Goal: Information Seeking & Learning: Check status

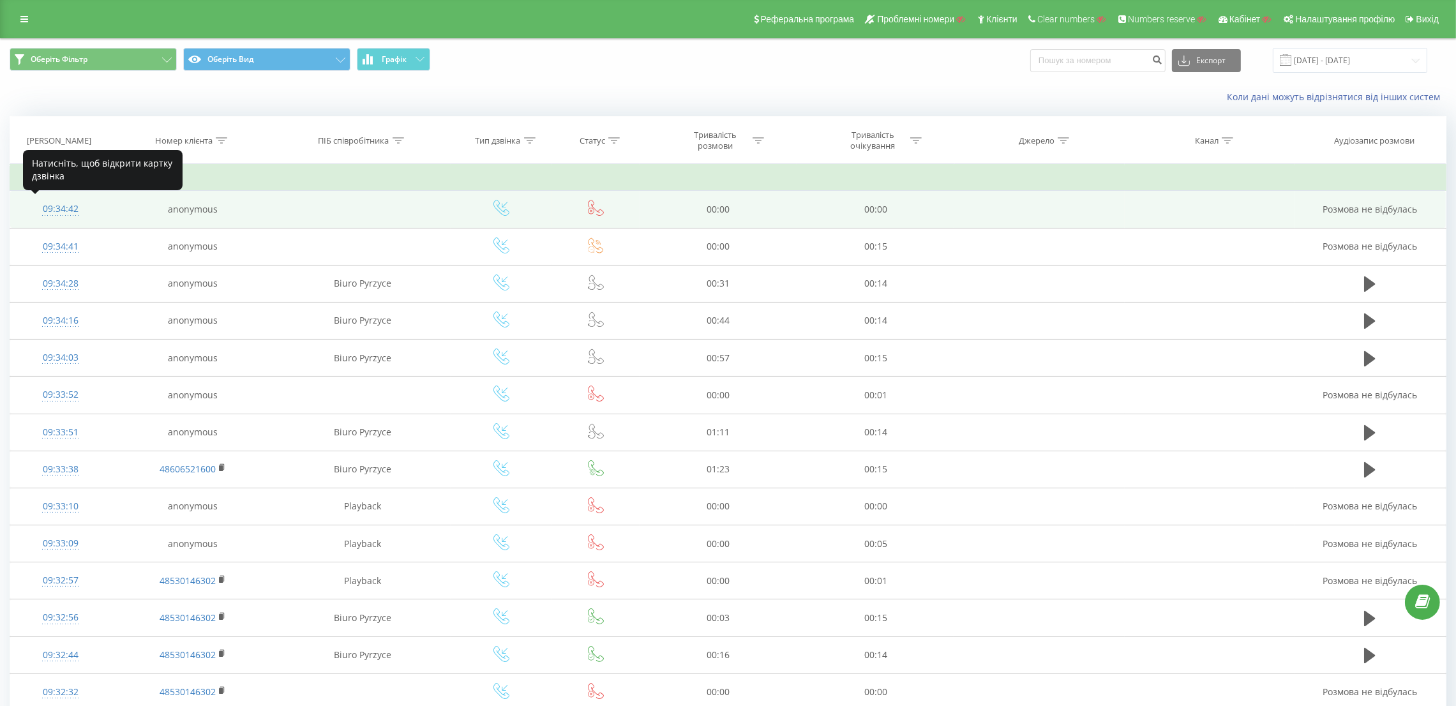
click at [68, 210] on div "09:34:42" at bounding box center [60, 209] width 75 height 25
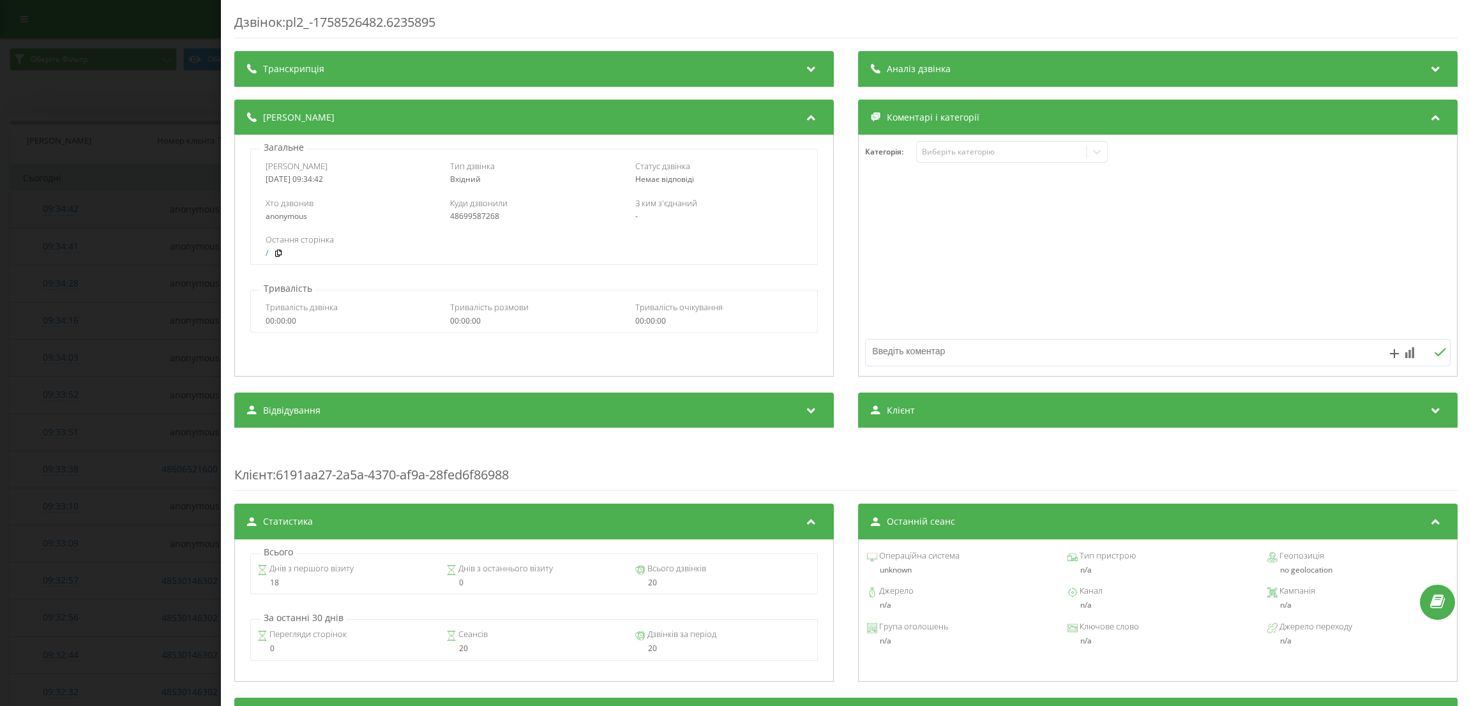
click at [68, 210] on div "Дзвінок : pl2_-1758526482.6235895 Транскрипція Для AI-аналізу майбутніх дзвінкі…" at bounding box center [735, 353] width 1471 height 706
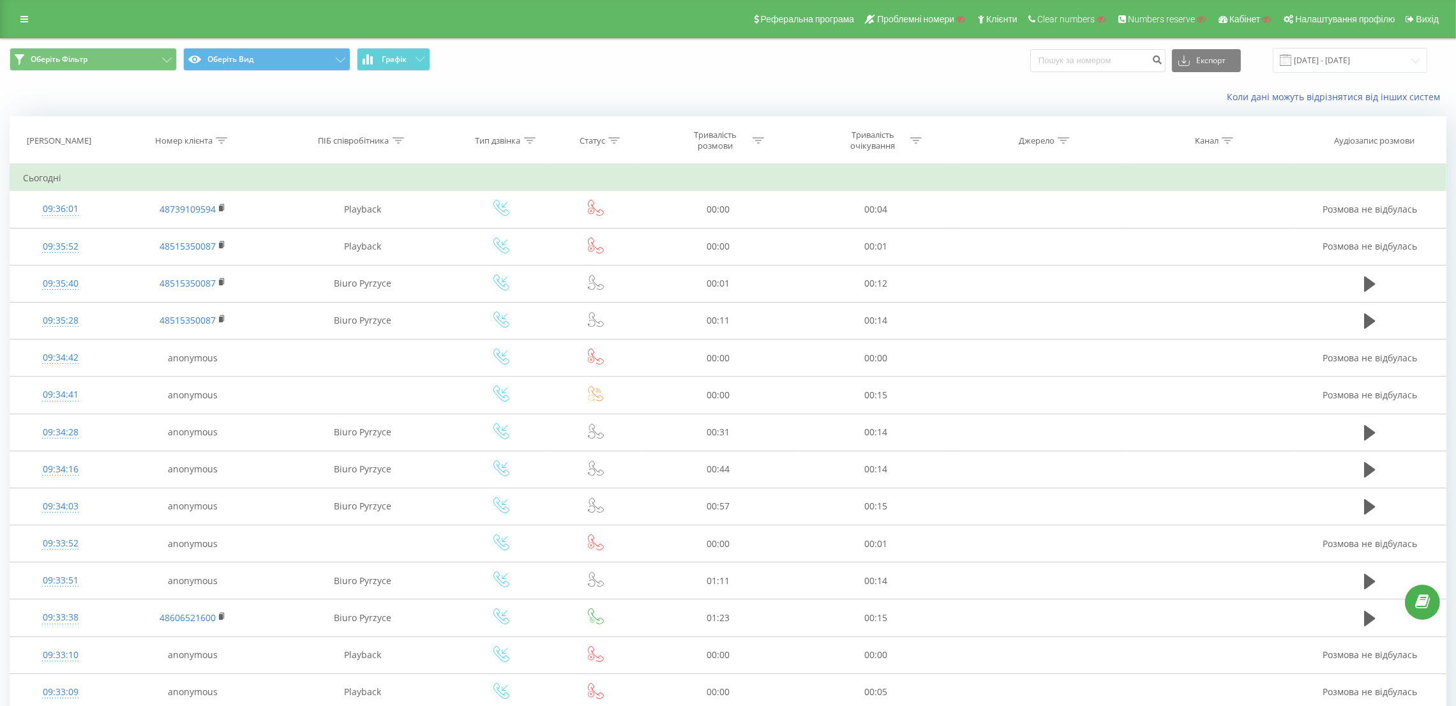
click at [59, 211] on div "Дата дзвінка Номер клієнта ПІБ співробітника Тип дзвінка Статус Тривалість розм…" at bounding box center [728, 617] width 1437 height 1003
click at [58, 211] on div "09:36:01" at bounding box center [60, 209] width 75 height 25
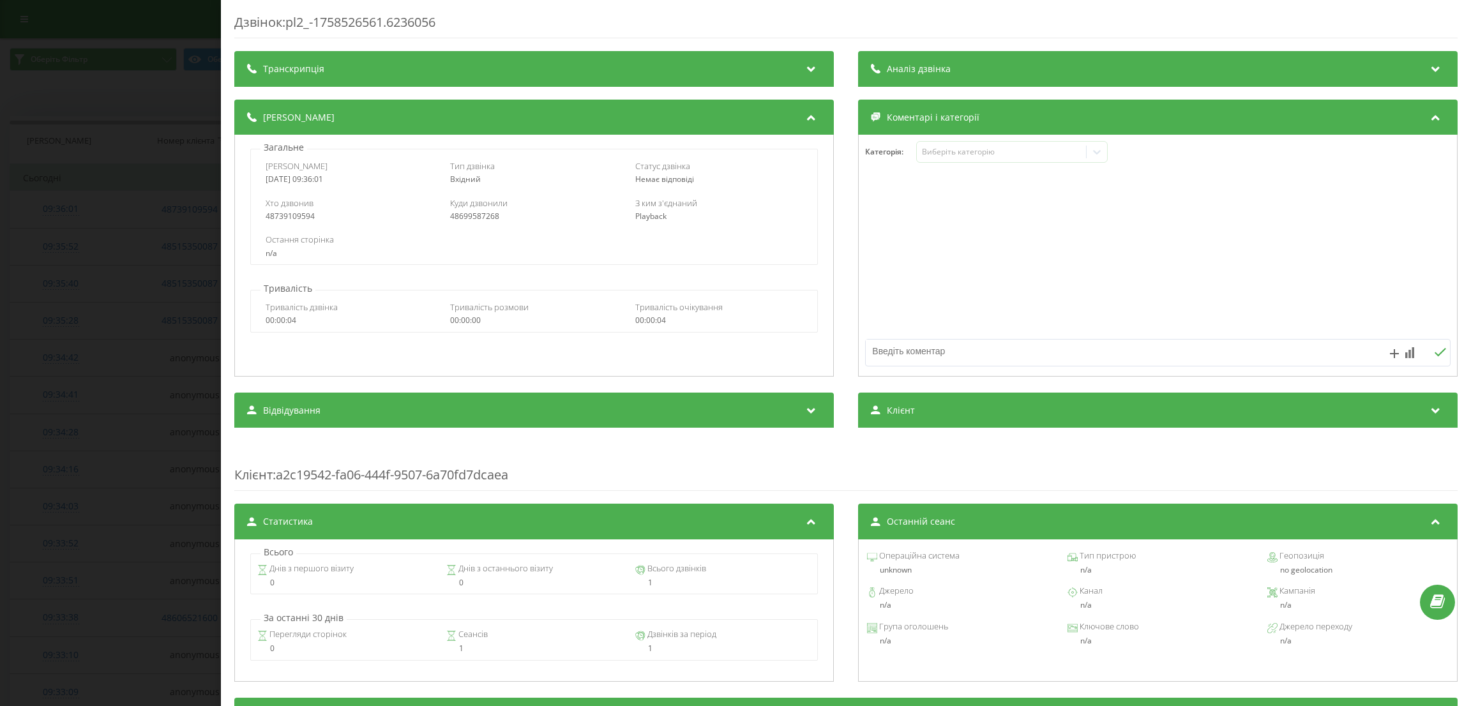
click at [125, 280] on div "Дзвінок : pl2_-1758526561.6236056 Транскрипція Для AI-аналізу майбутніх дзвінкі…" at bounding box center [735, 353] width 1471 height 706
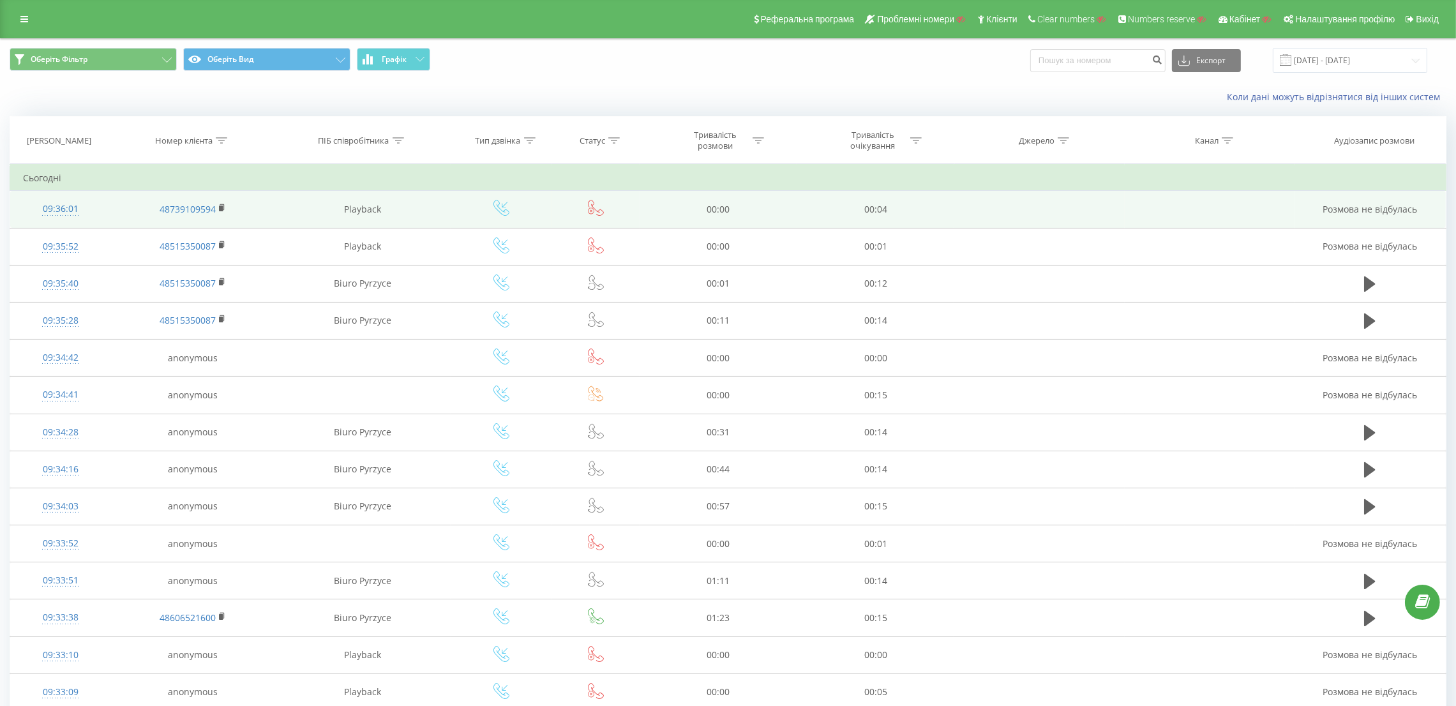
click at [39, 210] on div "09:36:01" at bounding box center [60, 209] width 75 height 25
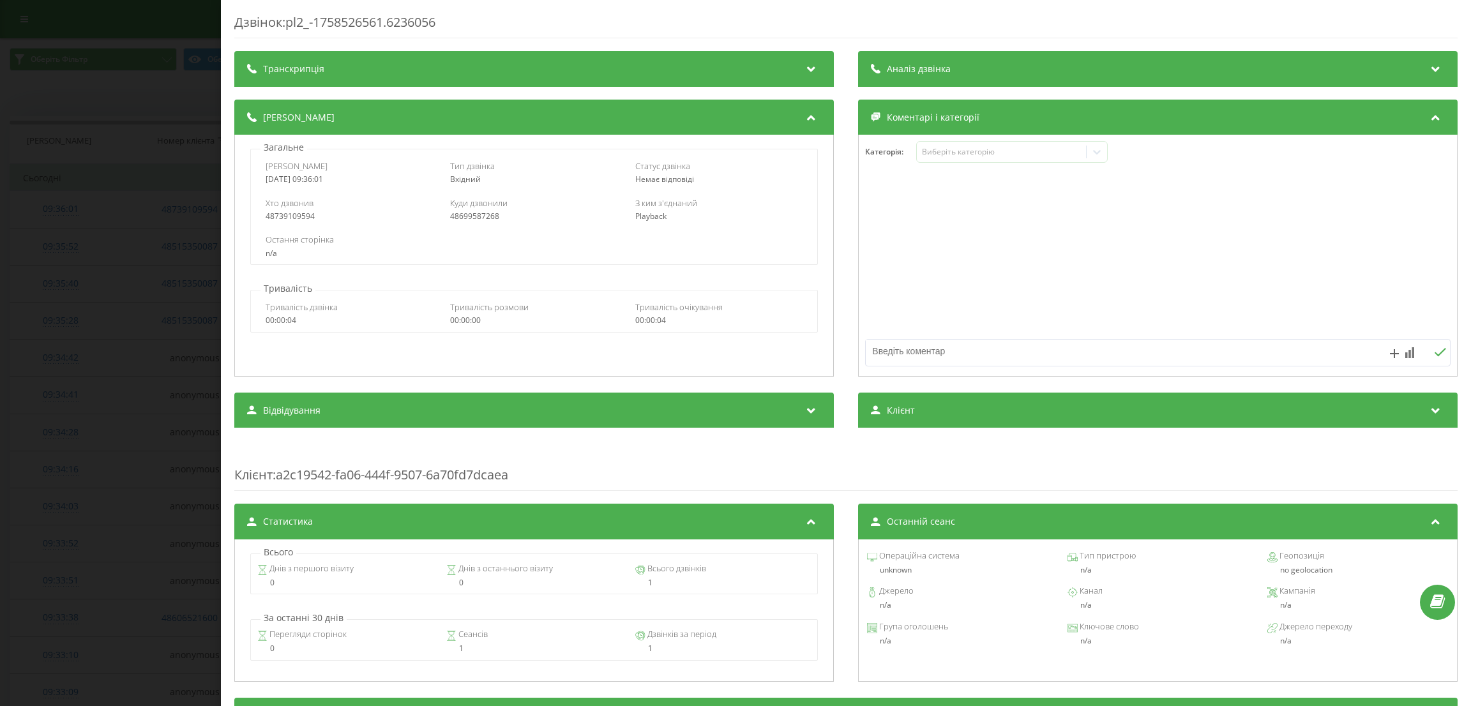
click at [86, 295] on div "Дзвінок : pl2_-1758526561.6236056 Транскрипція Для AI-аналізу майбутніх дзвінкі…" at bounding box center [735, 353] width 1471 height 706
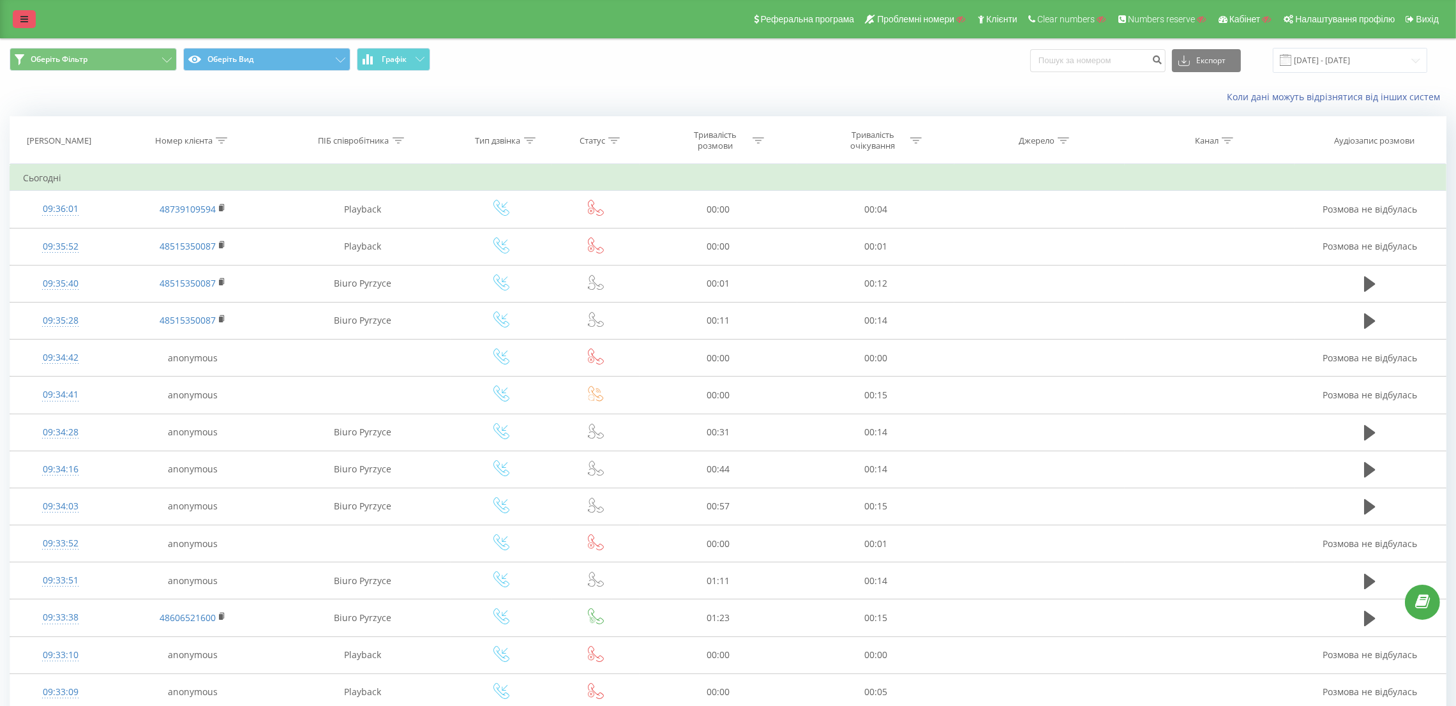
click at [15, 22] on link at bounding box center [24, 19] width 23 height 18
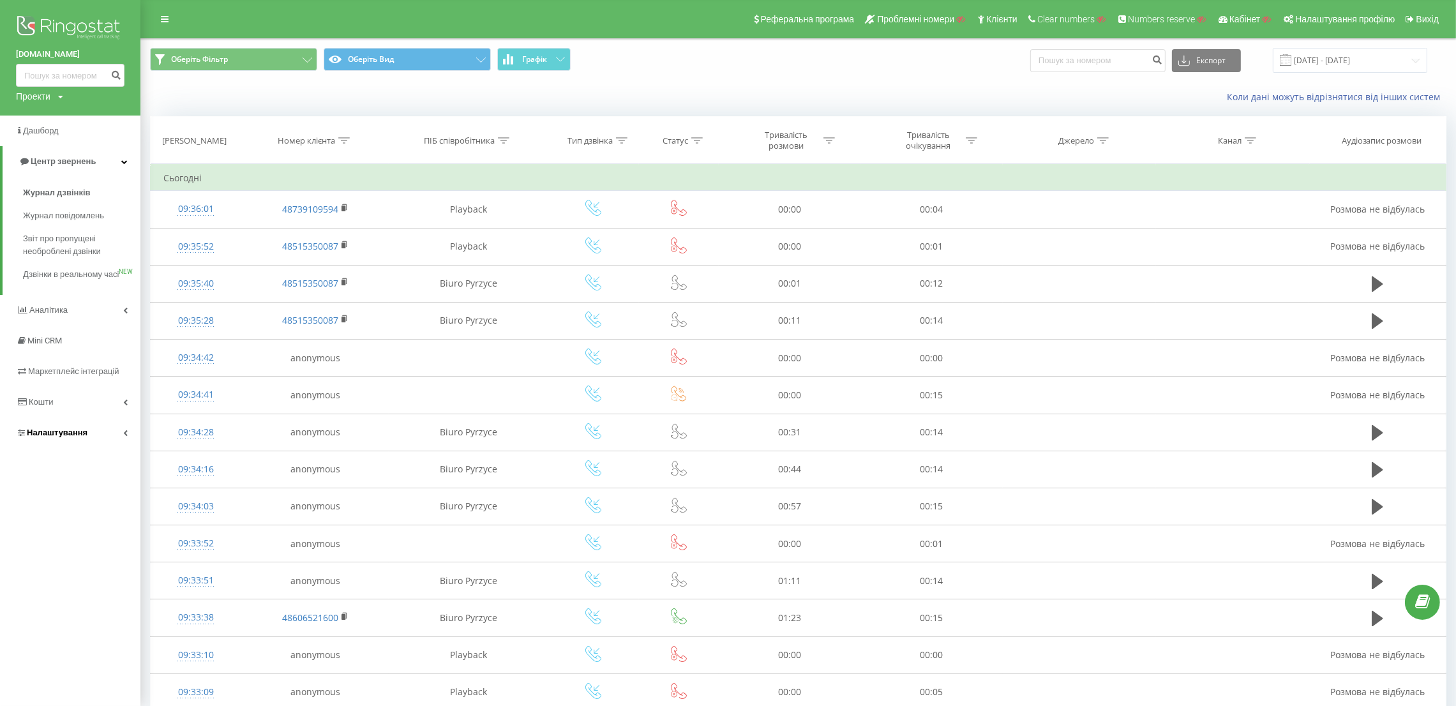
click at [86, 448] on link "Налаштування" at bounding box center [70, 432] width 140 height 31
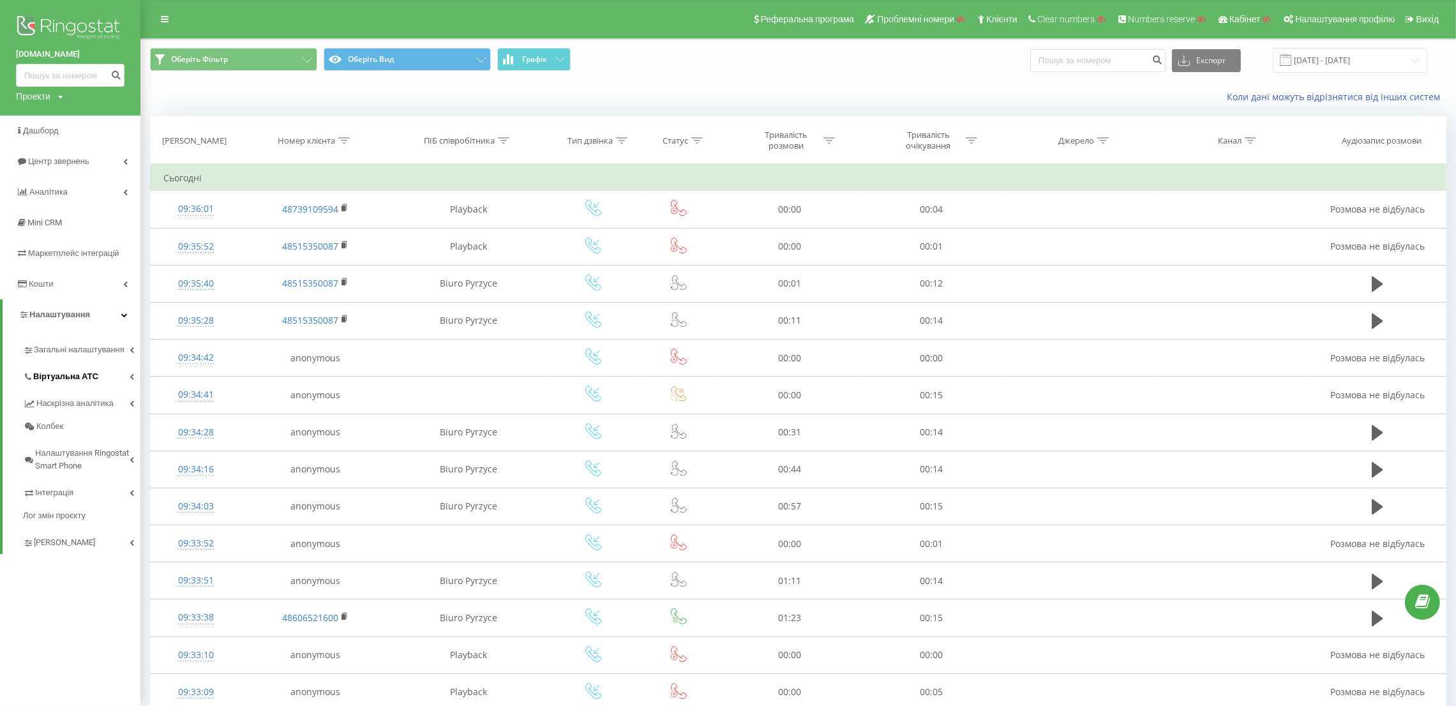
click at [87, 377] on span "Віртуальна АТС" at bounding box center [65, 376] width 65 height 13
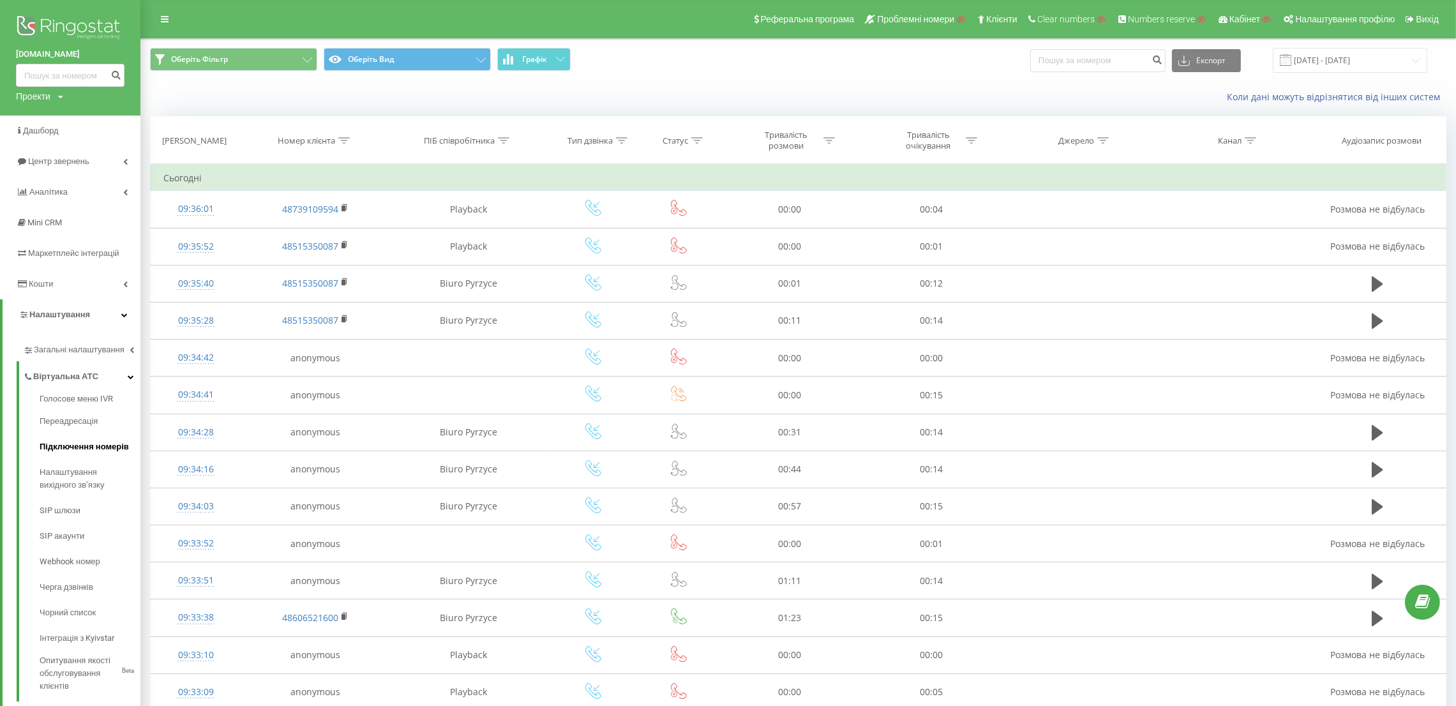
click at [68, 440] on span "Підключення номерів" at bounding box center [84, 446] width 89 height 13
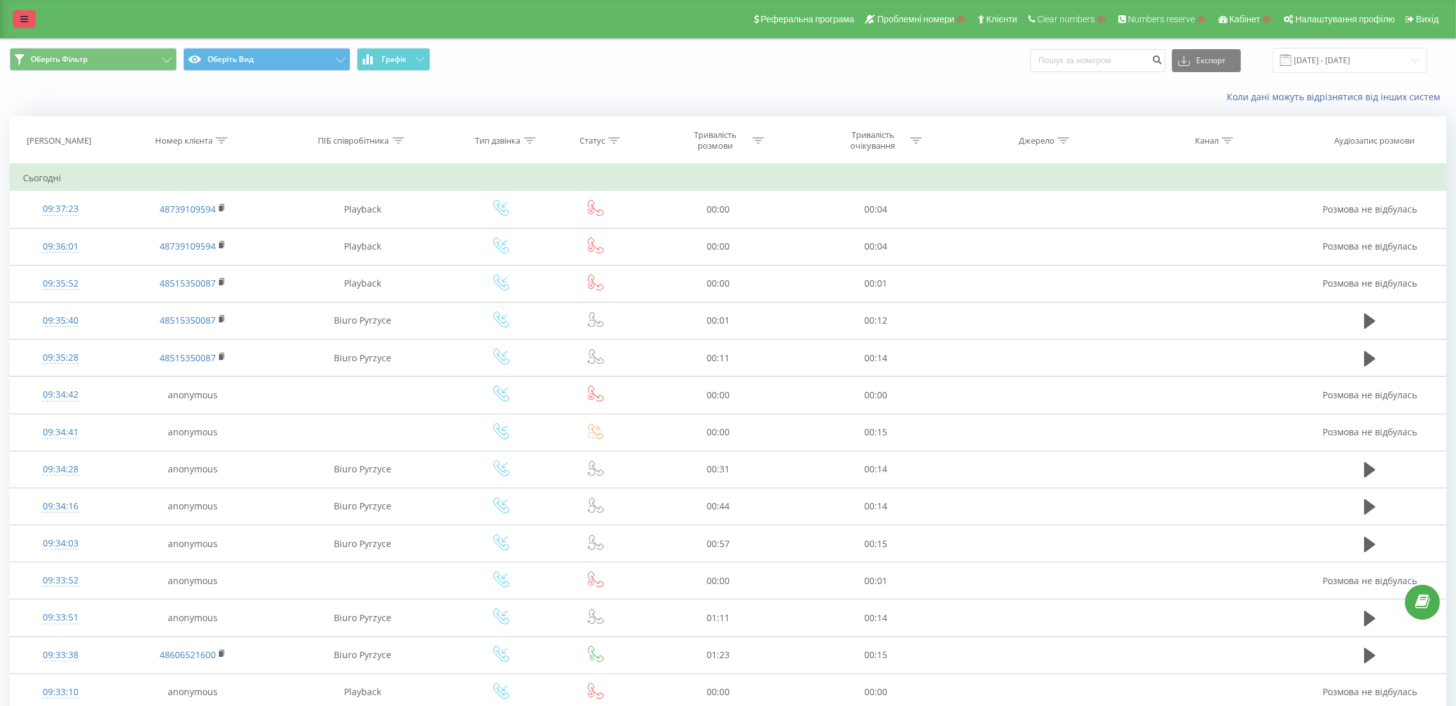
click at [20, 19] on icon at bounding box center [24, 19] width 8 height 9
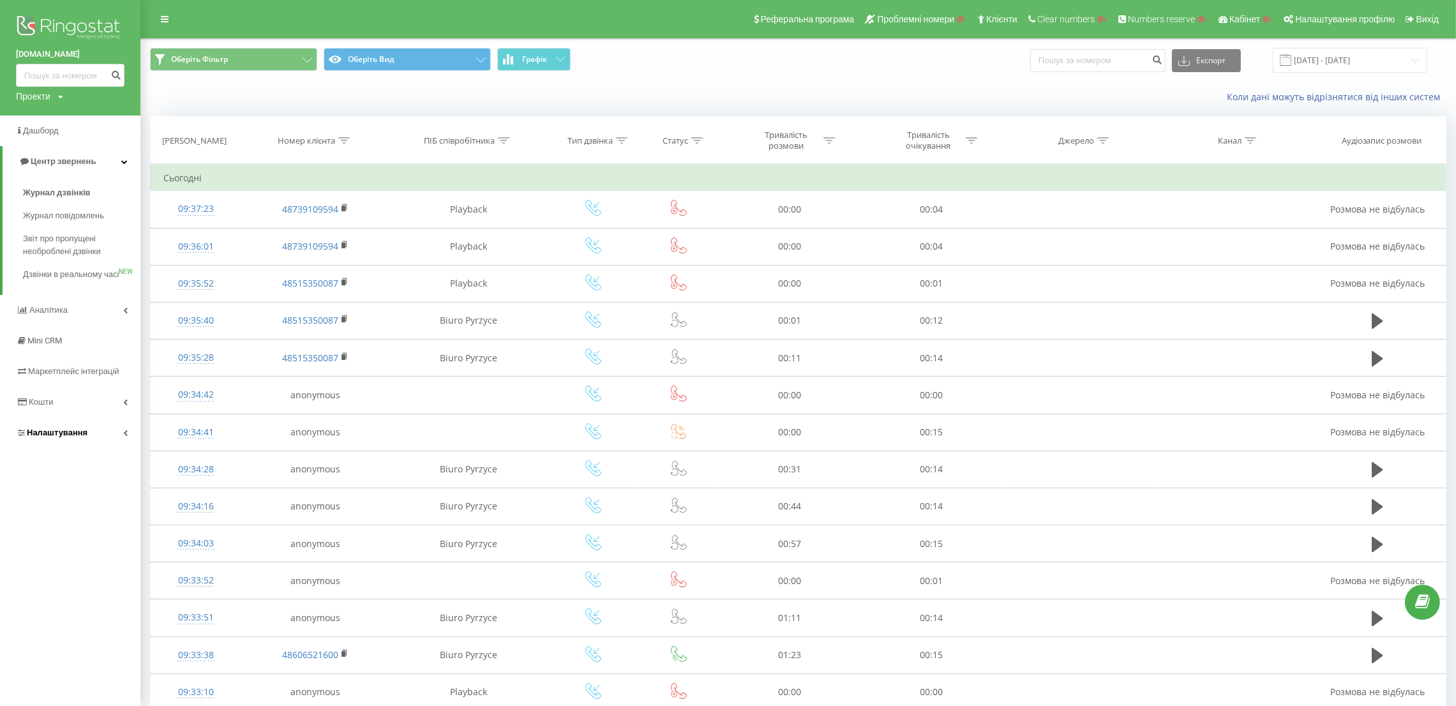
click at [75, 437] on link "Налаштування" at bounding box center [70, 432] width 140 height 31
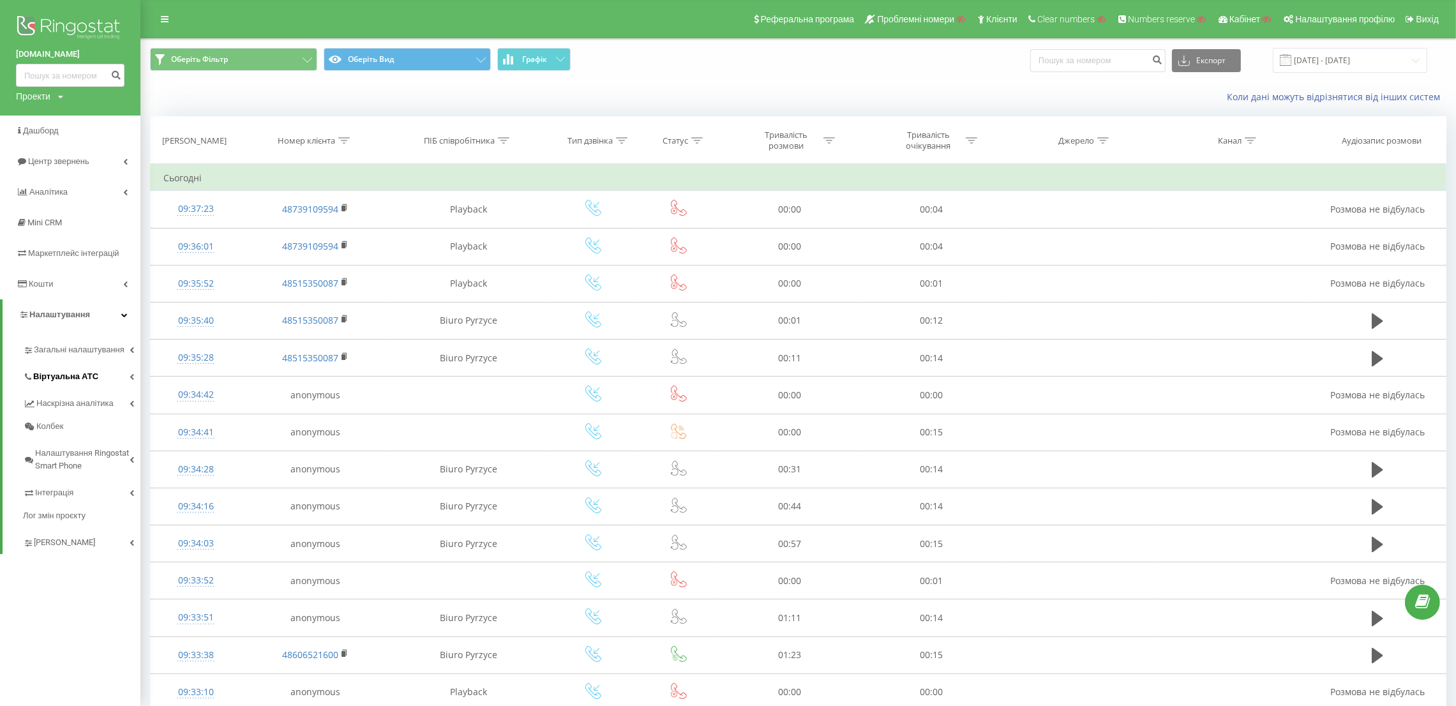
click at [79, 375] on span "Віртуальна АТС" at bounding box center [65, 376] width 65 height 13
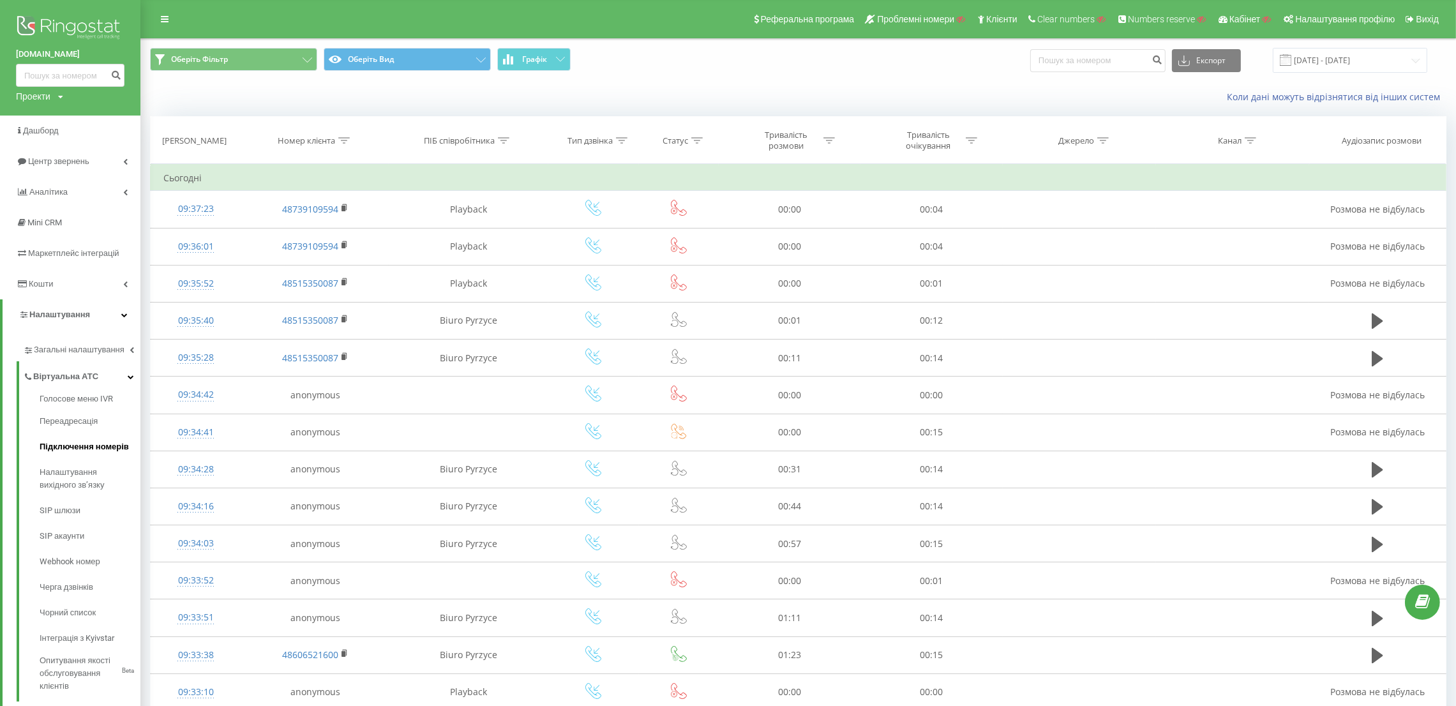
click at [91, 438] on link "Підключення номерів" at bounding box center [90, 447] width 101 height 26
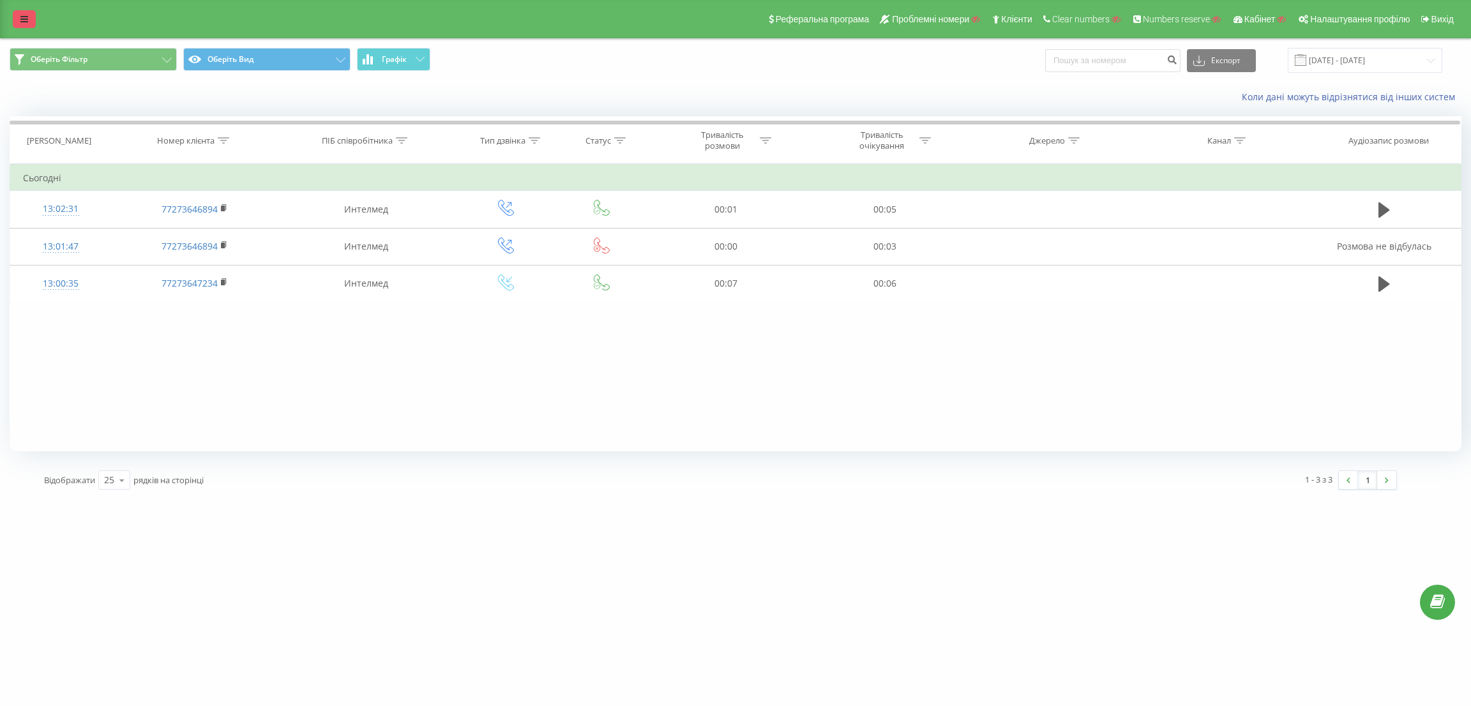
click at [26, 19] on icon at bounding box center [24, 19] width 8 height 9
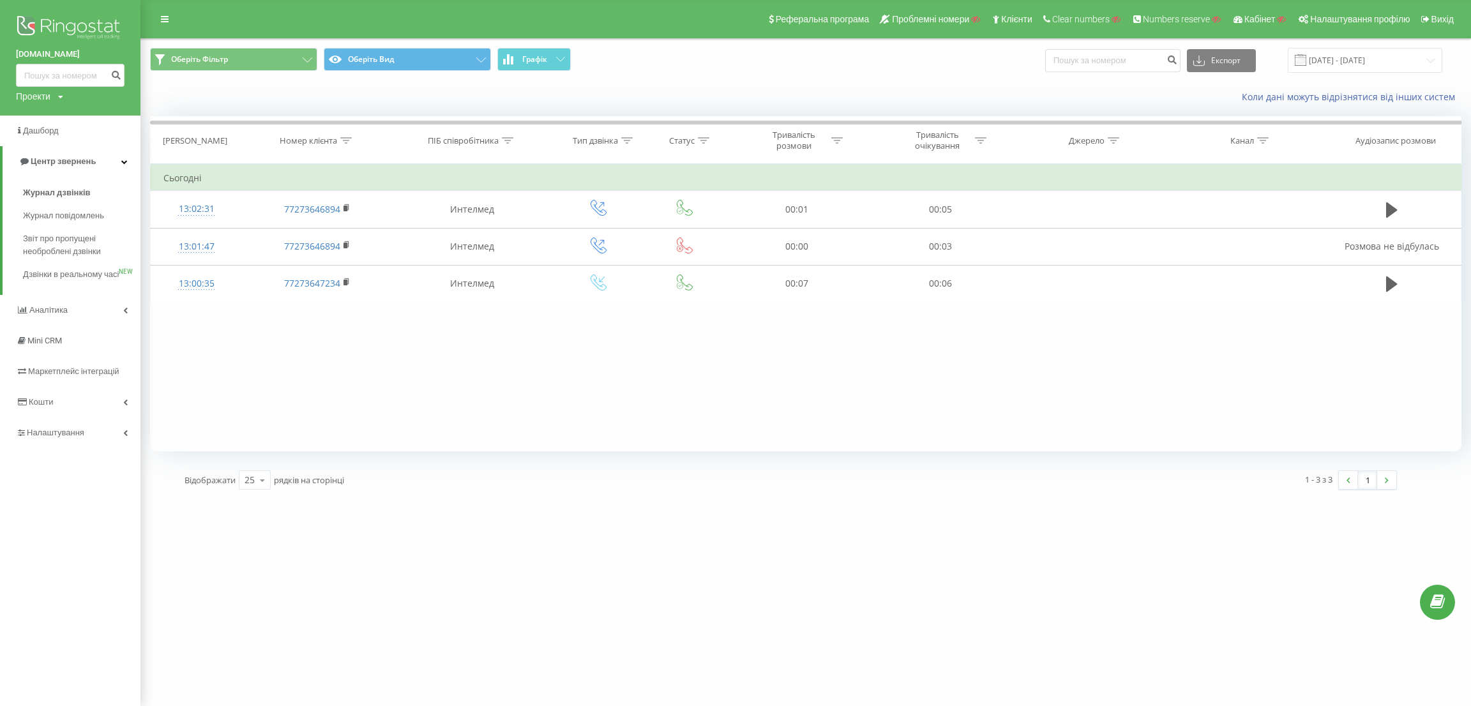
click at [45, 15] on img at bounding box center [70, 29] width 109 height 32
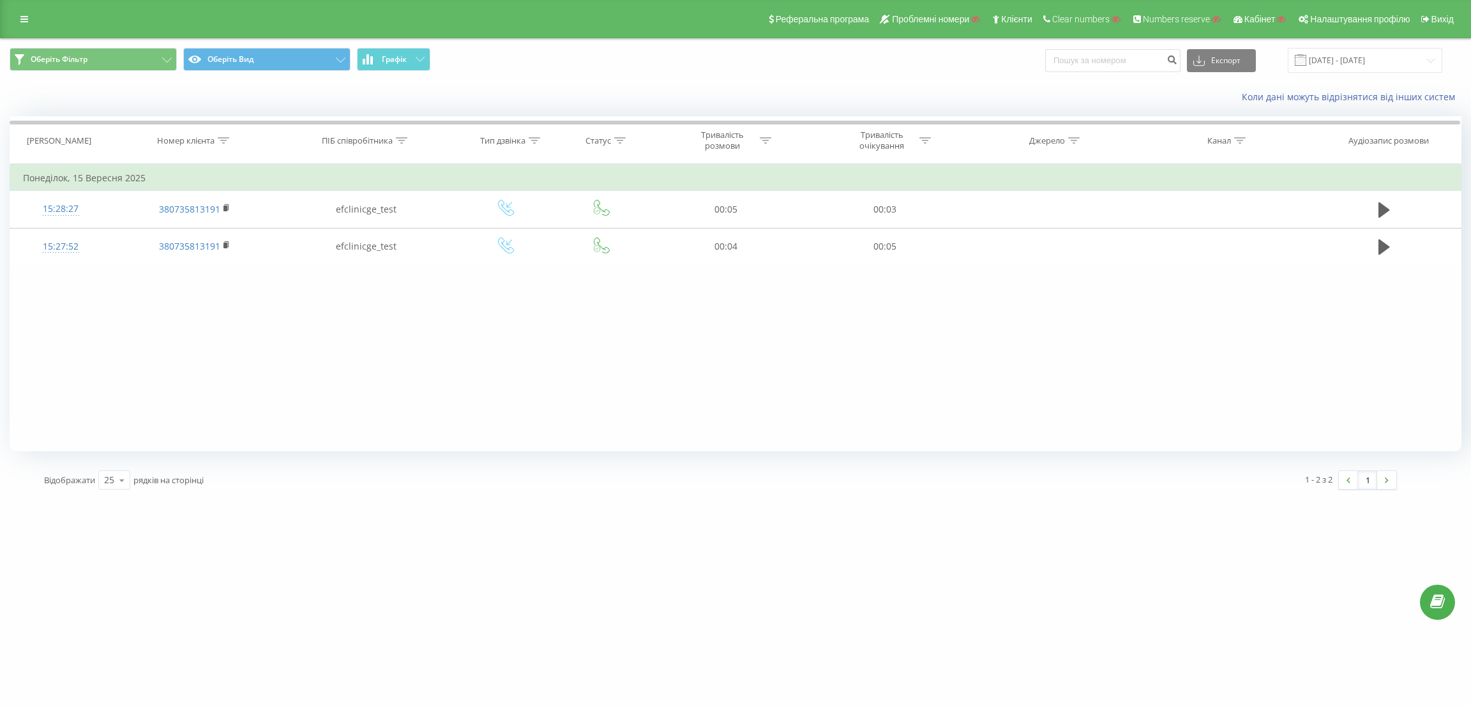
click at [20, 16] on icon at bounding box center [24, 19] width 8 height 9
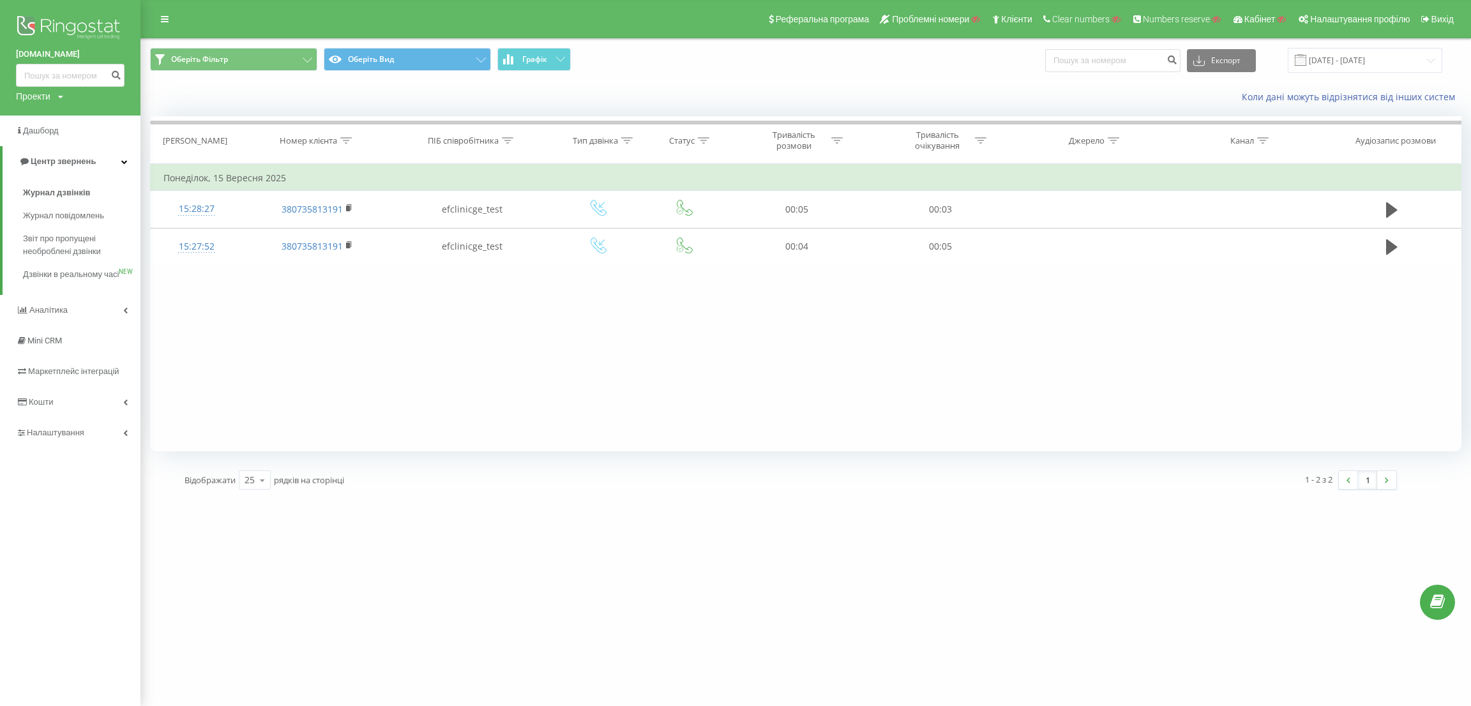
drag, startPoint x: 26, startPoint y: 20, endPoint x: 71, endPoint y: 23, distance: 45.4
click at [26, 20] on img at bounding box center [70, 29] width 109 height 32
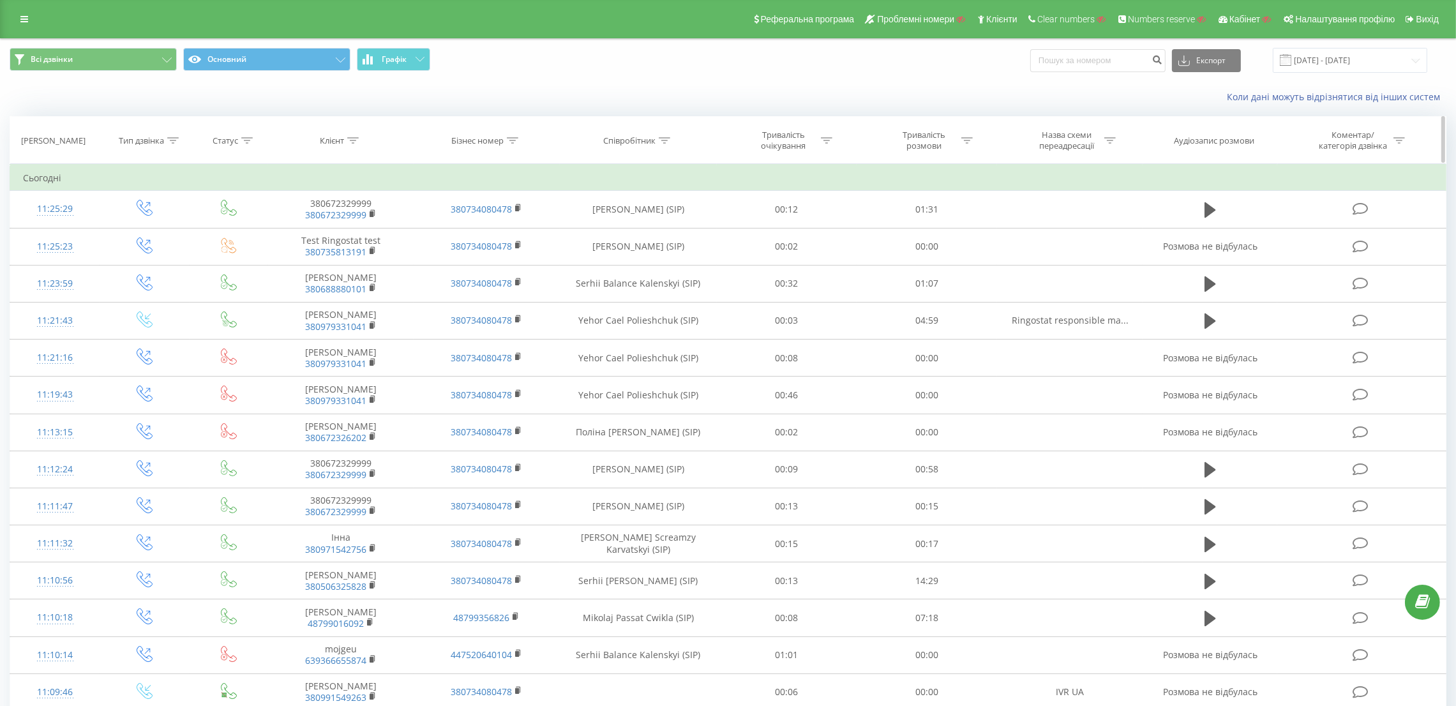
click at [514, 144] on div at bounding box center [512, 140] width 11 height 11
click at [488, 230] on input "text" at bounding box center [487, 232] width 112 height 22
paste input "48799357250"
type input "48799357250"
click at [518, 258] on span "OK" at bounding box center [514, 257] width 36 height 20
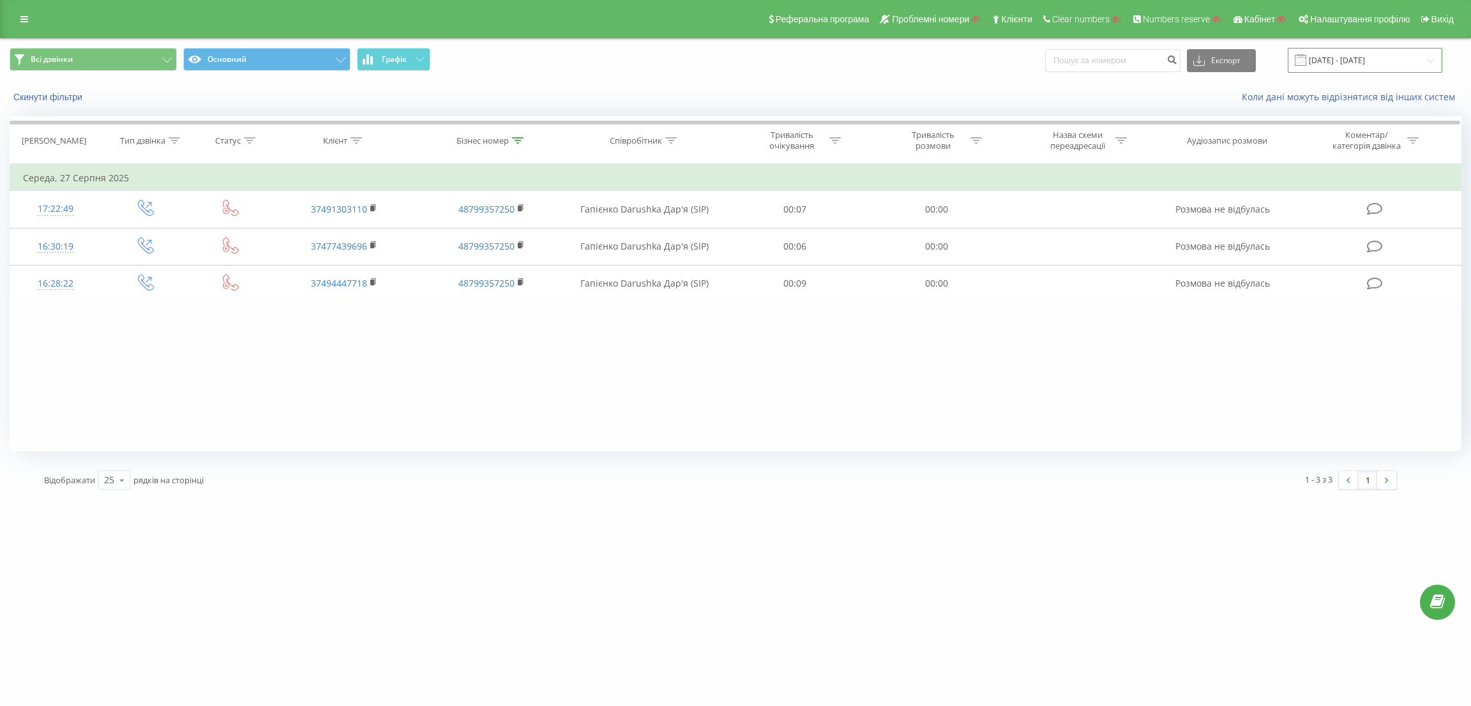
click at [1386, 57] on input "22.08.2025 - 22.09.2025" at bounding box center [1364, 60] width 154 height 25
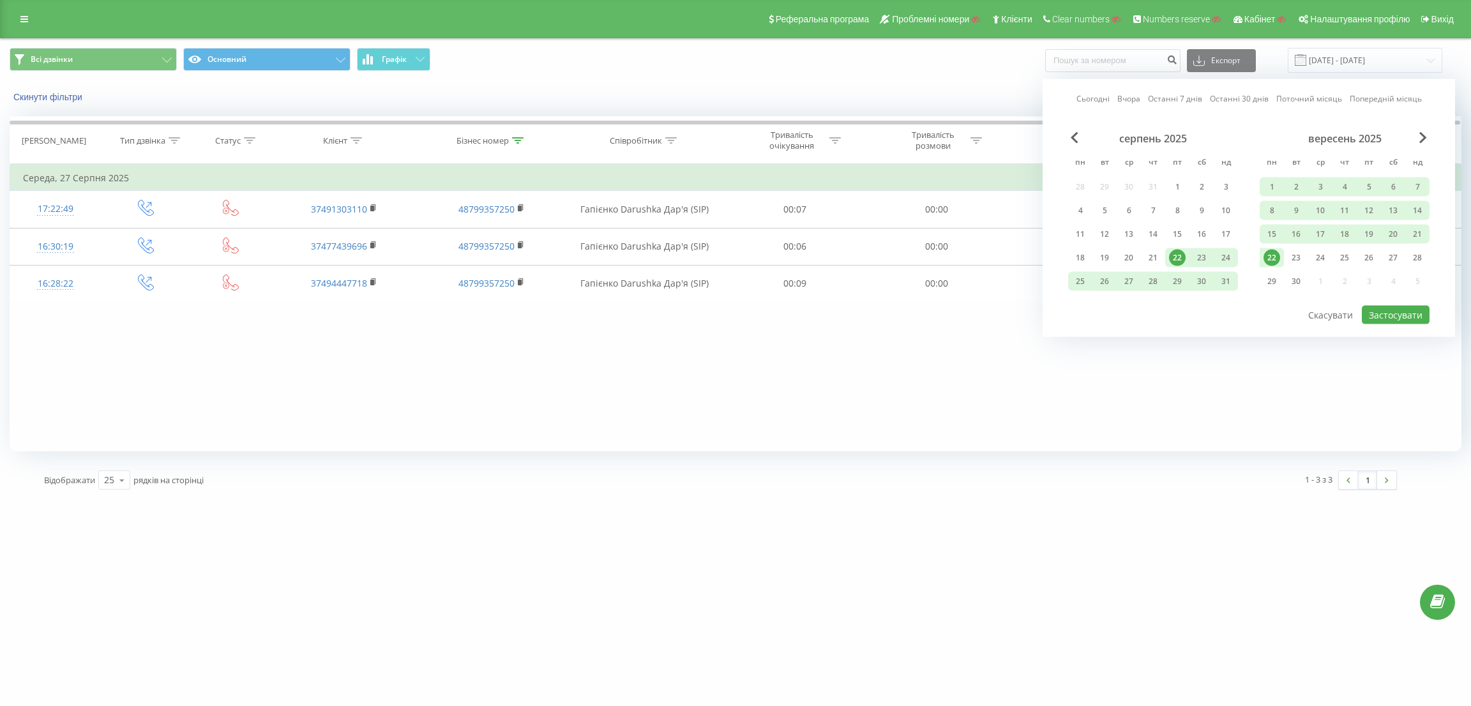
click at [1064, 135] on div "Сьогодні Вчора Останні 7 днів Останні 30 днів Поточний місяць Попередній місяць…" at bounding box center [1248, 208] width 412 height 258
click at [1070, 135] on span "Previous Month" at bounding box center [1074, 137] width 8 height 11
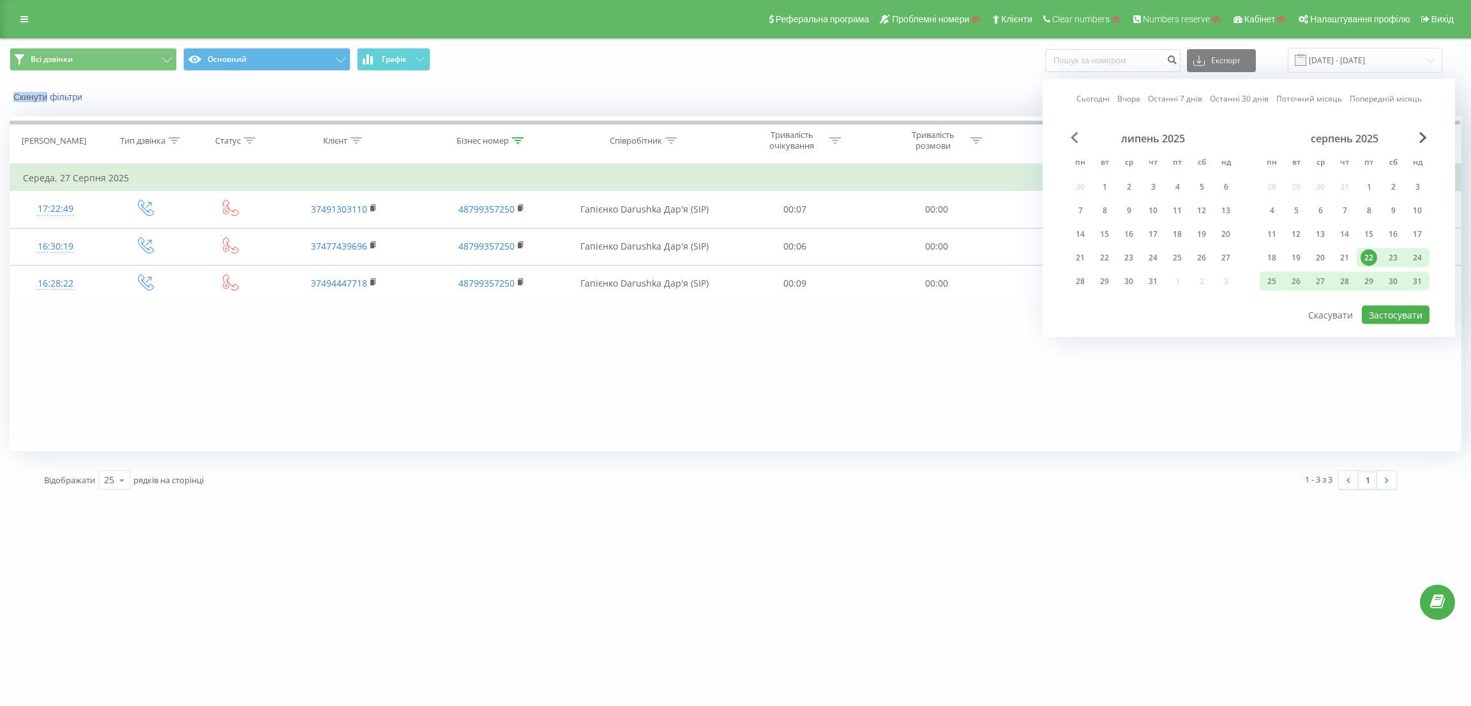
click at [1070, 135] on span "Previous Month" at bounding box center [1074, 137] width 8 height 11
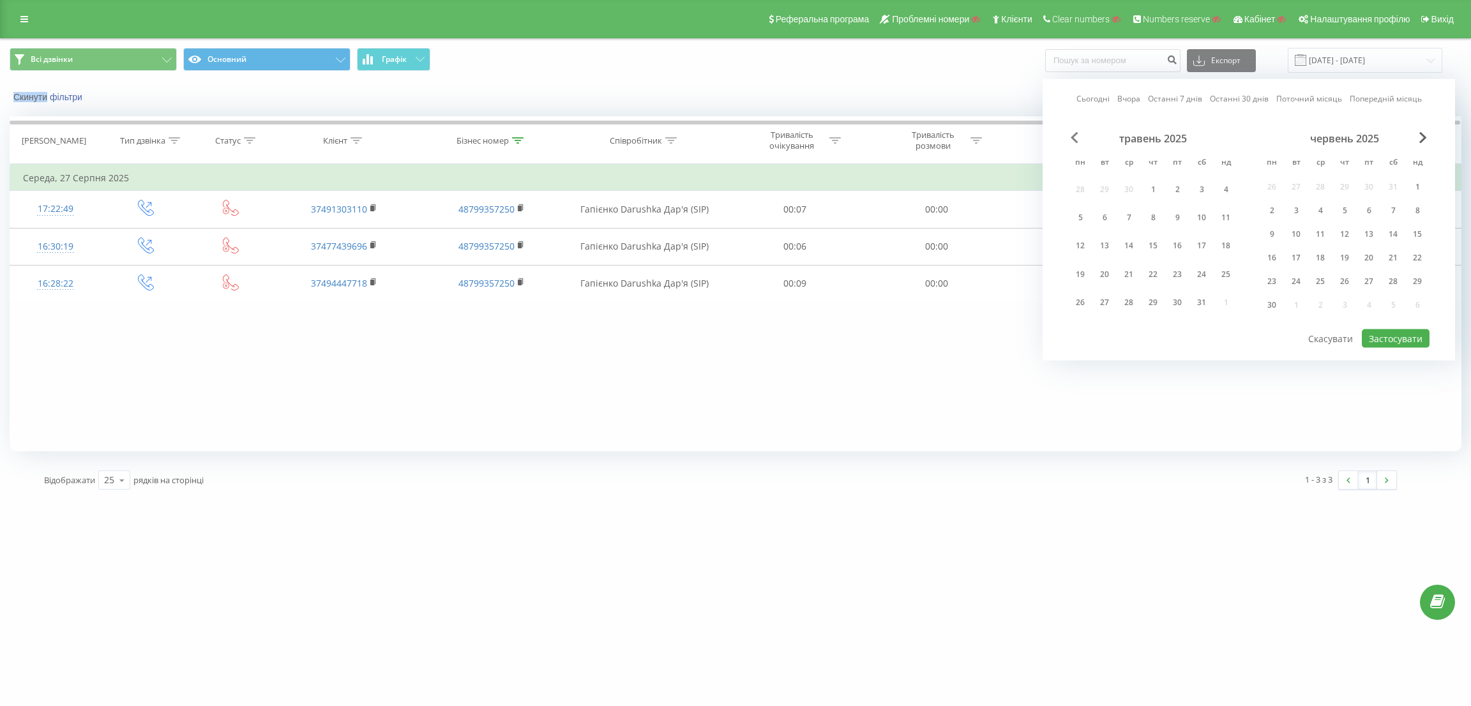
click at [1070, 135] on span "Previous Month" at bounding box center [1074, 137] width 8 height 11
click at [1068, 135] on div "квітень 2025" at bounding box center [1153, 138] width 170 height 13
click at [1082, 134] on div "квітень 2025" at bounding box center [1153, 138] width 170 height 13
click at [1070, 134] on span "Previous Month" at bounding box center [1074, 137] width 8 height 11
click at [1073, 135] on span "Previous Month" at bounding box center [1074, 137] width 8 height 11
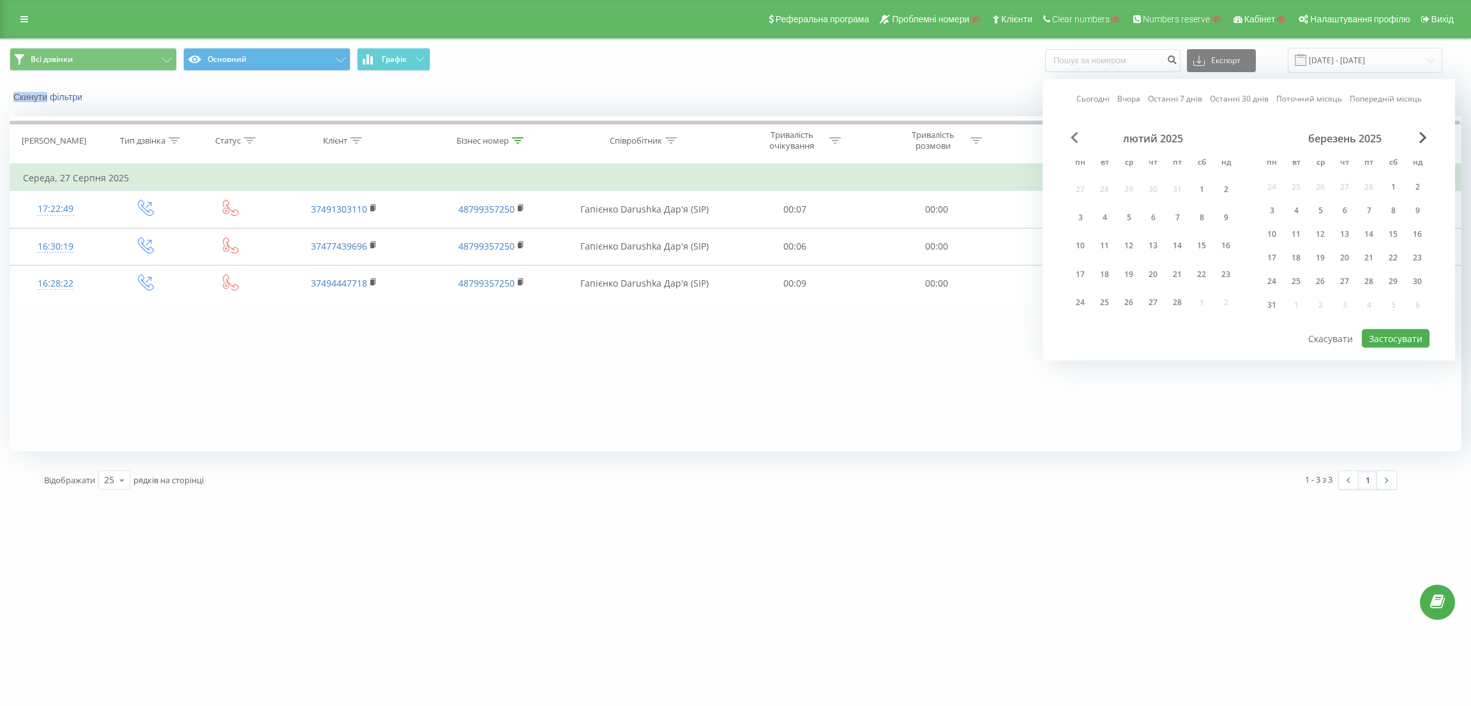
click at [1073, 135] on span "Previous Month" at bounding box center [1074, 137] width 8 height 11
click at [1134, 180] on div "1" at bounding box center [1128, 187] width 17 height 17
click at [1419, 138] on span "Next Month" at bounding box center [1423, 137] width 8 height 11
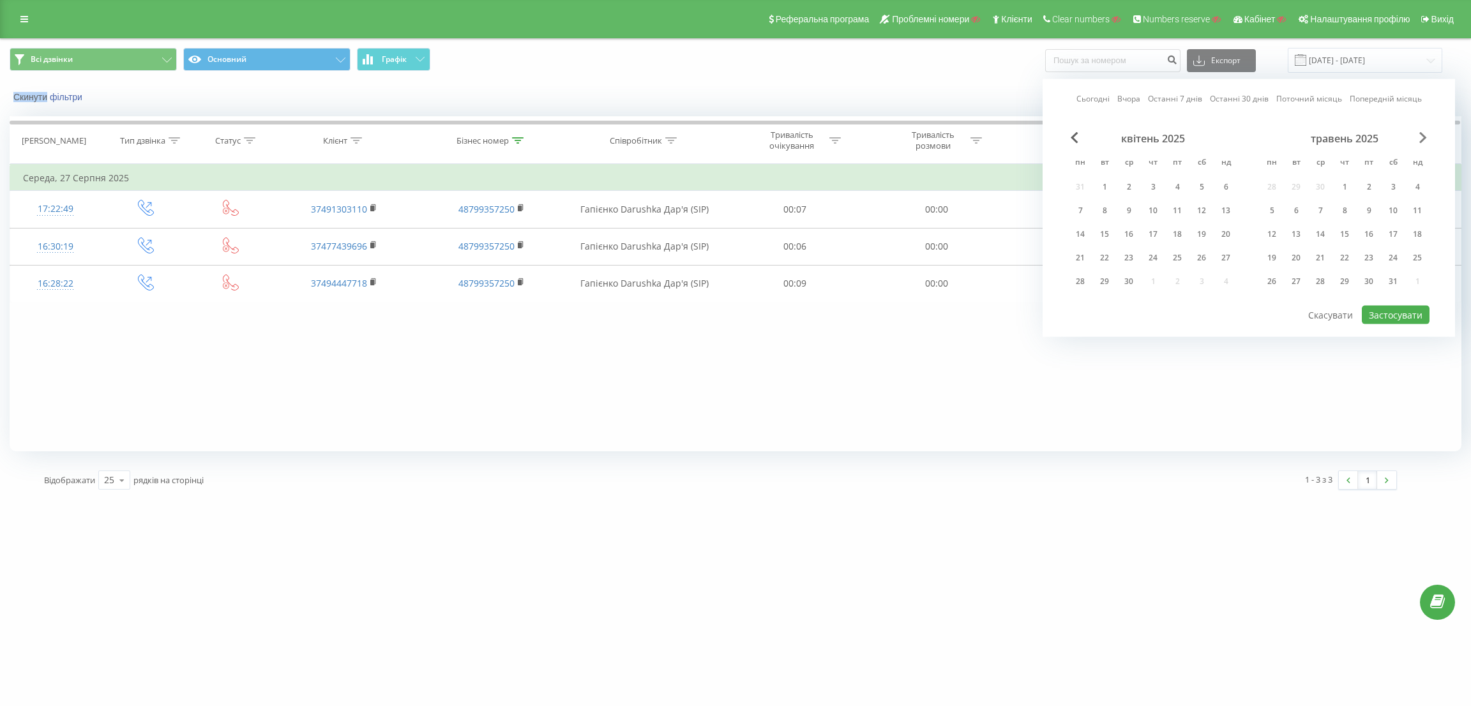
click at [1419, 138] on span "Next Month" at bounding box center [1423, 137] width 8 height 11
click at [1277, 257] on div "22" at bounding box center [1271, 258] width 17 height 17
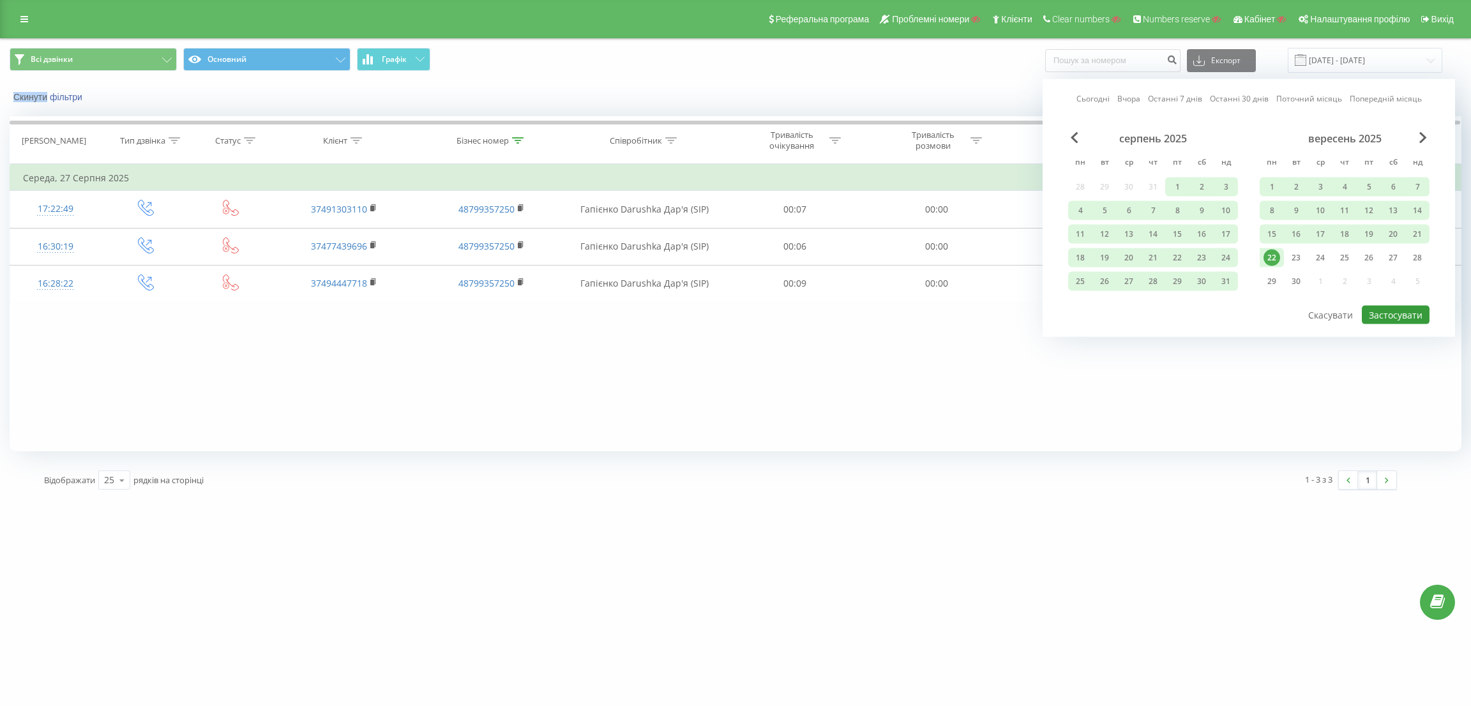
click at [1412, 311] on button "Застосувати" at bounding box center [1395, 315] width 68 height 19
type input "01.01.2025 - 22.09.2025"
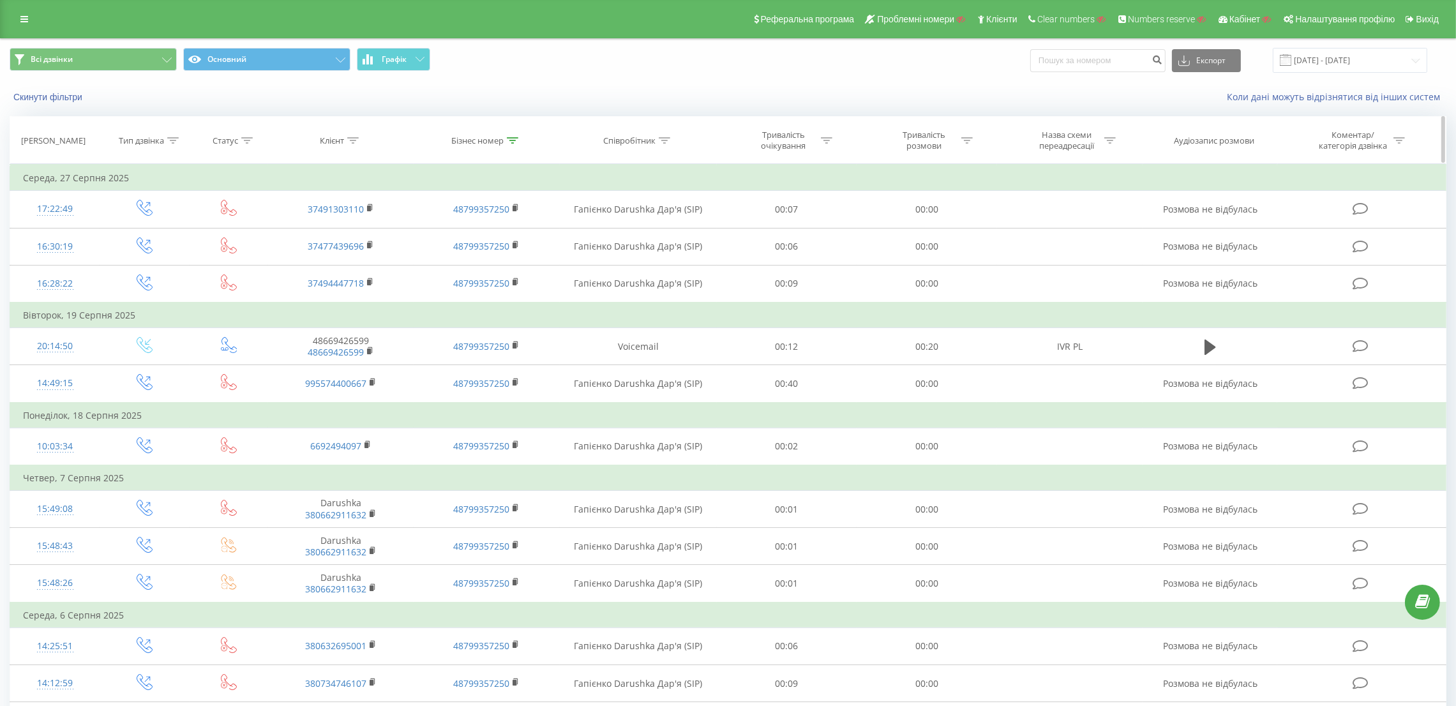
click at [175, 140] on icon at bounding box center [172, 140] width 11 height 6
click at [166, 230] on div "Введіть значення" at bounding box center [138, 233] width 91 height 10
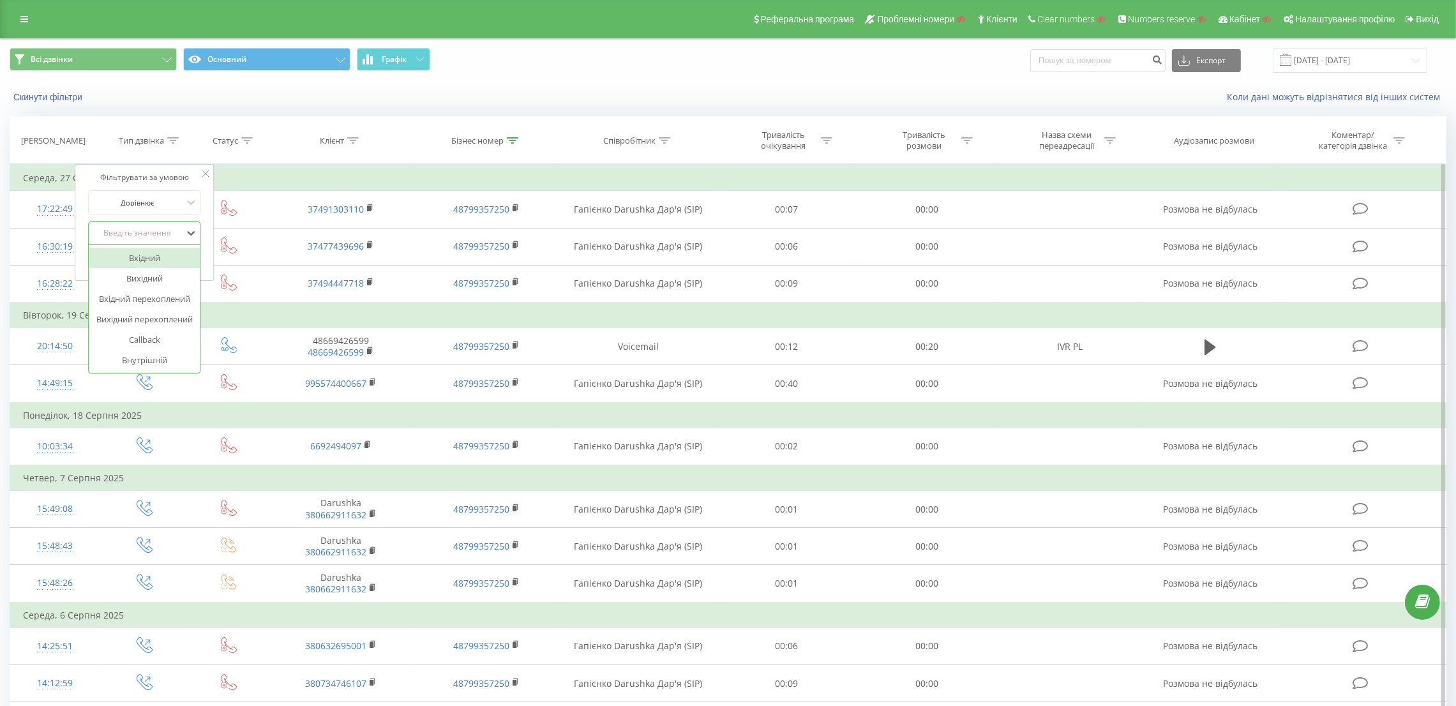
click at [146, 258] on div "Вхідний" at bounding box center [144, 258] width 111 height 20
click at [181, 264] on span "OK" at bounding box center [172, 259] width 36 height 20
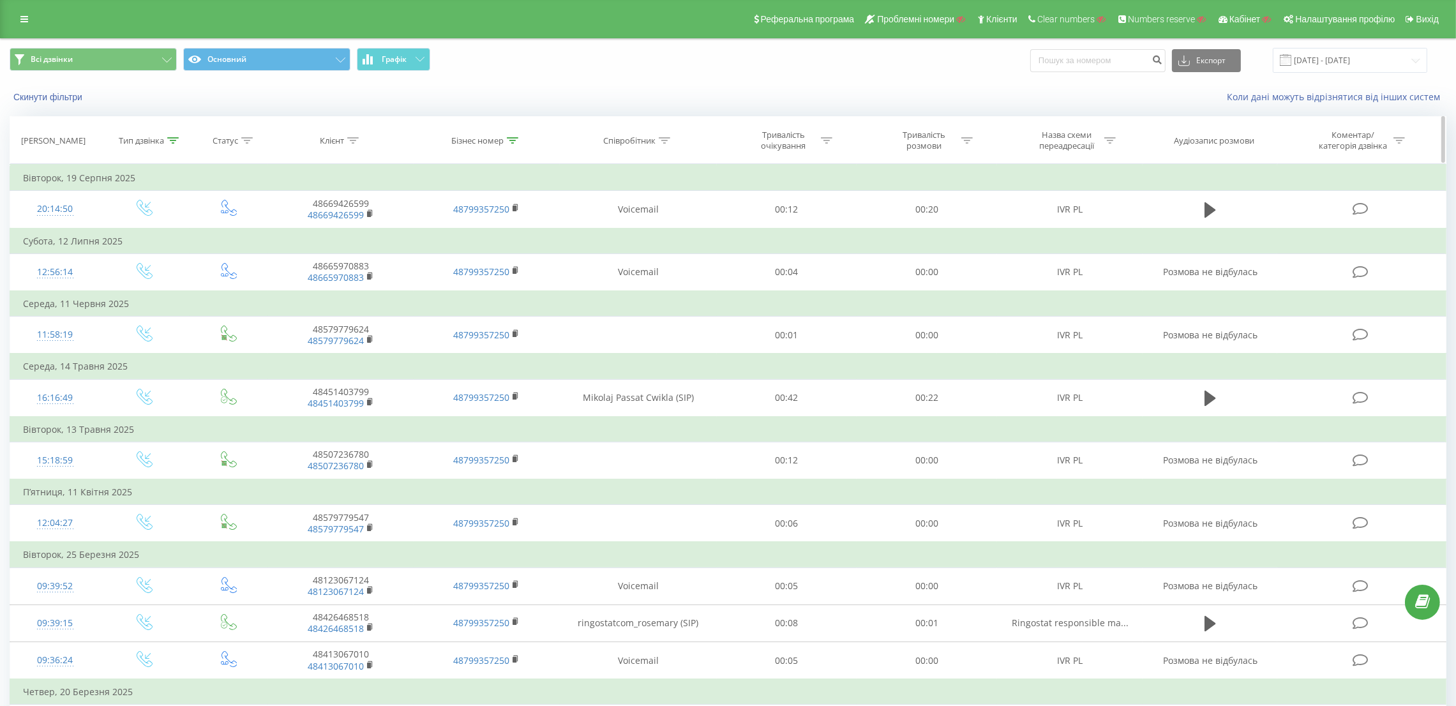
click at [512, 145] on div at bounding box center [512, 140] width 11 height 11
click at [484, 229] on input "48799357250" at bounding box center [487, 232] width 112 height 22
paste input "0768"
type input "48799350768"
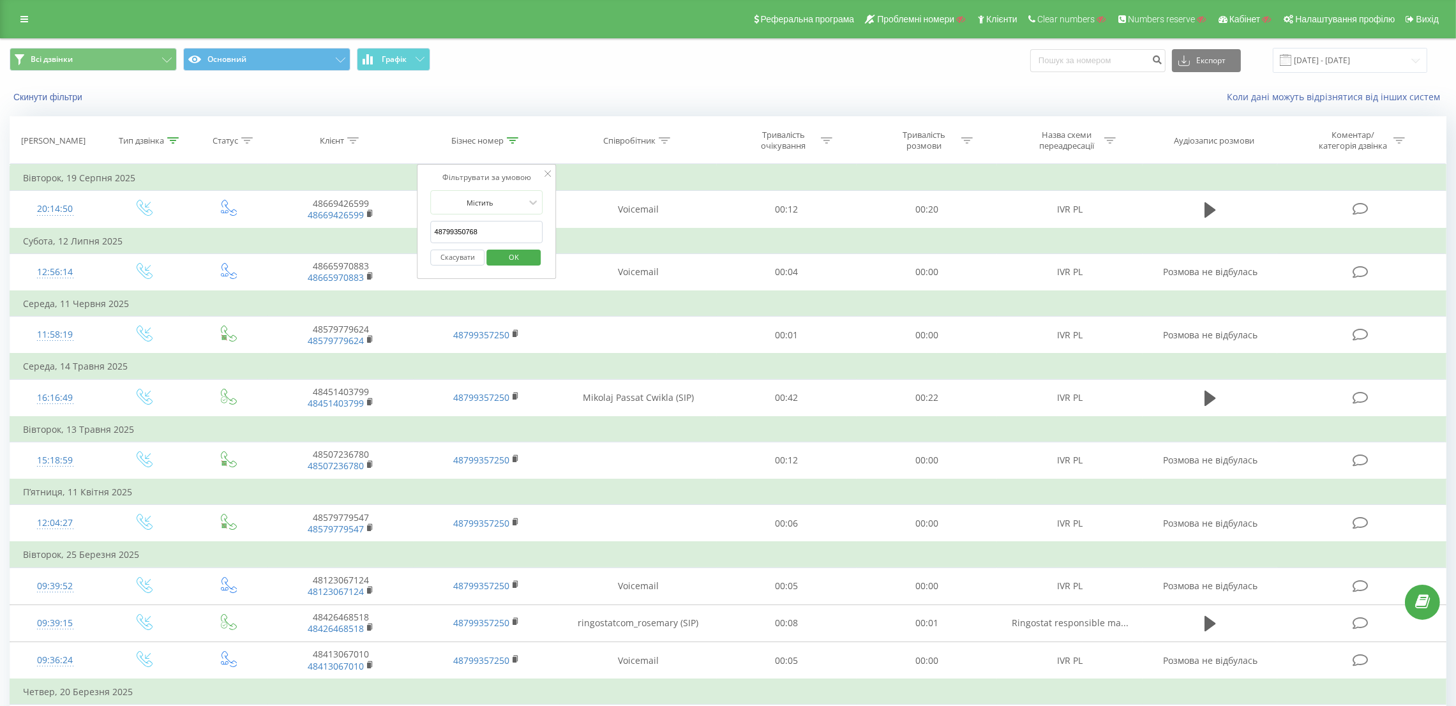
click at [514, 260] on span "OK" at bounding box center [514, 257] width 36 height 20
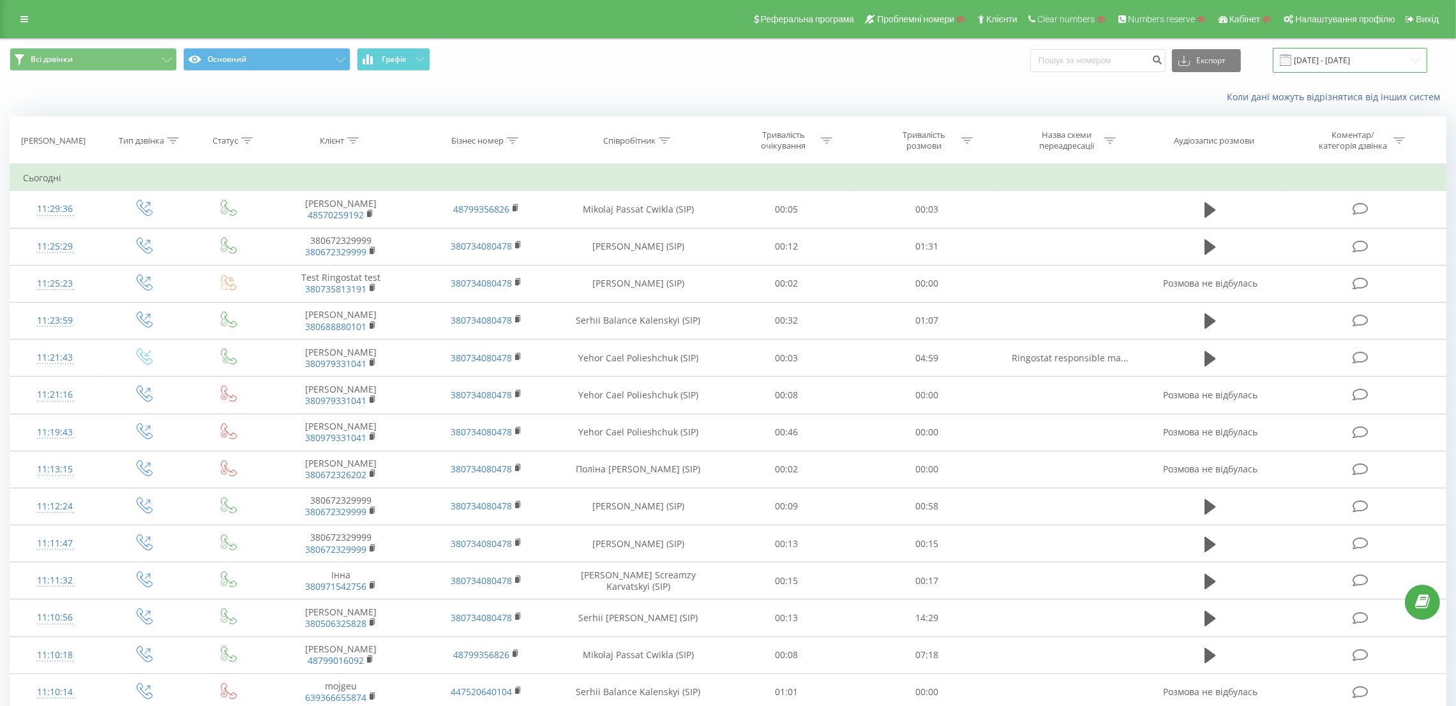
click at [1314, 59] on input "22.08.2025 - 22.09.2025" at bounding box center [1350, 60] width 154 height 25
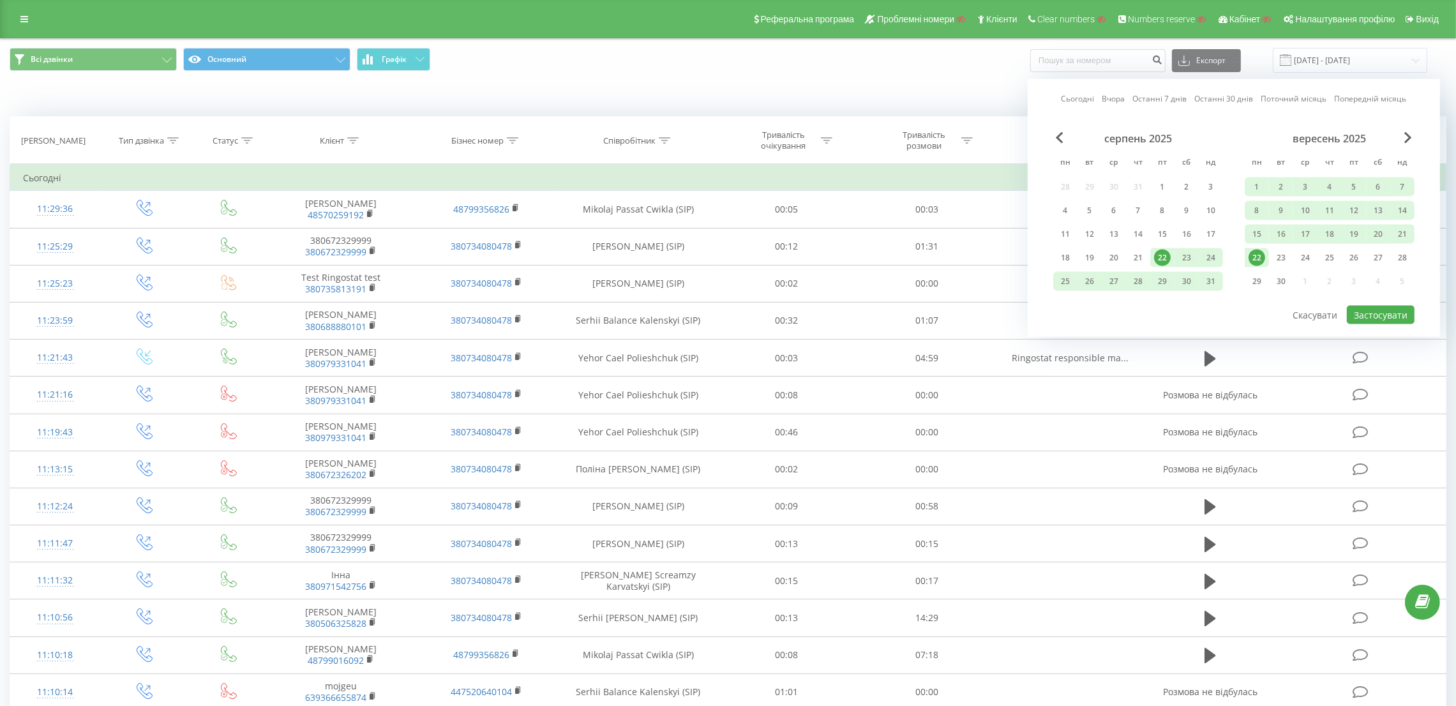
click at [1063, 139] on div "серпень 2025" at bounding box center [1138, 138] width 170 height 13
click at [1056, 139] on span "Previous Month" at bounding box center [1060, 137] width 8 height 11
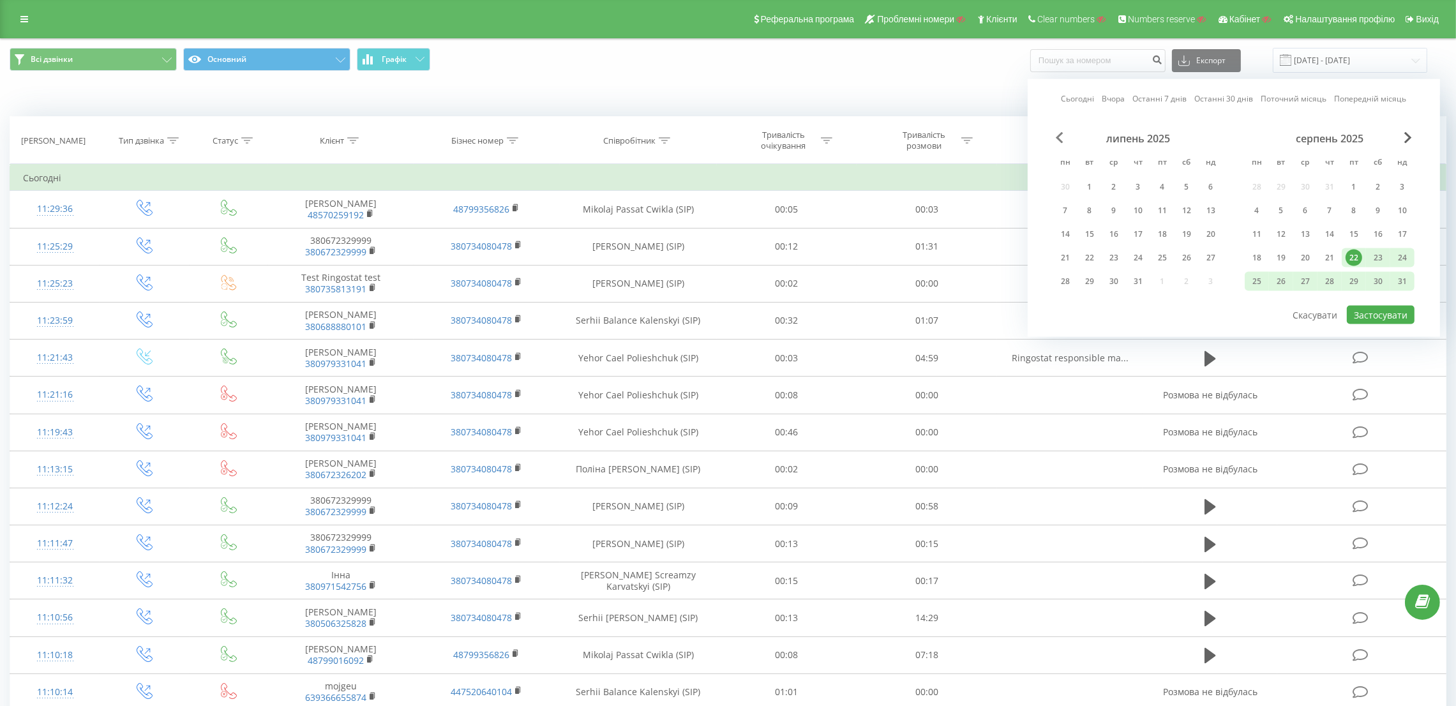
click at [1056, 139] on span "Previous Month" at bounding box center [1060, 137] width 8 height 11
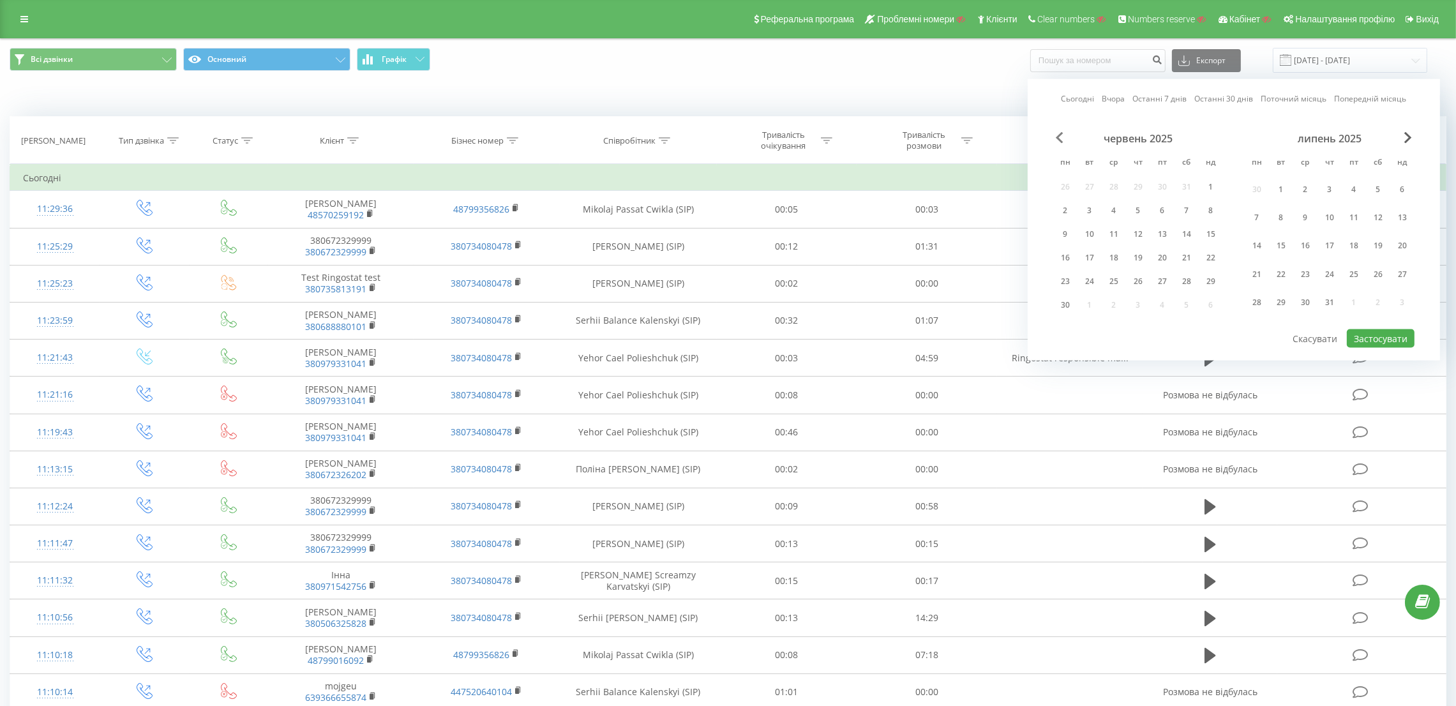
click at [1056, 139] on span "Previous Month" at bounding box center [1060, 137] width 8 height 11
click at [1058, 139] on span "Previous Month" at bounding box center [1060, 137] width 8 height 11
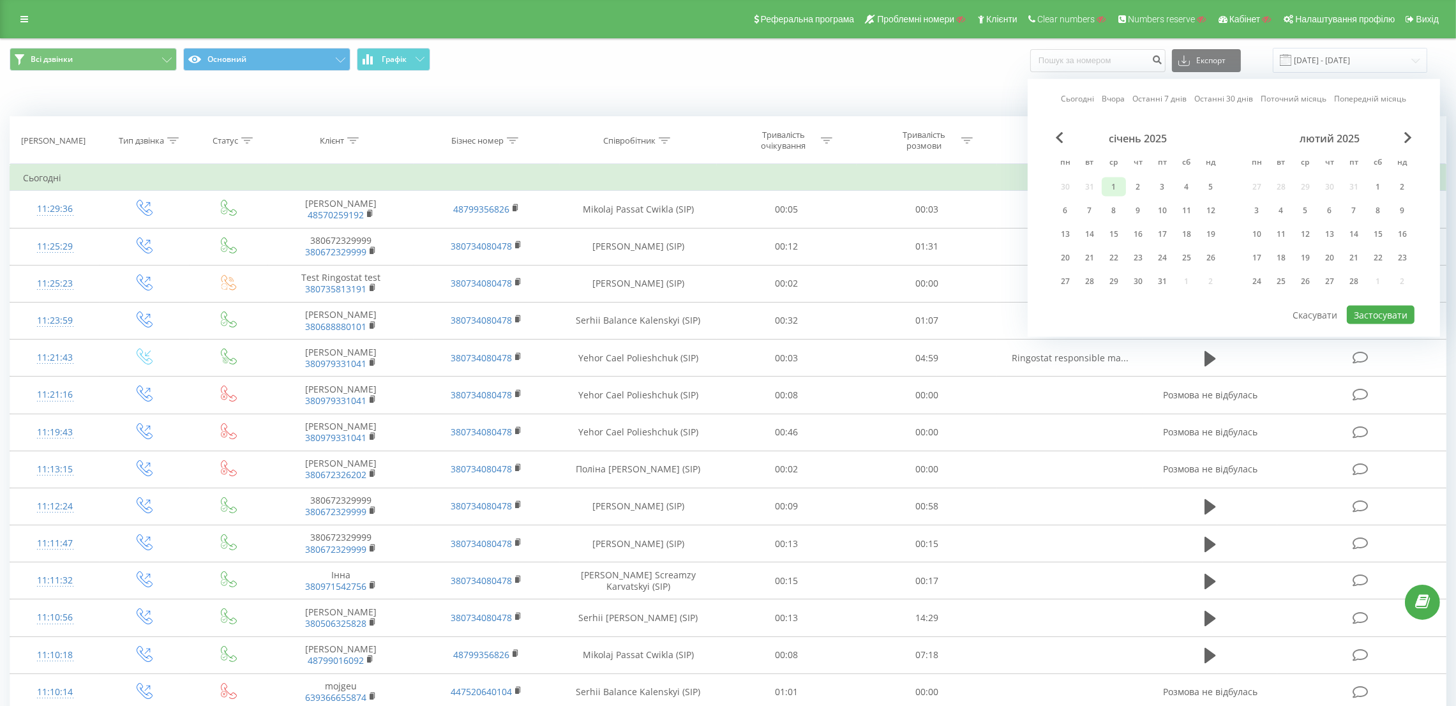
click at [1115, 183] on div "1" at bounding box center [1113, 187] width 17 height 17
click at [1405, 141] on span "Next Month" at bounding box center [1408, 137] width 8 height 11
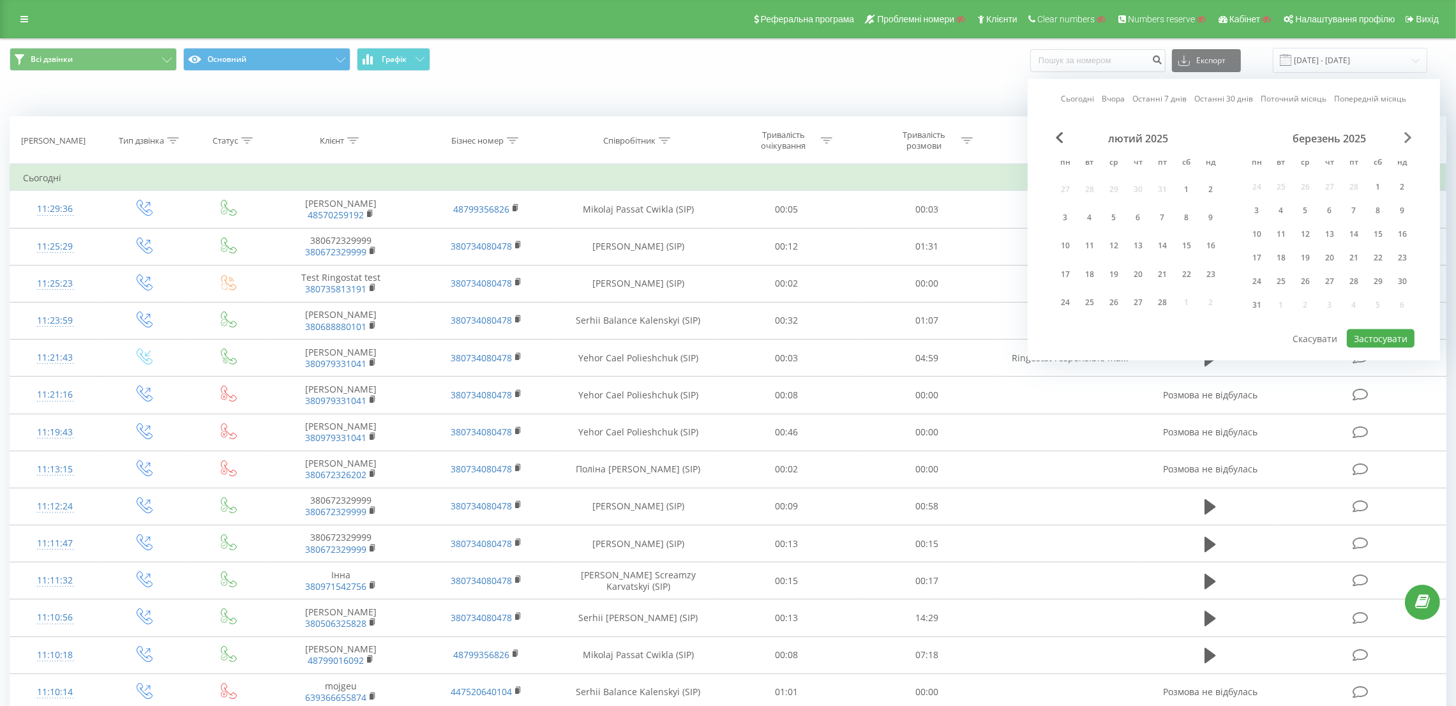
click at [1407, 139] on span "Next Month" at bounding box center [1408, 137] width 8 height 11
click at [1408, 139] on span "Next Month" at bounding box center [1408, 137] width 8 height 11
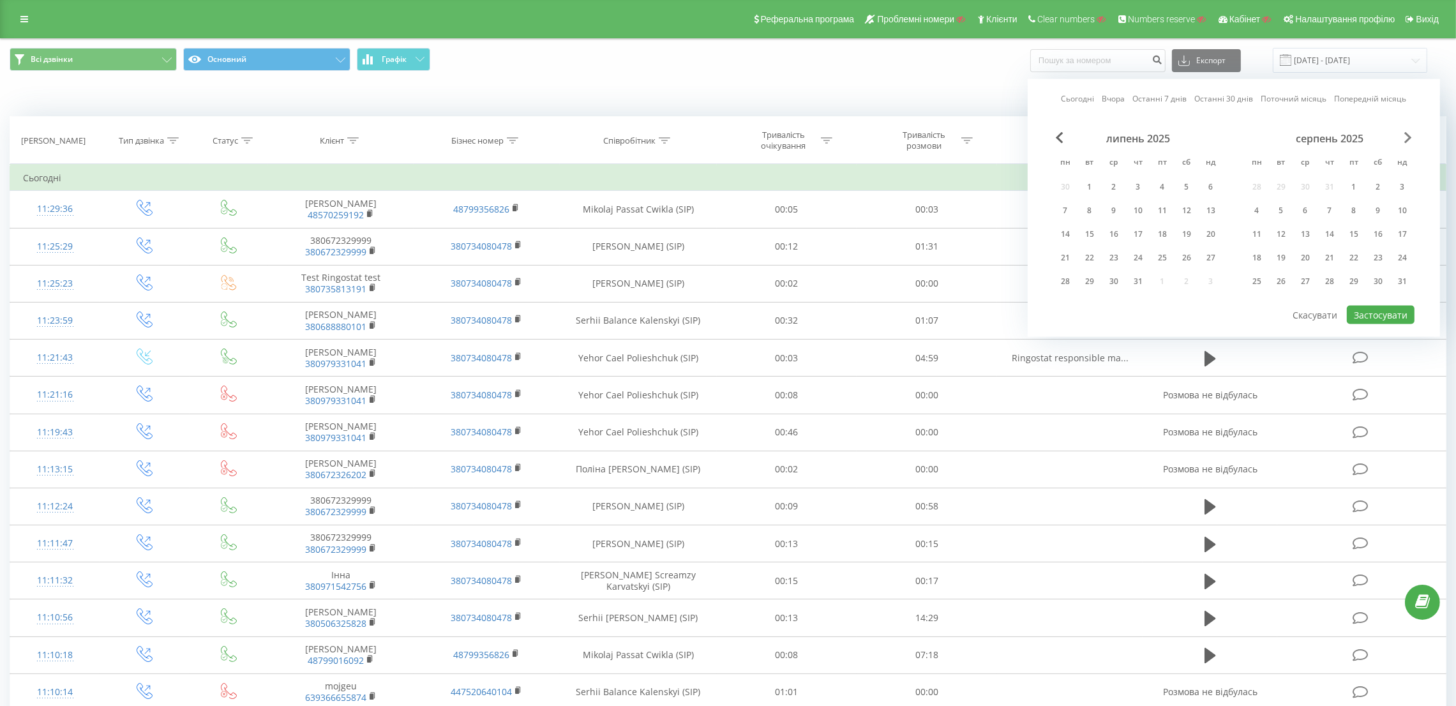
click at [1408, 139] on span "Next Month" at bounding box center [1408, 137] width 8 height 11
click at [1259, 252] on div "22" at bounding box center [1256, 258] width 17 height 17
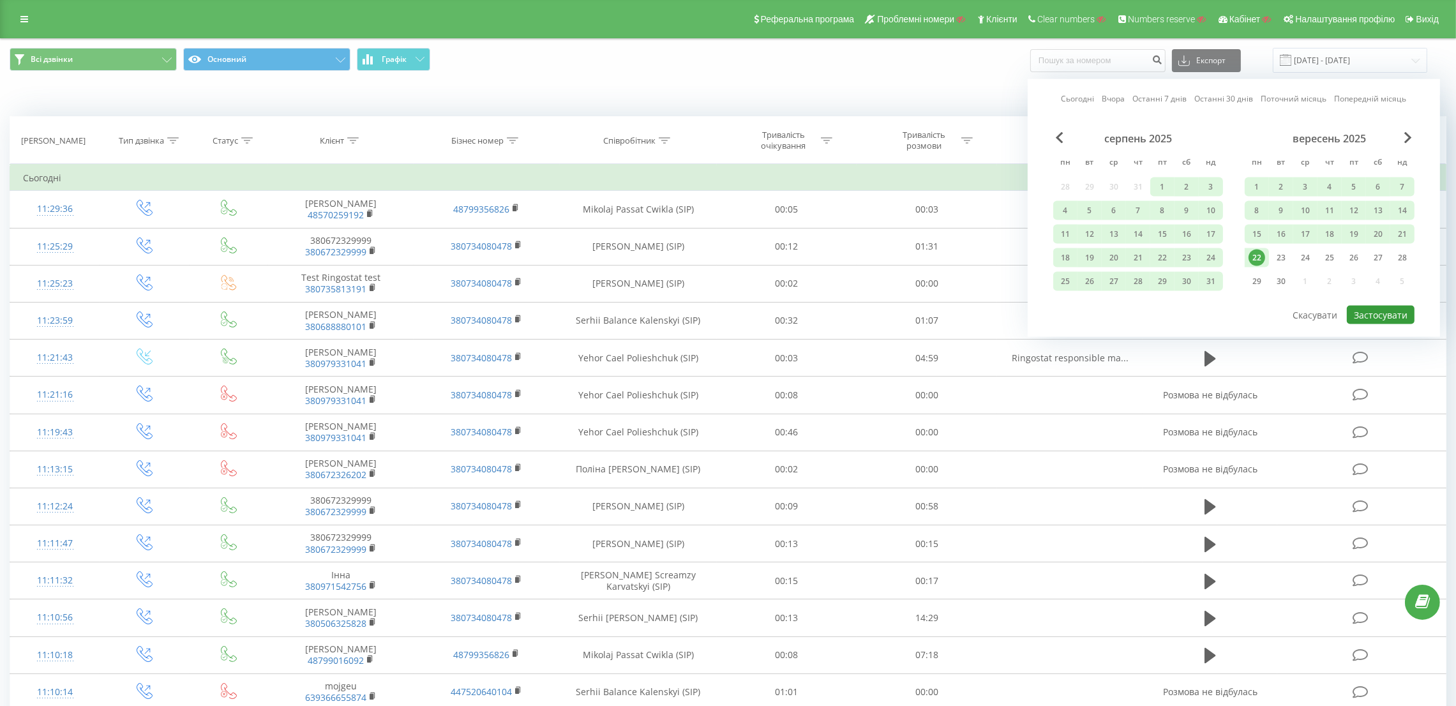
click at [1381, 310] on button "Застосувати" at bounding box center [1381, 315] width 68 height 19
type input "01.01.2025 - 22.09.2025"
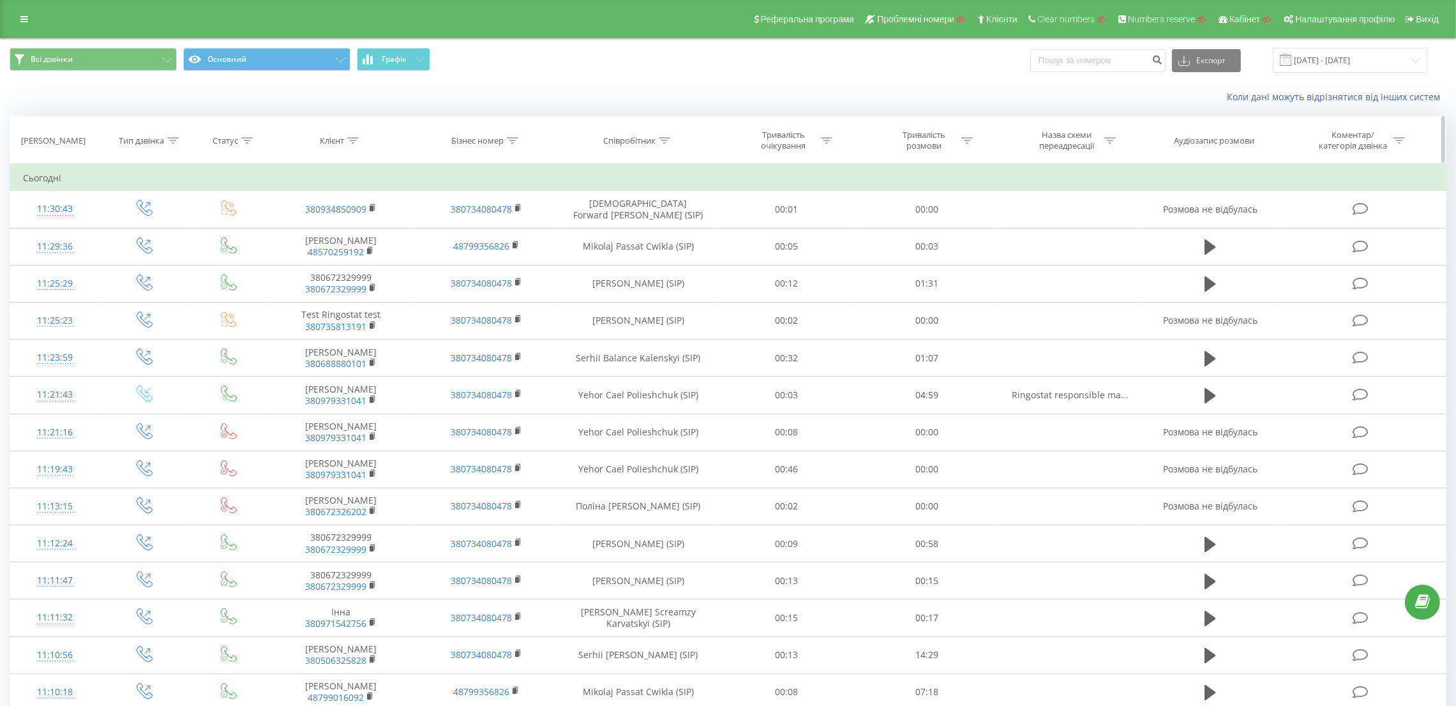
click at [173, 140] on icon at bounding box center [172, 140] width 11 height 6
click at [169, 232] on div "Введіть значення" at bounding box center [138, 233] width 91 height 10
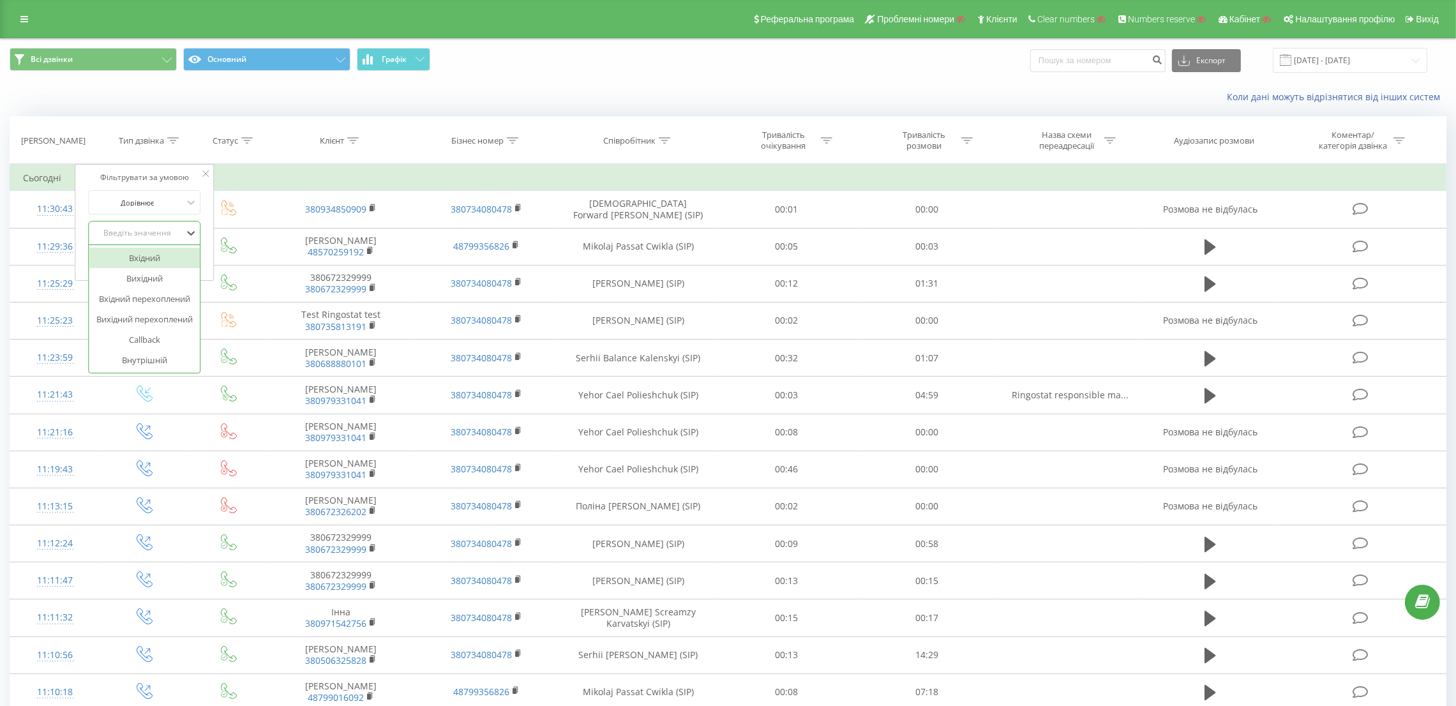
drag, startPoint x: 146, startPoint y: 262, endPoint x: 163, endPoint y: 264, distance: 17.3
click at [146, 264] on div "Вхідний" at bounding box center [144, 258] width 111 height 20
click at [177, 264] on span "OK" at bounding box center [172, 259] width 36 height 20
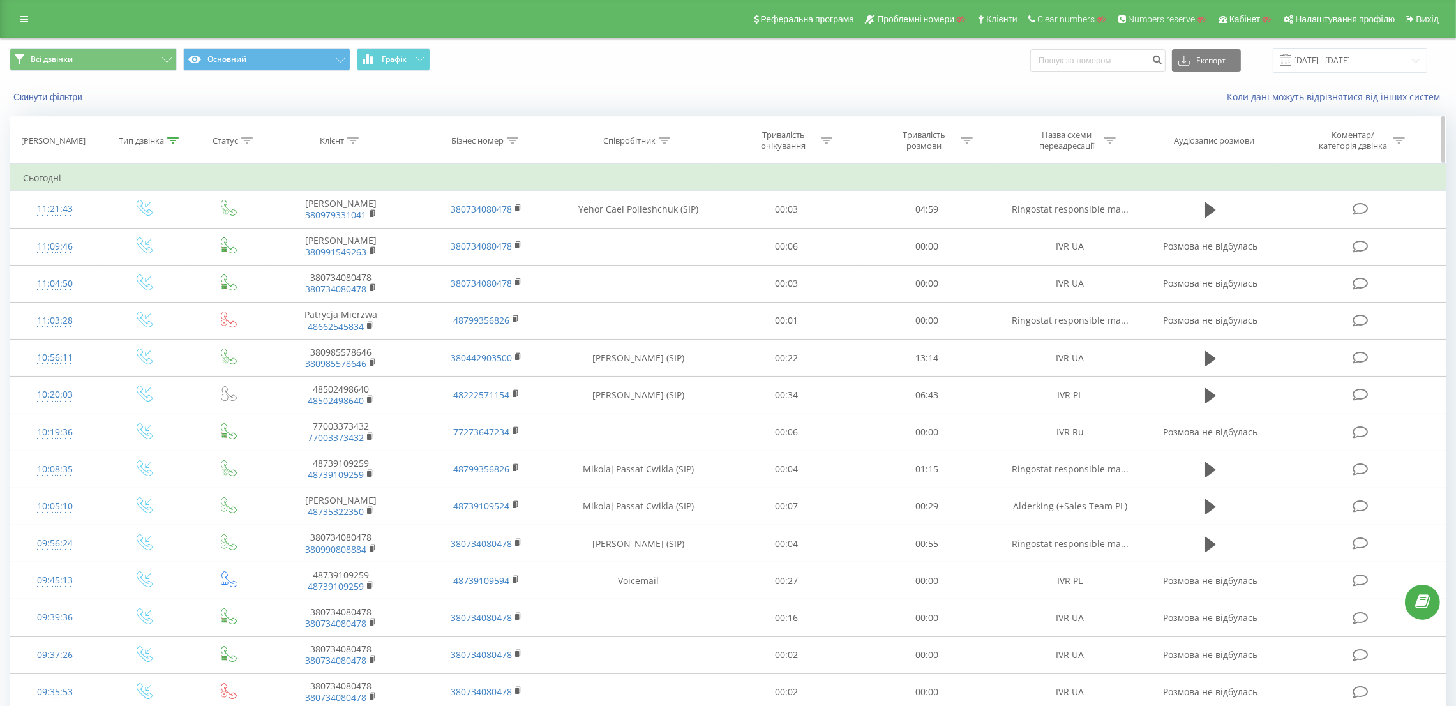
click at [516, 143] on icon at bounding box center [512, 140] width 11 height 6
drag, startPoint x: 470, startPoint y: 228, endPoint x: 488, endPoint y: 242, distance: 23.2
click at [470, 229] on input "text" at bounding box center [487, 232] width 112 height 22
paste input "48799357250"
click at [516, 262] on span "OK" at bounding box center [514, 257] width 36 height 20
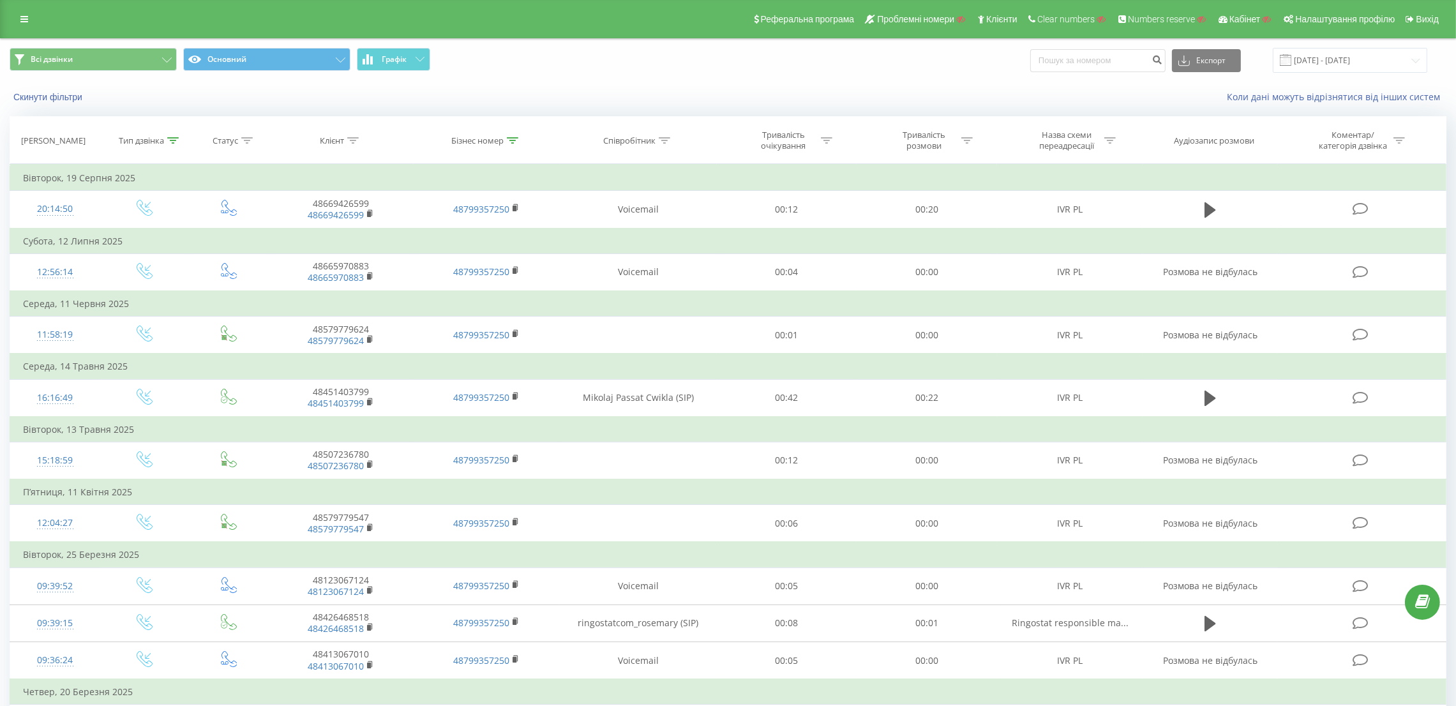
drag, startPoint x: 514, startPoint y: 143, endPoint x: 510, endPoint y: 178, distance: 35.3
click at [513, 143] on icon at bounding box center [512, 140] width 11 height 6
click at [503, 233] on input "48799357250" at bounding box center [487, 232] width 112 height 22
paste input "0768"
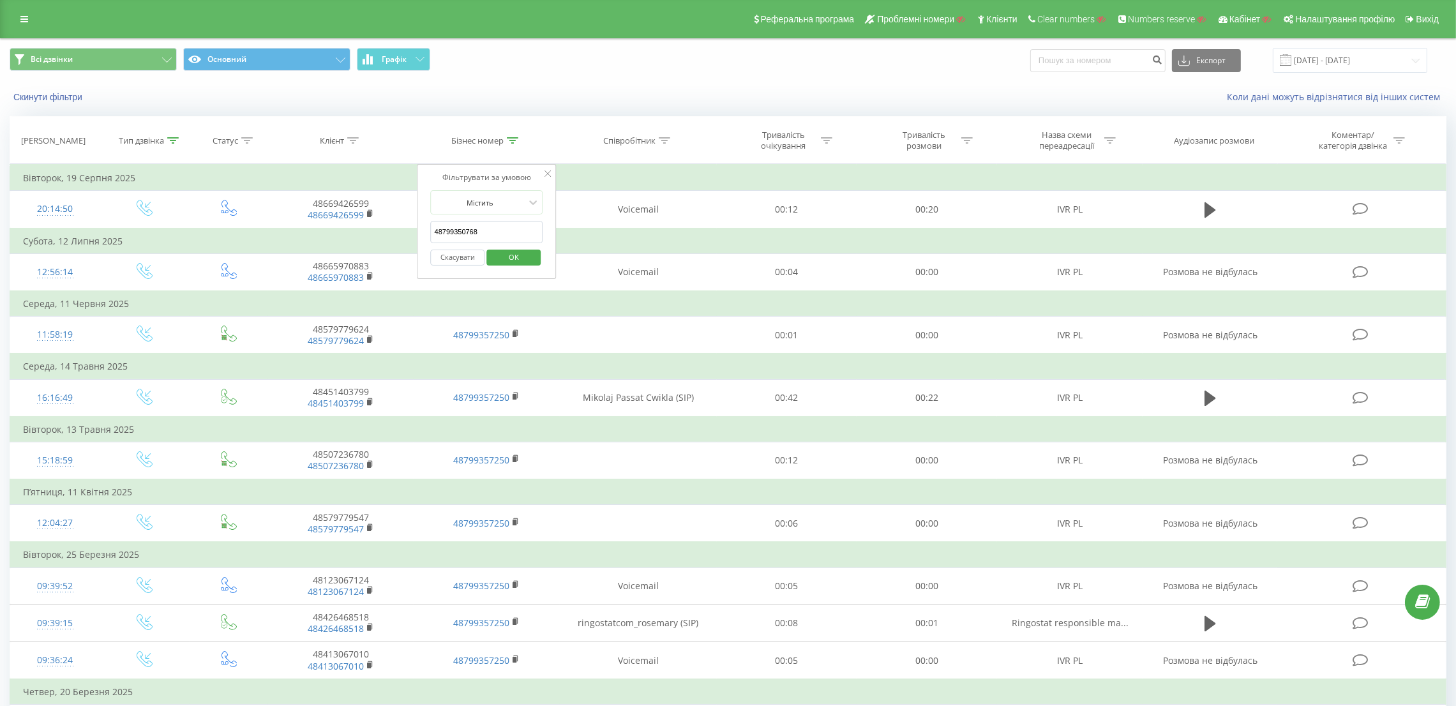
click at [510, 262] on span "OK" at bounding box center [514, 257] width 36 height 20
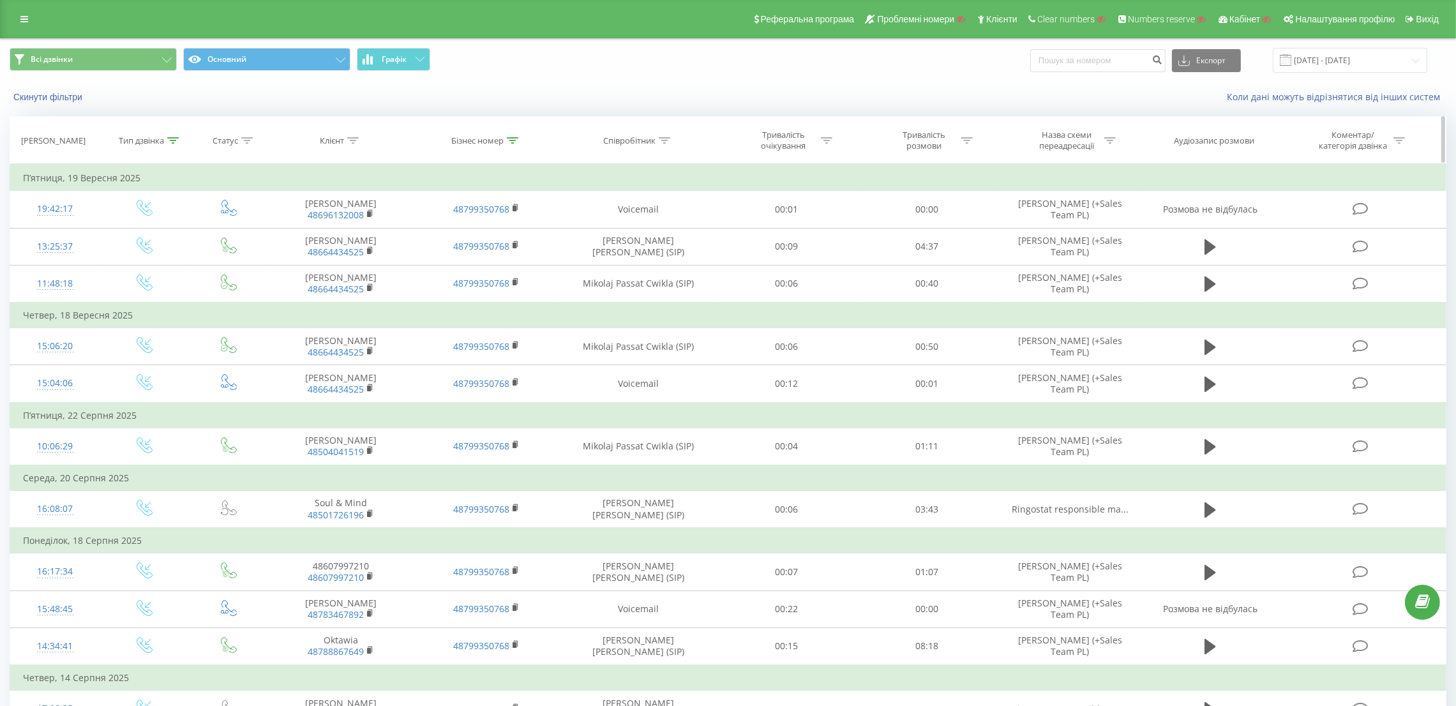
click at [513, 141] on icon at bounding box center [512, 140] width 11 height 6
click at [492, 236] on input "48799350768" at bounding box center [487, 232] width 112 height 22
paste input "5841"
drag, startPoint x: 497, startPoint y: 260, endPoint x: 505, endPoint y: 256, distance: 8.6
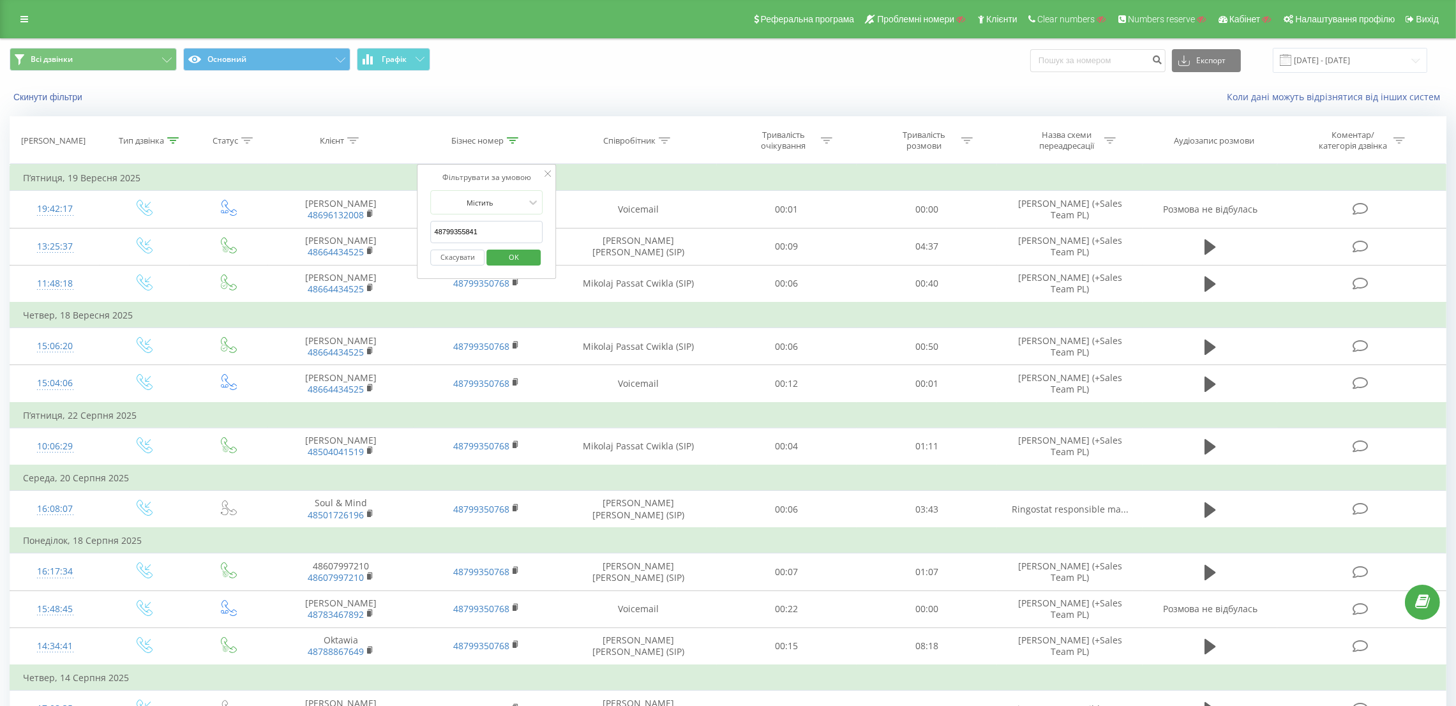
click at [497, 260] on span "OK" at bounding box center [514, 257] width 36 height 20
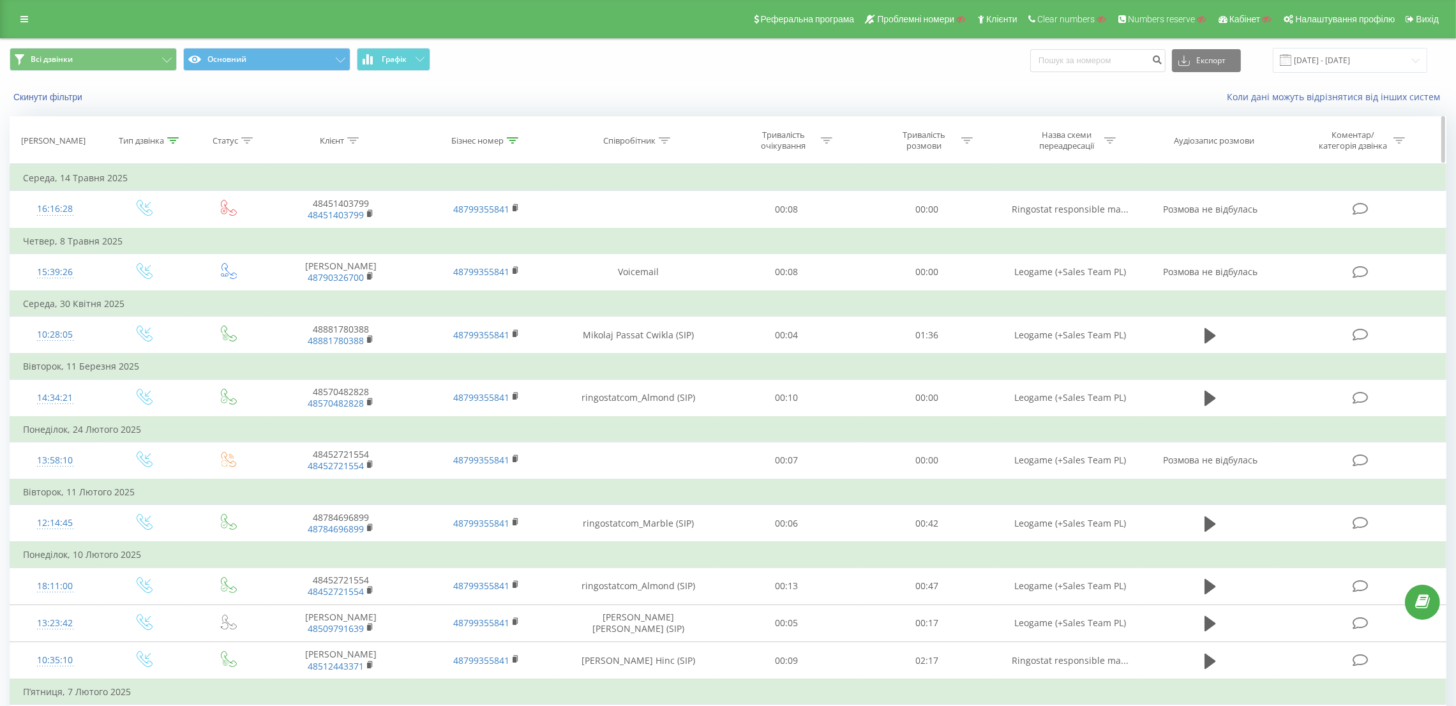
click at [512, 144] on div at bounding box center [512, 140] width 11 height 11
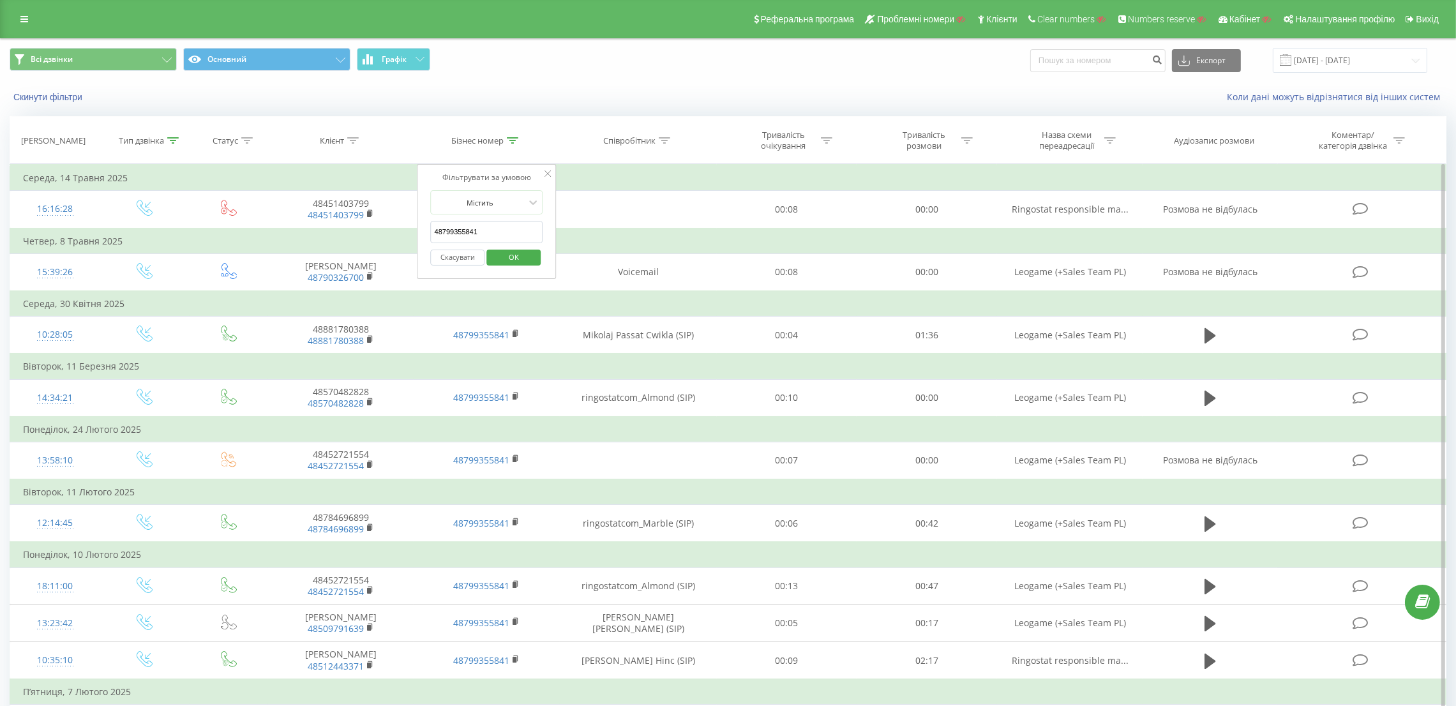
click at [488, 237] on input "48799355841" at bounding box center [487, 232] width 112 height 22
paste input "4143"
type input "48799354143"
click at [506, 256] on span "OK" at bounding box center [514, 257] width 36 height 20
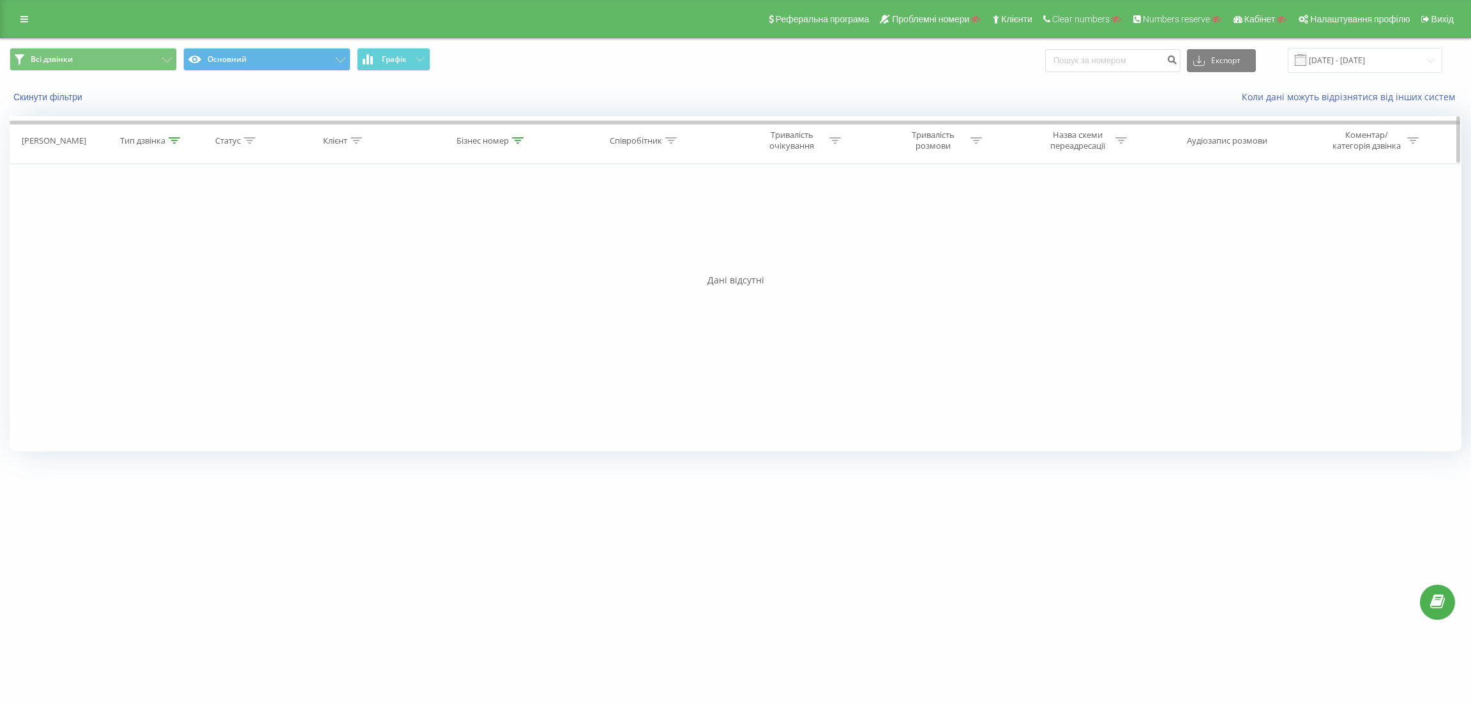
click at [516, 139] on icon at bounding box center [517, 140] width 11 height 6
click at [1338, 62] on input "01.01.2025 - 22.09.2025" at bounding box center [1364, 60] width 154 height 25
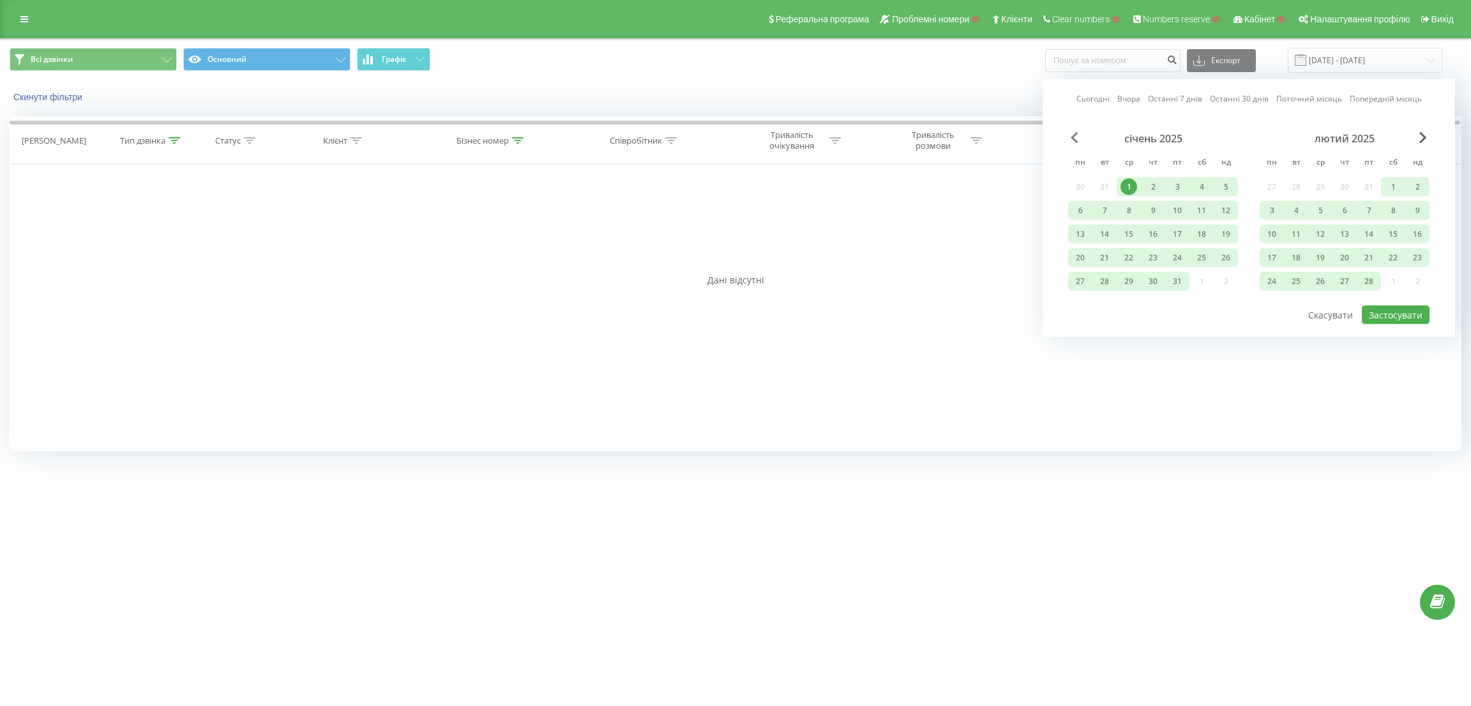
click at [1072, 139] on span "Previous Month" at bounding box center [1074, 137] width 8 height 11
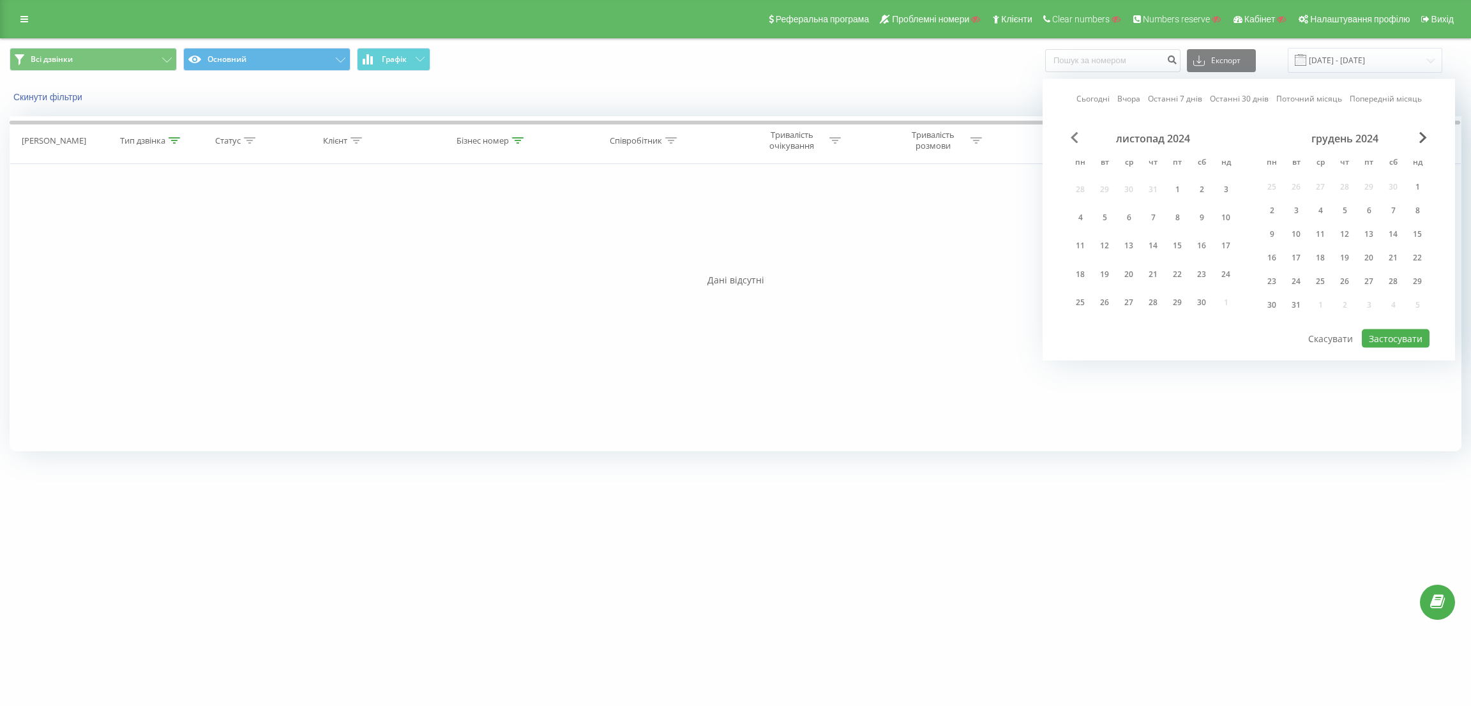
click at [1072, 139] on span "Previous Month" at bounding box center [1074, 137] width 8 height 11
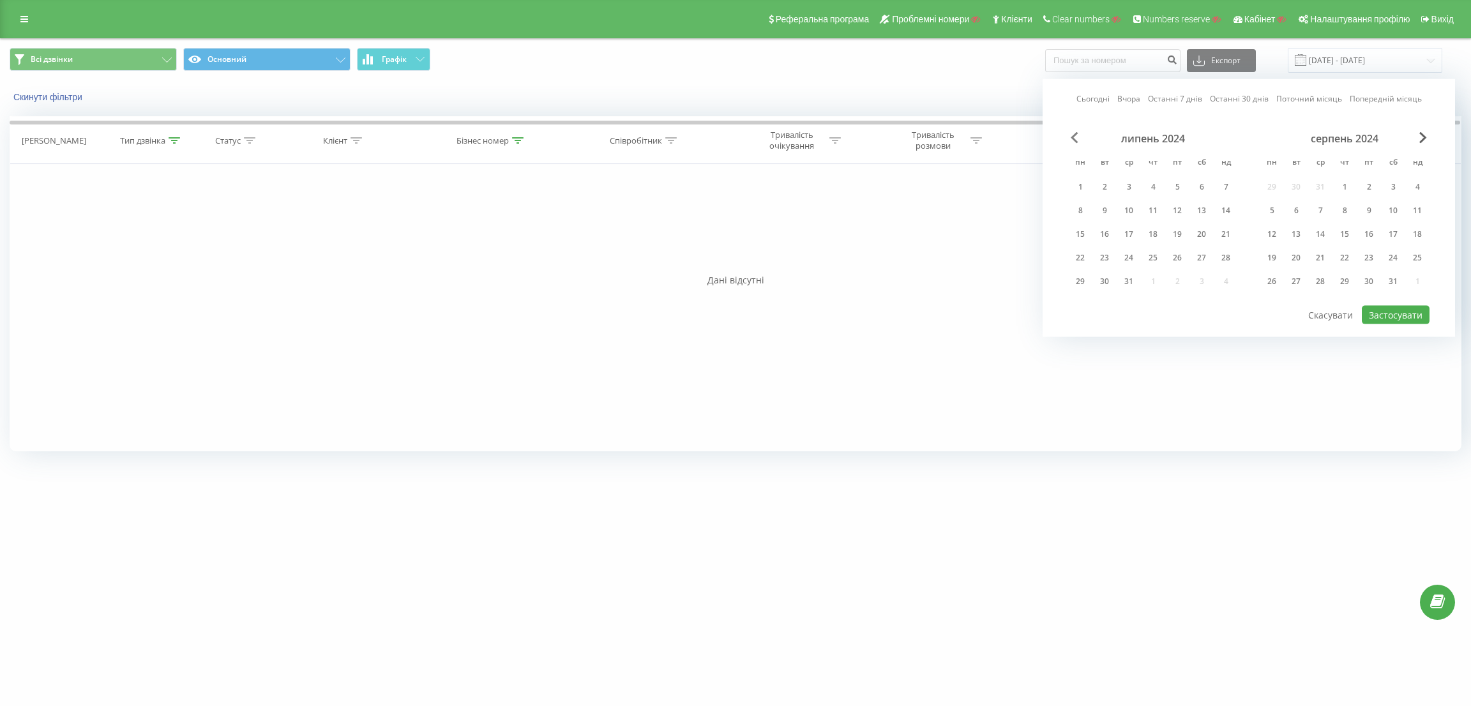
click at [1072, 139] on span "Previous Month" at bounding box center [1074, 137] width 8 height 11
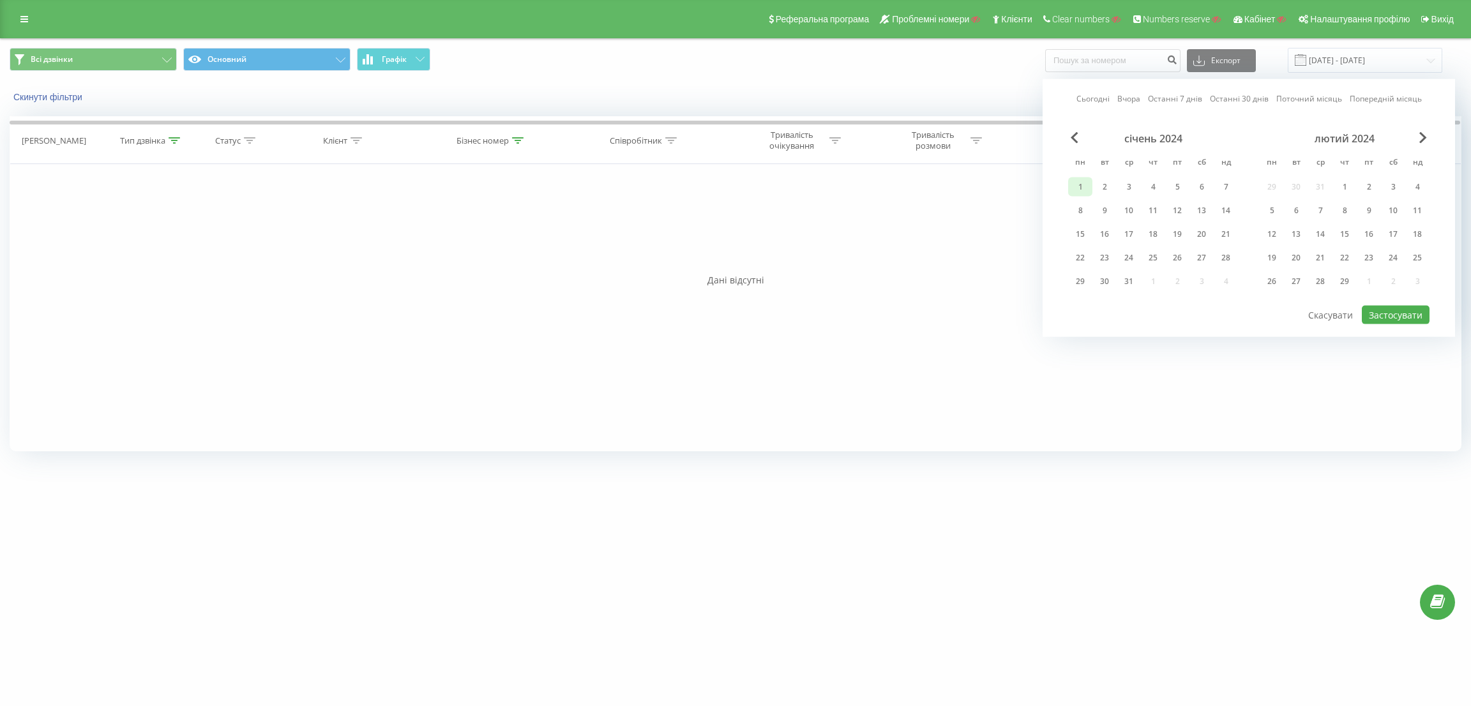
click at [1079, 183] on div "1" at bounding box center [1080, 187] width 17 height 17
click at [1423, 139] on span "Next Month" at bounding box center [1423, 137] width 8 height 11
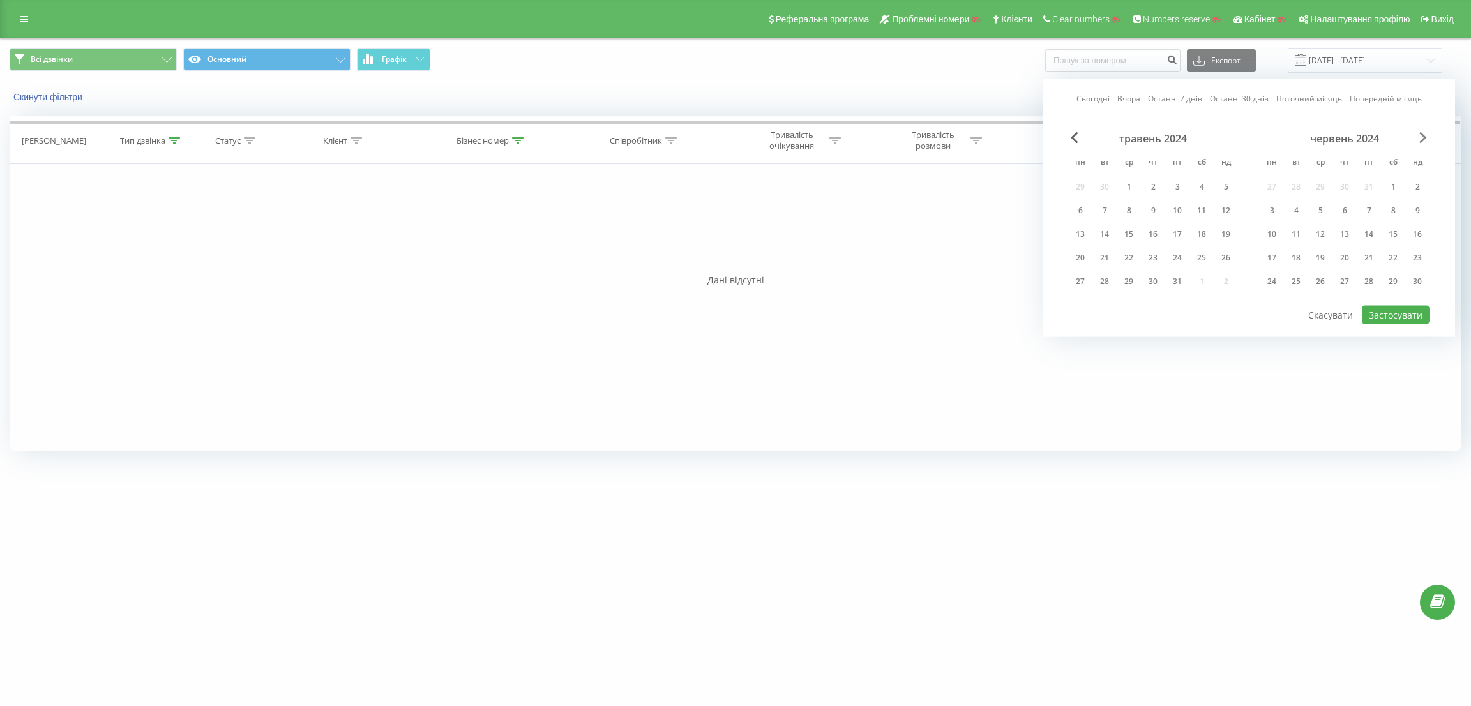
click at [1423, 139] on span "Next Month" at bounding box center [1423, 137] width 8 height 11
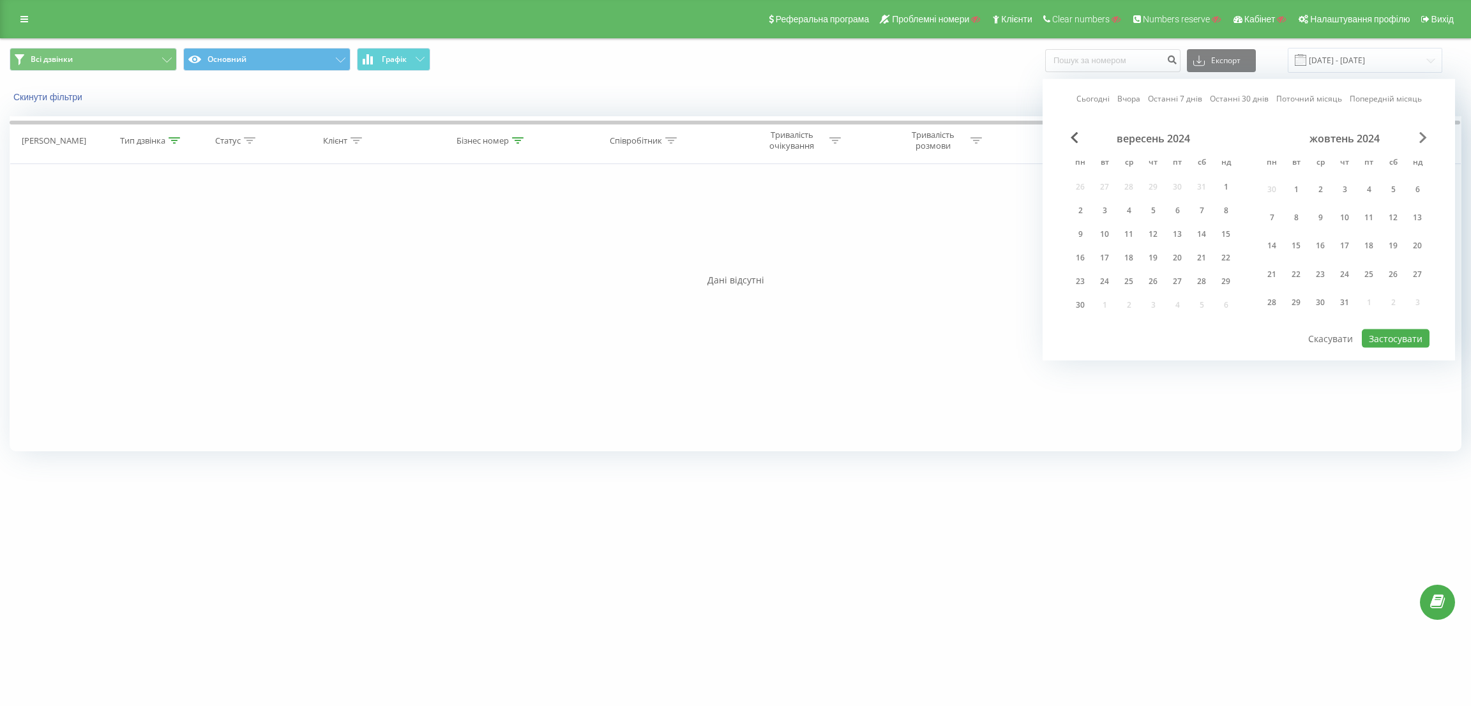
click at [1423, 139] on span "Next Month" at bounding box center [1423, 137] width 8 height 11
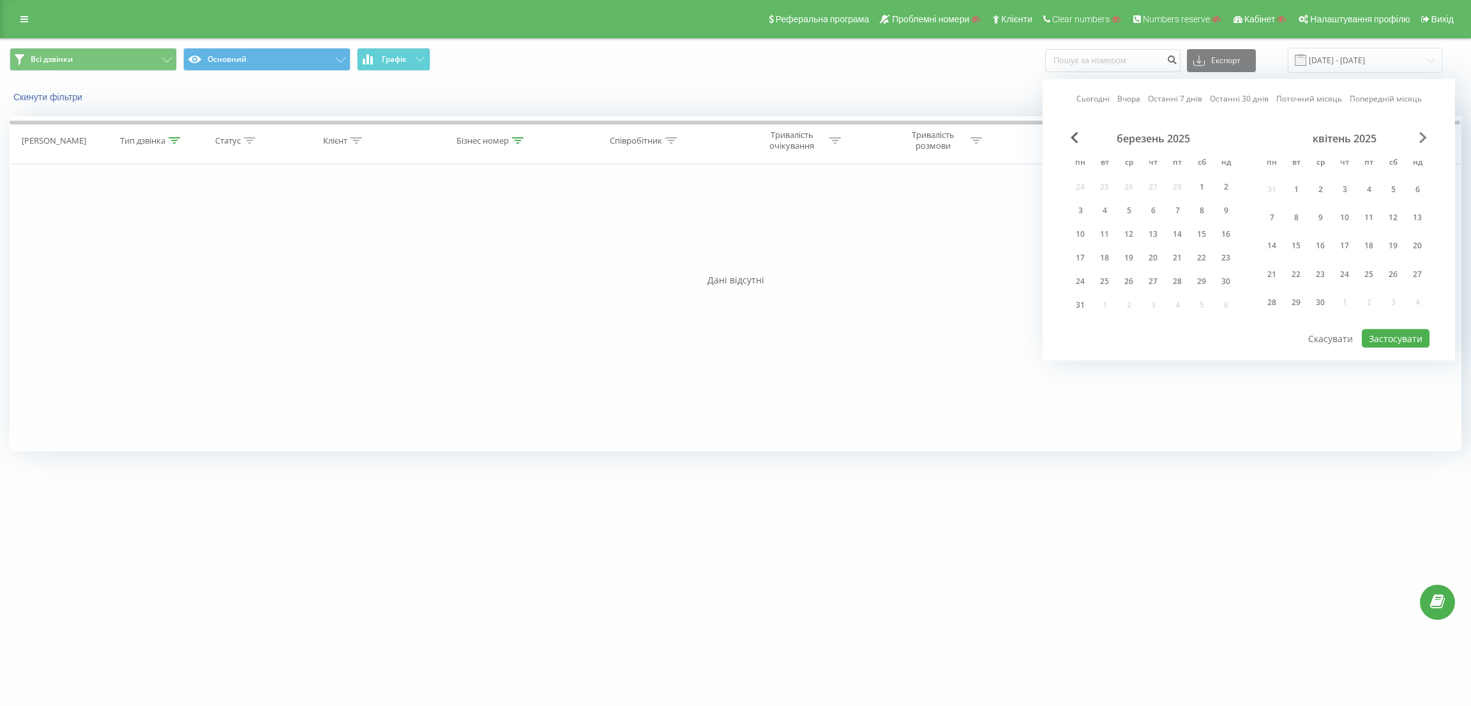
click at [1423, 139] on span "Next Month" at bounding box center [1423, 137] width 8 height 11
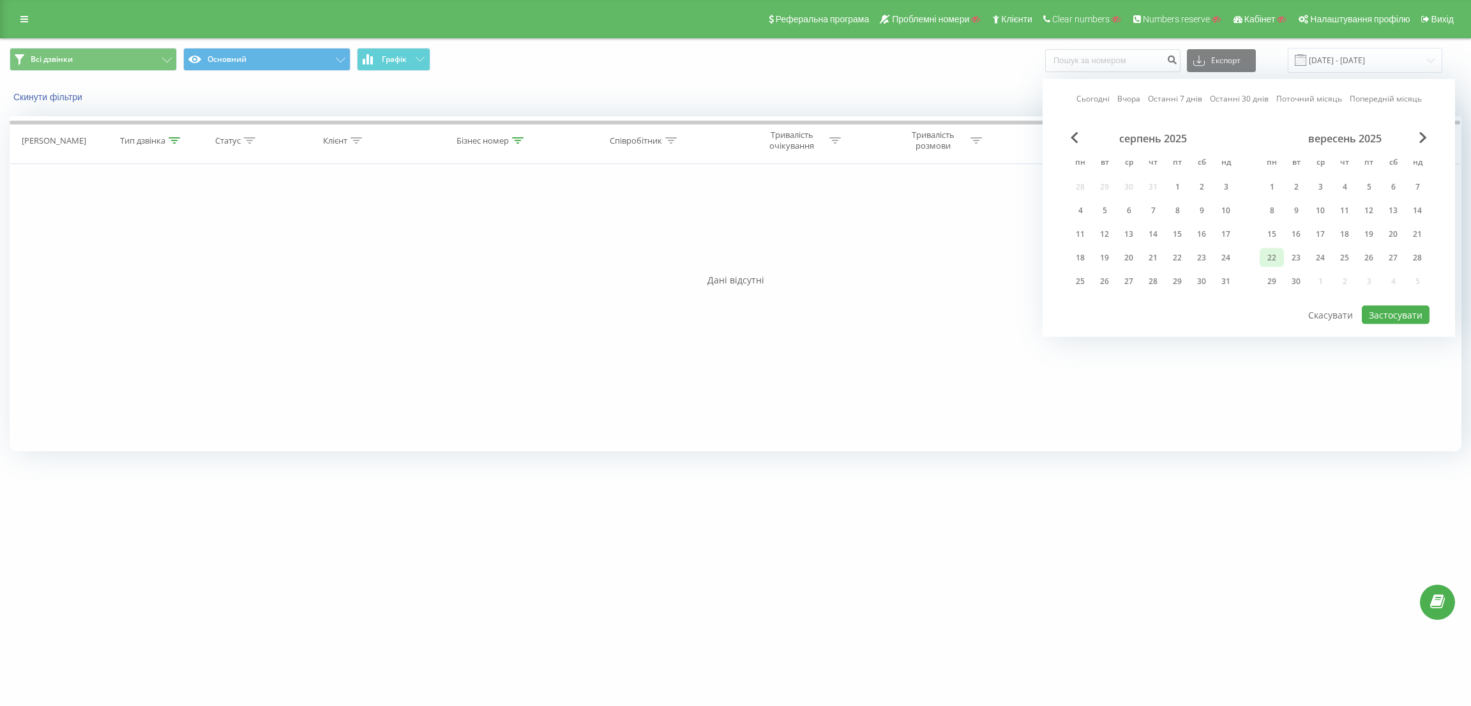
click at [1278, 252] on div "22" at bounding box center [1271, 258] width 17 height 17
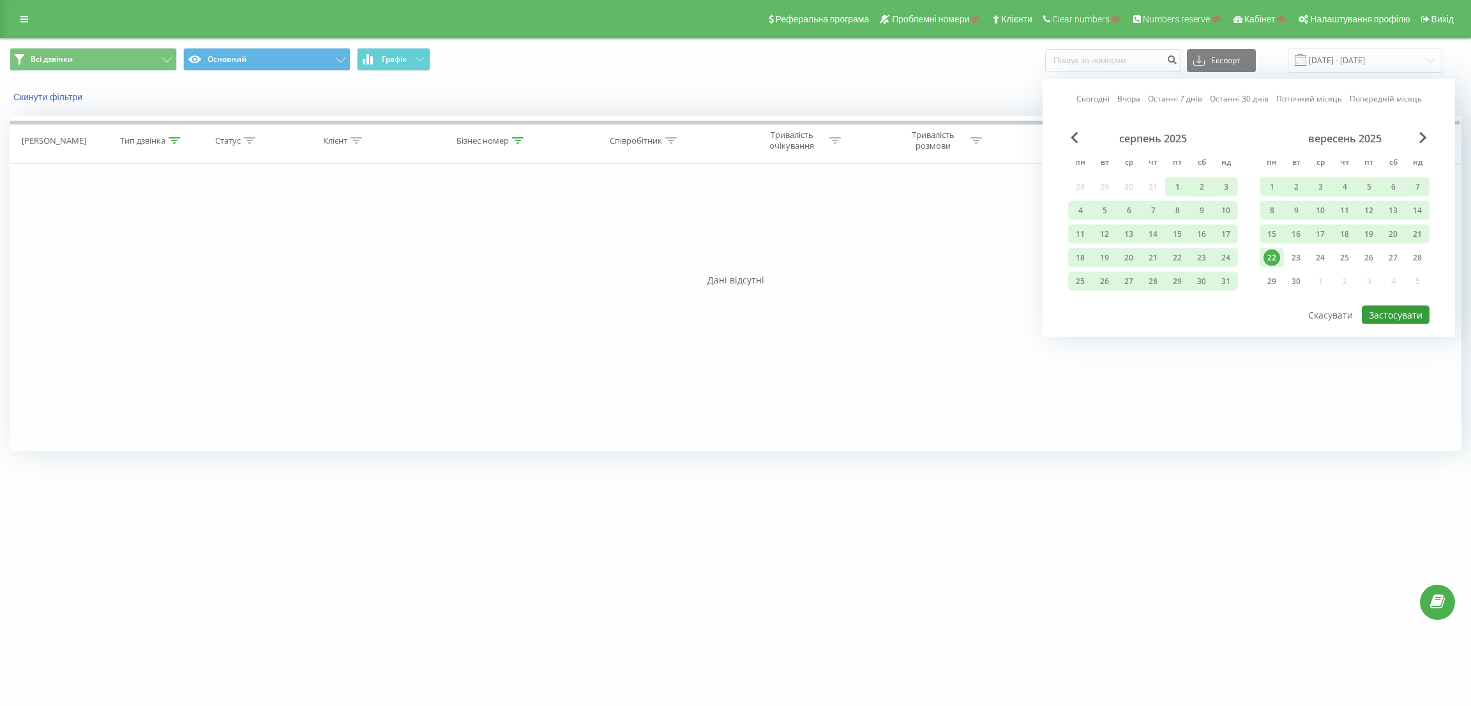
click at [1384, 312] on button "Застосувати" at bounding box center [1395, 315] width 68 height 19
type input "01.01.2024 - 22.09.2025"
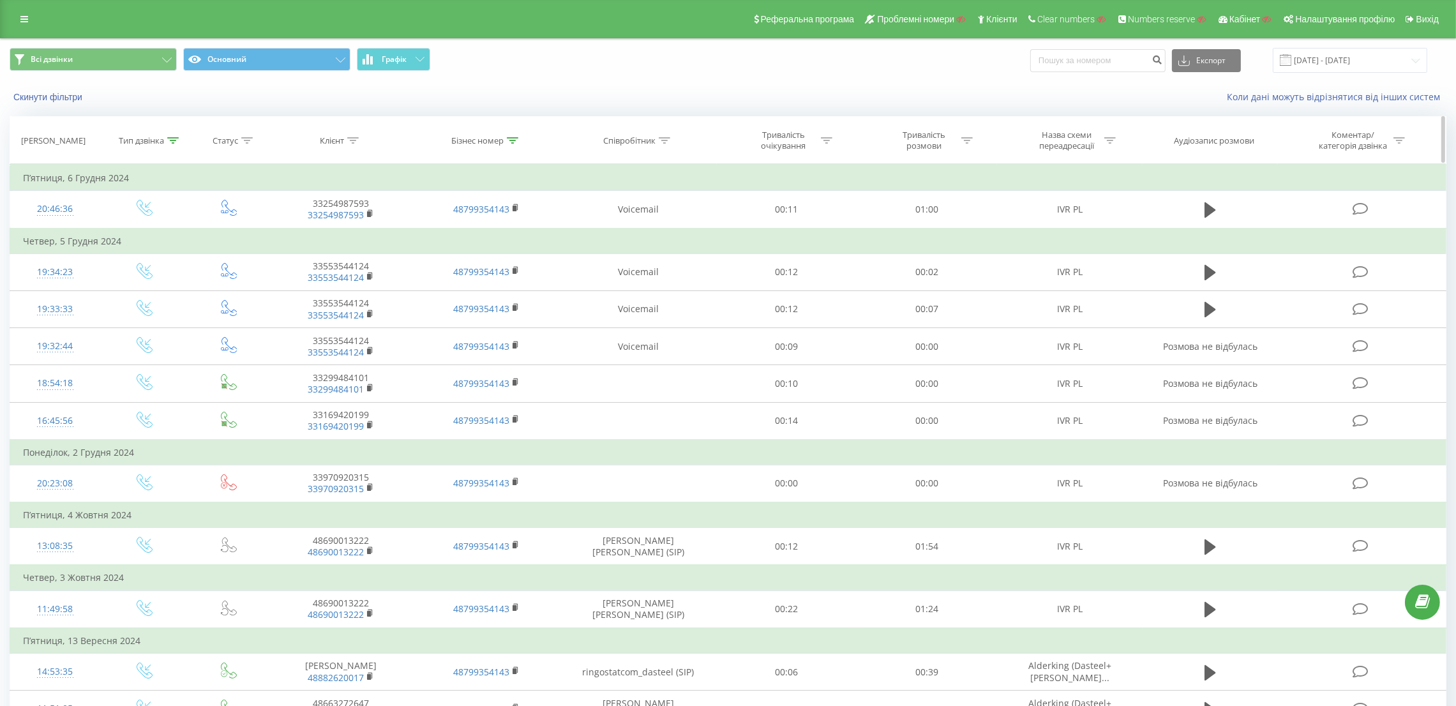
click at [514, 141] on icon at bounding box center [512, 140] width 11 height 6
click at [488, 236] on input "48799354143" at bounding box center [487, 232] width 112 height 22
drag, startPoint x: 488, startPoint y: 236, endPoint x: 497, endPoint y: 253, distance: 20.0
click at [488, 237] on input "48799354143" at bounding box center [487, 232] width 112 height 22
paste input "9320"
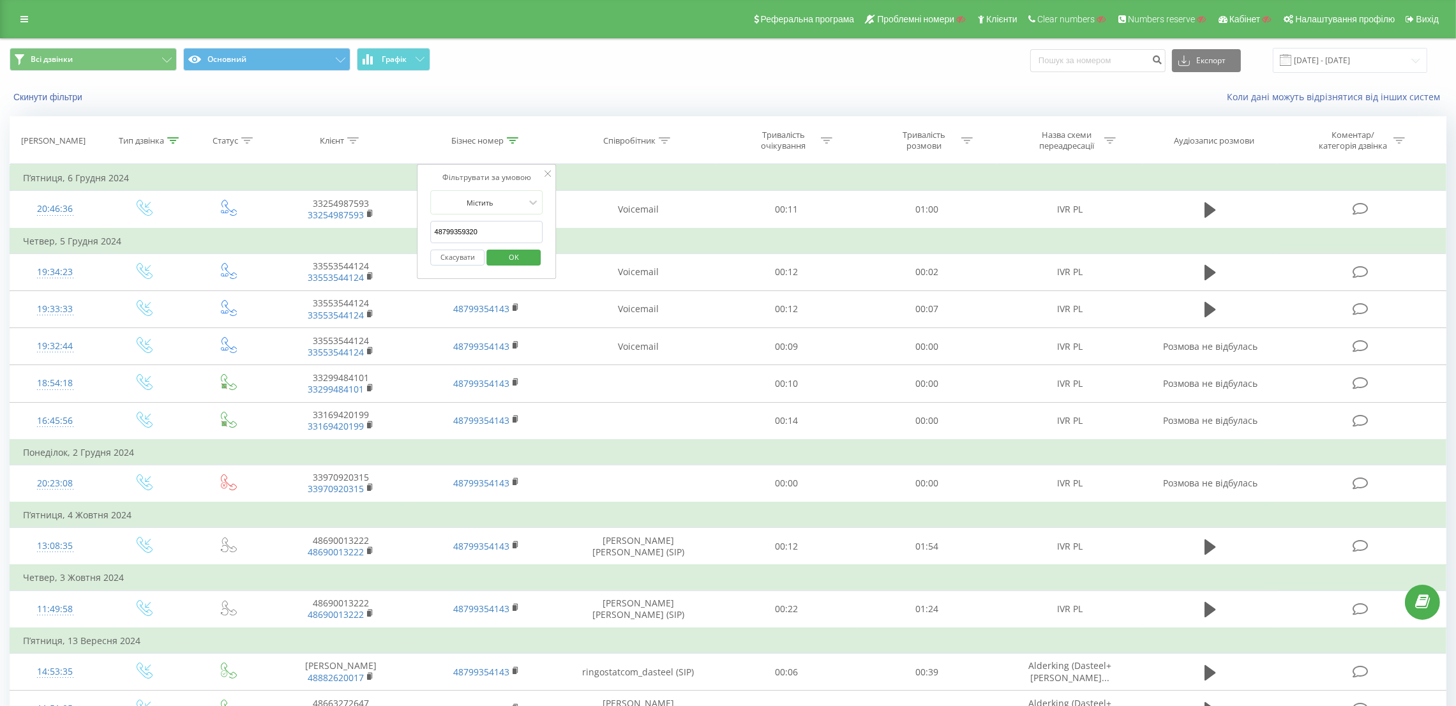
click at [500, 257] on span "OK" at bounding box center [514, 257] width 36 height 20
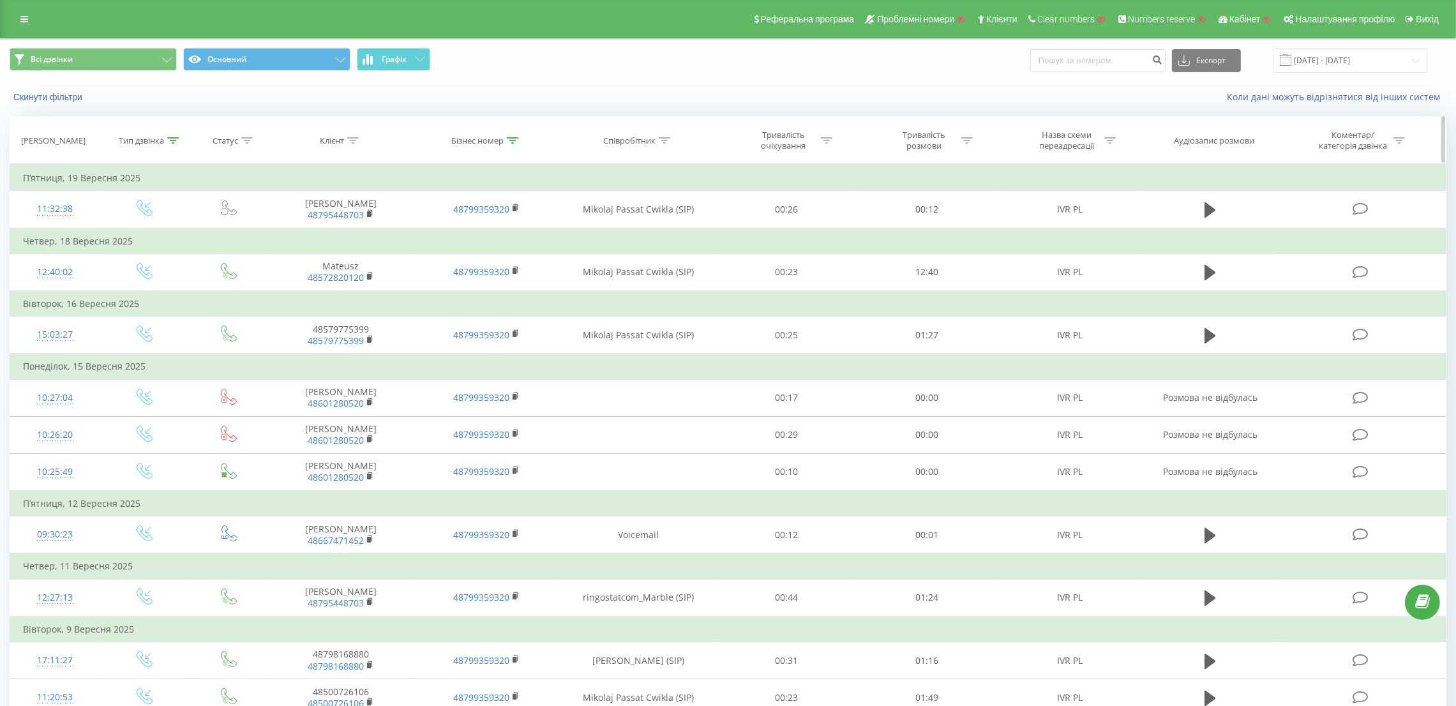
click at [509, 140] on icon at bounding box center [512, 140] width 11 height 6
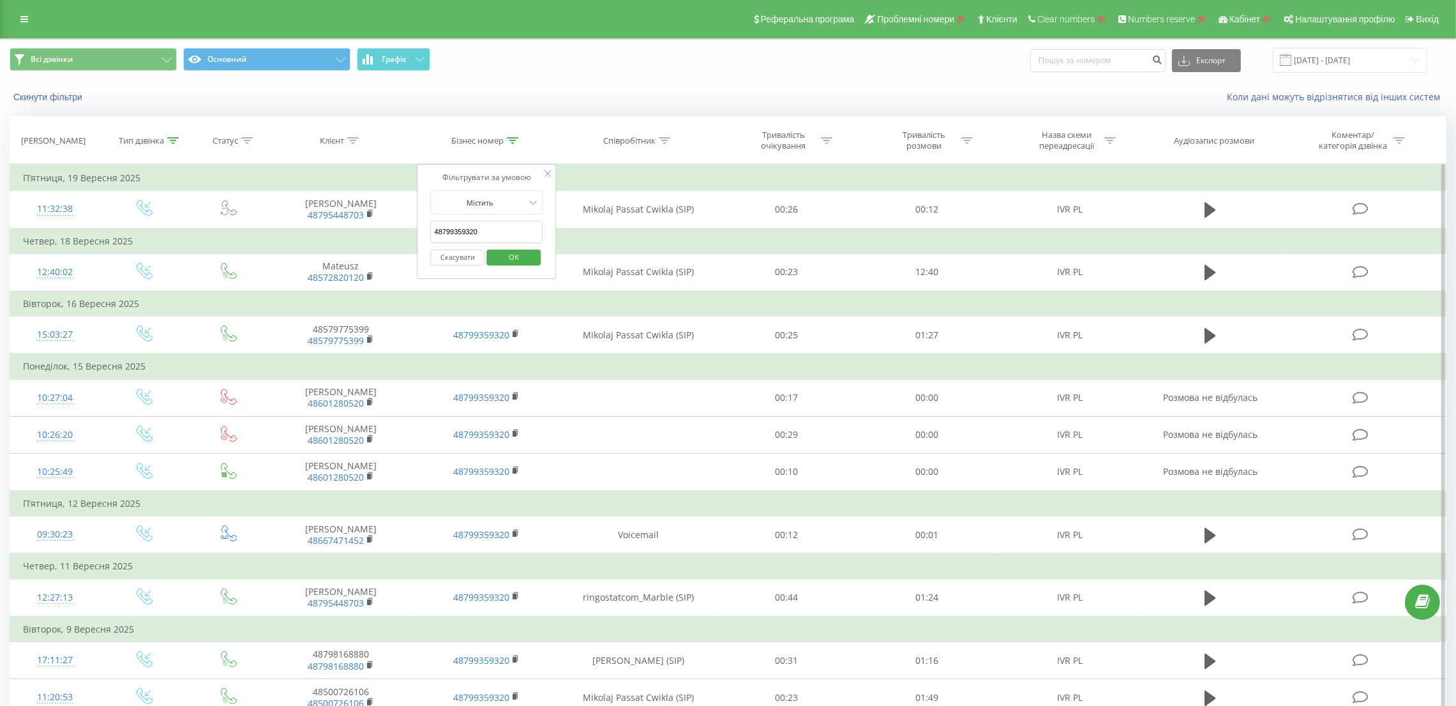
click at [477, 236] on input "48799359320" at bounding box center [487, 232] width 112 height 22
paste input "4951"
click at [516, 260] on span "OK" at bounding box center [514, 257] width 36 height 20
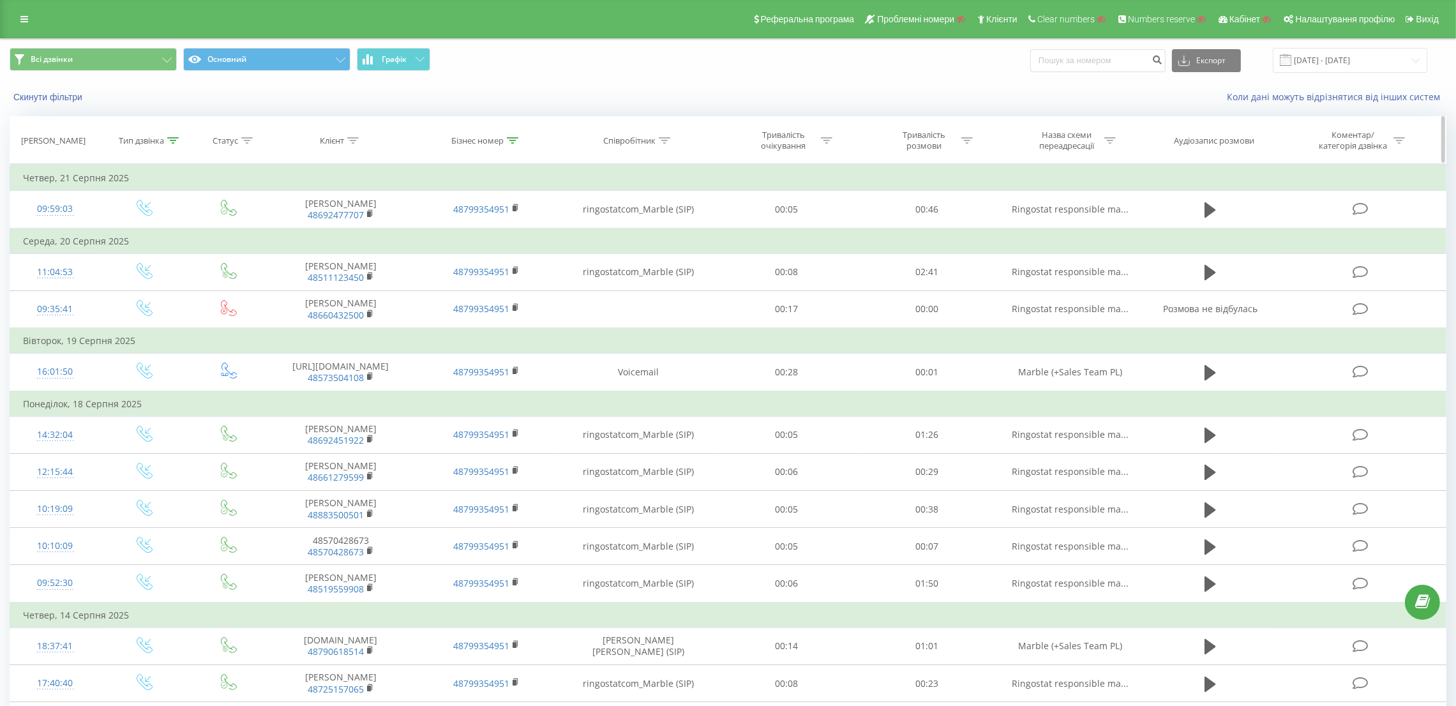
click at [511, 142] on icon at bounding box center [512, 140] width 11 height 6
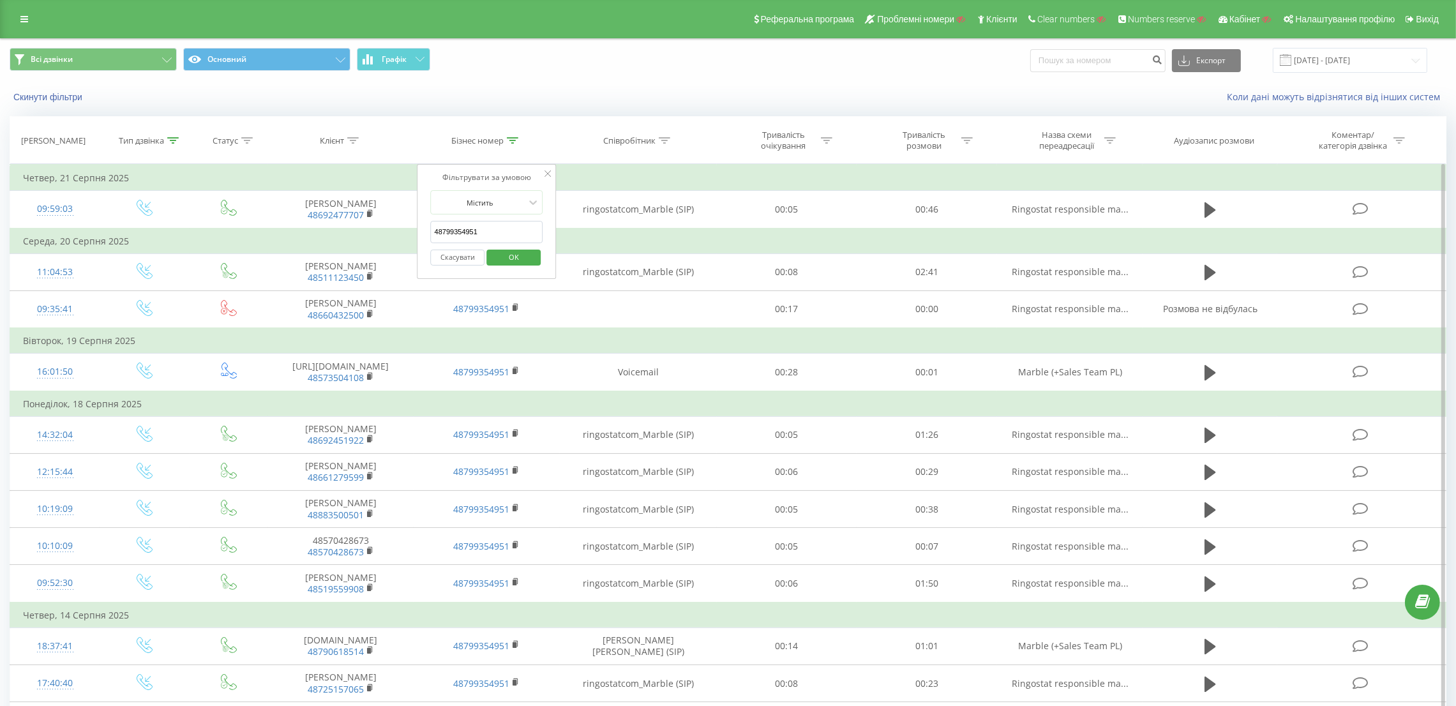
click at [492, 232] on input "48799354951" at bounding box center [487, 232] width 112 height 22
paste input "3643"
click at [506, 257] on span "OK" at bounding box center [514, 257] width 36 height 20
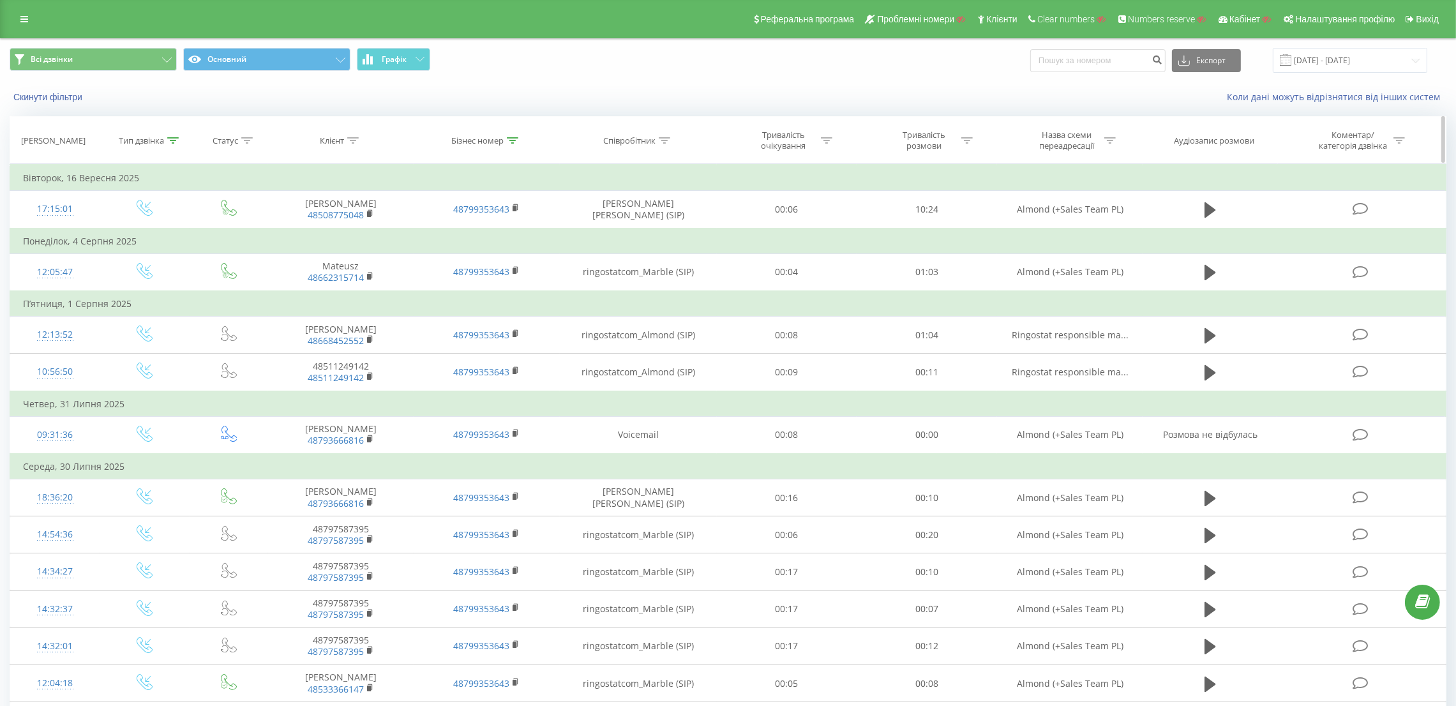
click at [512, 144] on div at bounding box center [512, 140] width 11 height 11
click at [498, 230] on input "48799353643" at bounding box center [487, 232] width 112 height 22
paste input "6826"
click at [505, 258] on span "OK" at bounding box center [514, 257] width 36 height 20
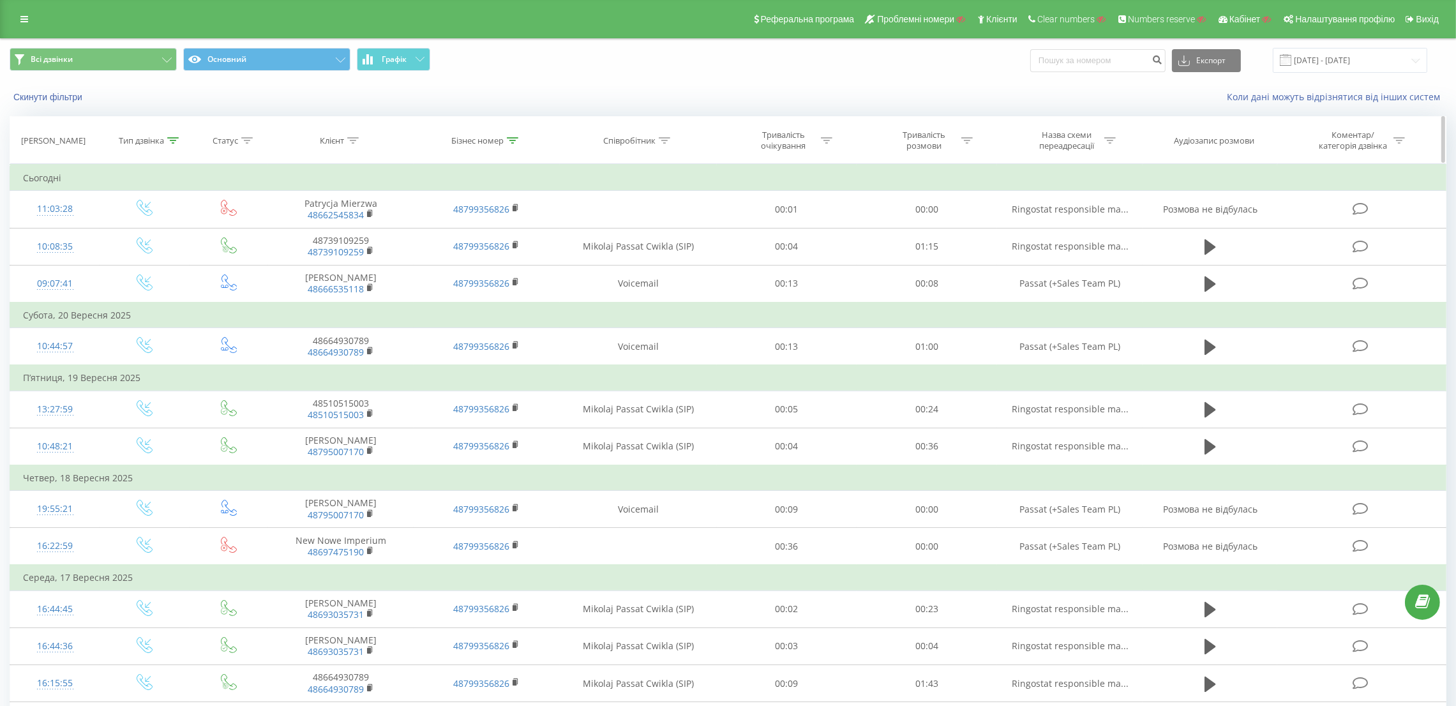
click at [511, 142] on icon at bounding box center [512, 140] width 11 height 6
click at [481, 236] on input "48799356826" at bounding box center [487, 232] width 112 height 22
paste input "62791"
click at [514, 253] on span "OK" at bounding box center [514, 257] width 36 height 20
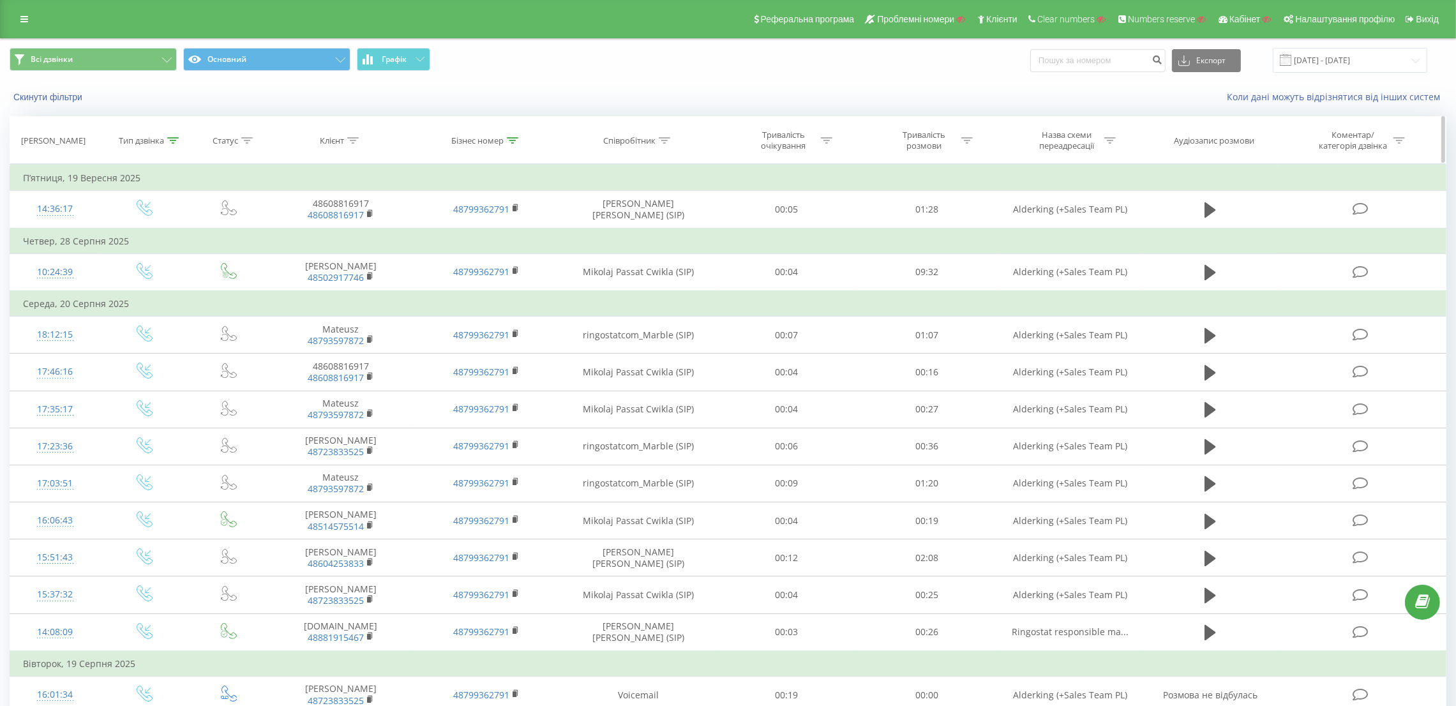
click at [514, 143] on icon at bounding box center [512, 140] width 11 height 6
click at [499, 232] on input "48799362791" at bounding box center [487, 232] width 112 height 22
paste input "53304"
type input "48799353304"
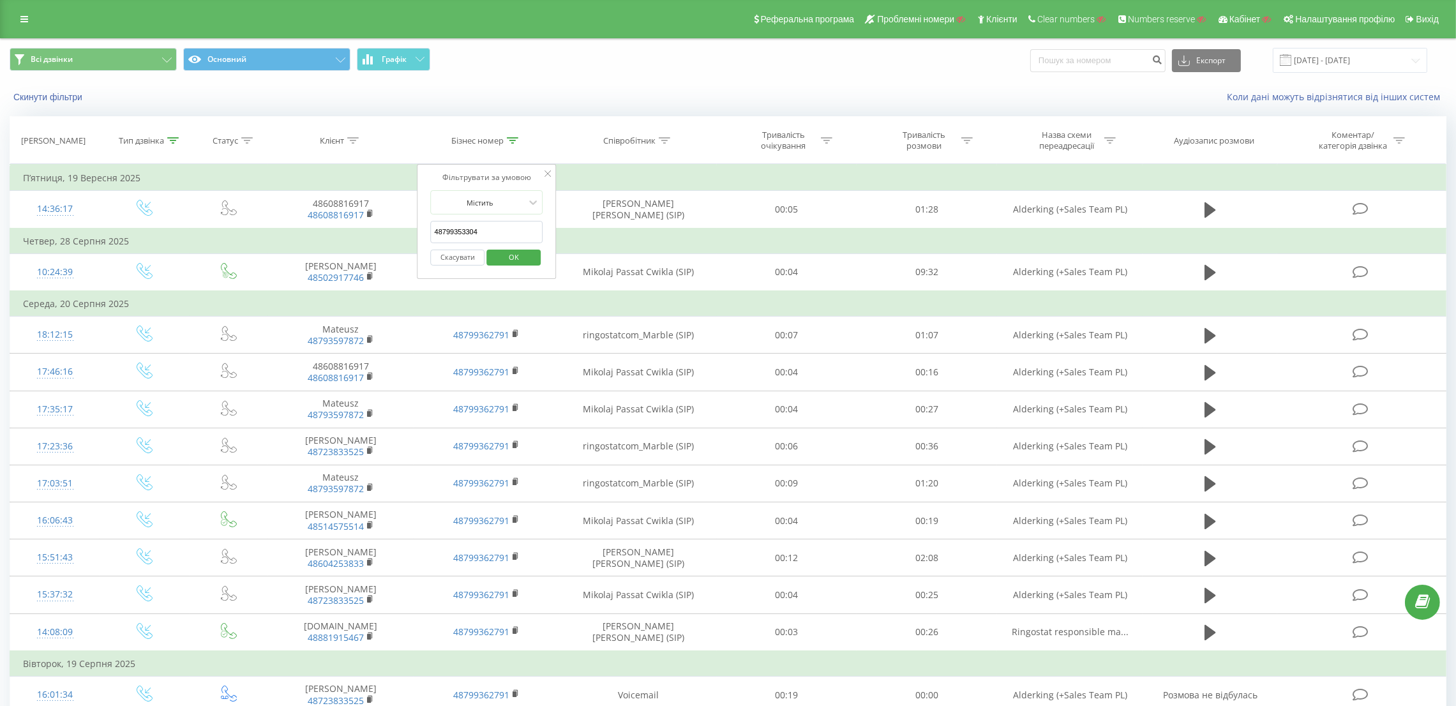
click at [501, 260] on span "OK" at bounding box center [514, 257] width 36 height 20
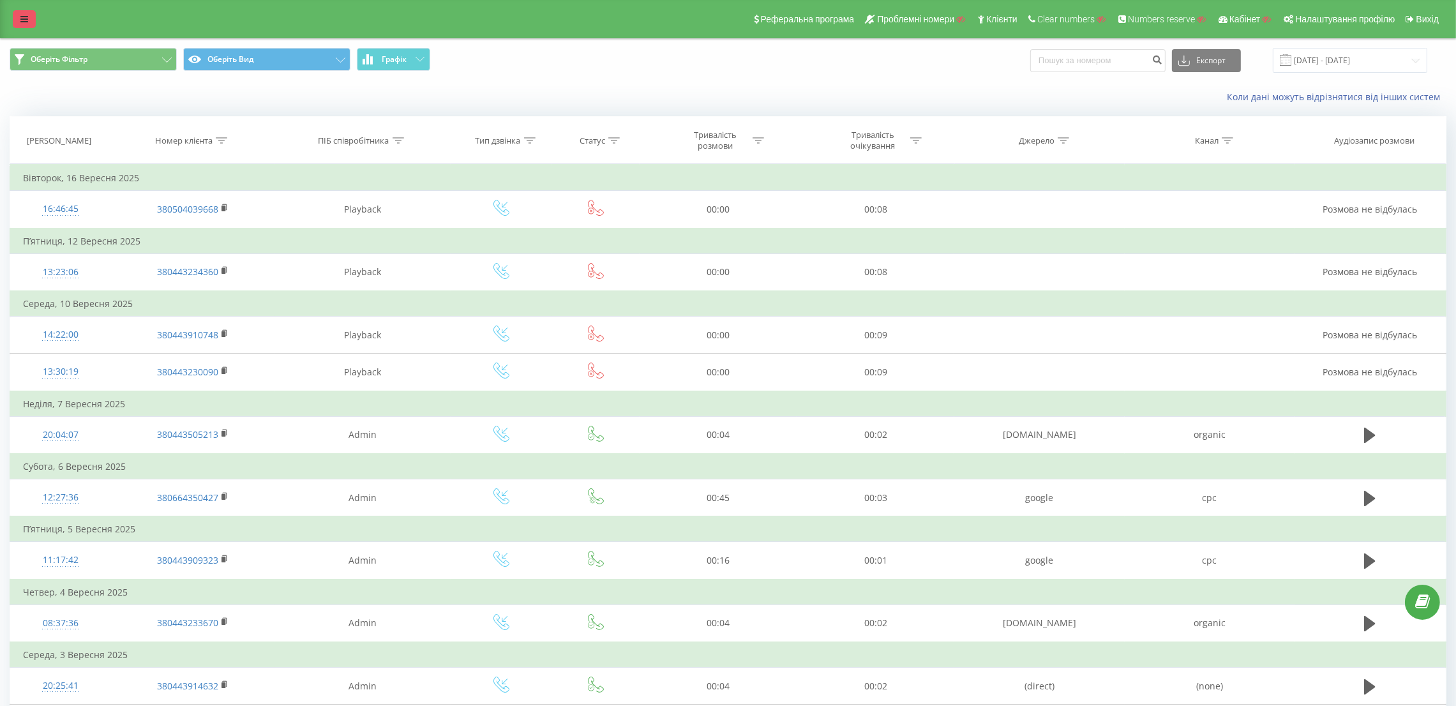
click at [30, 25] on link at bounding box center [24, 19] width 23 height 18
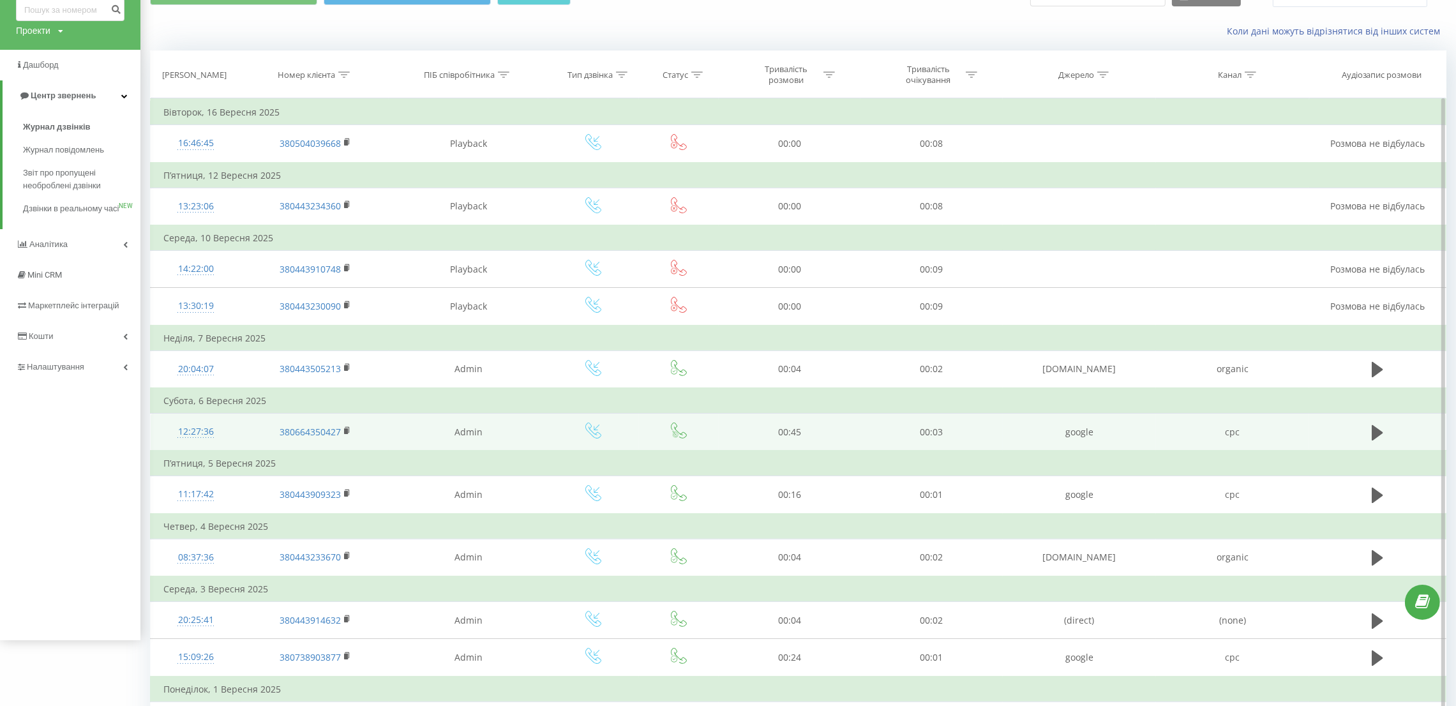
scroll to position [96, 0]
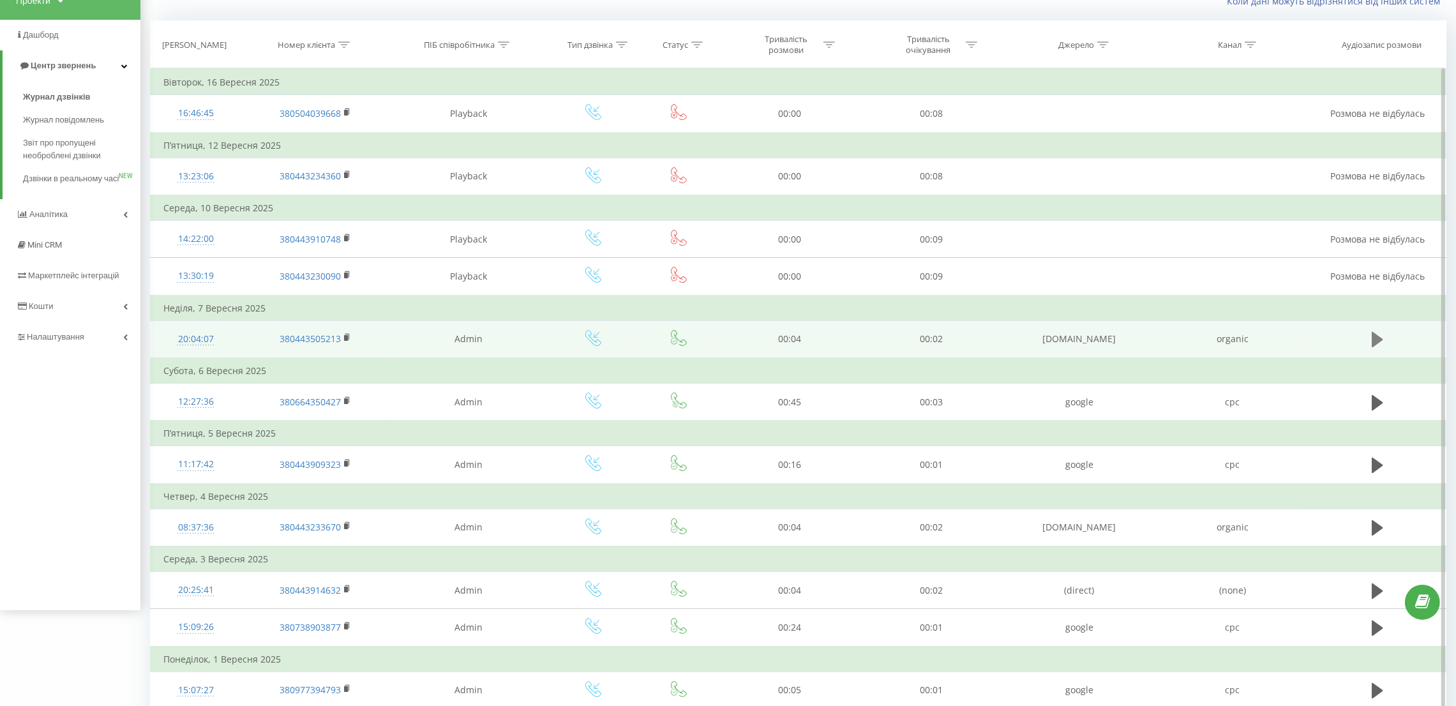
click at [1376, 341] on icon at bounding box center [1377, 339] width 11 height 15
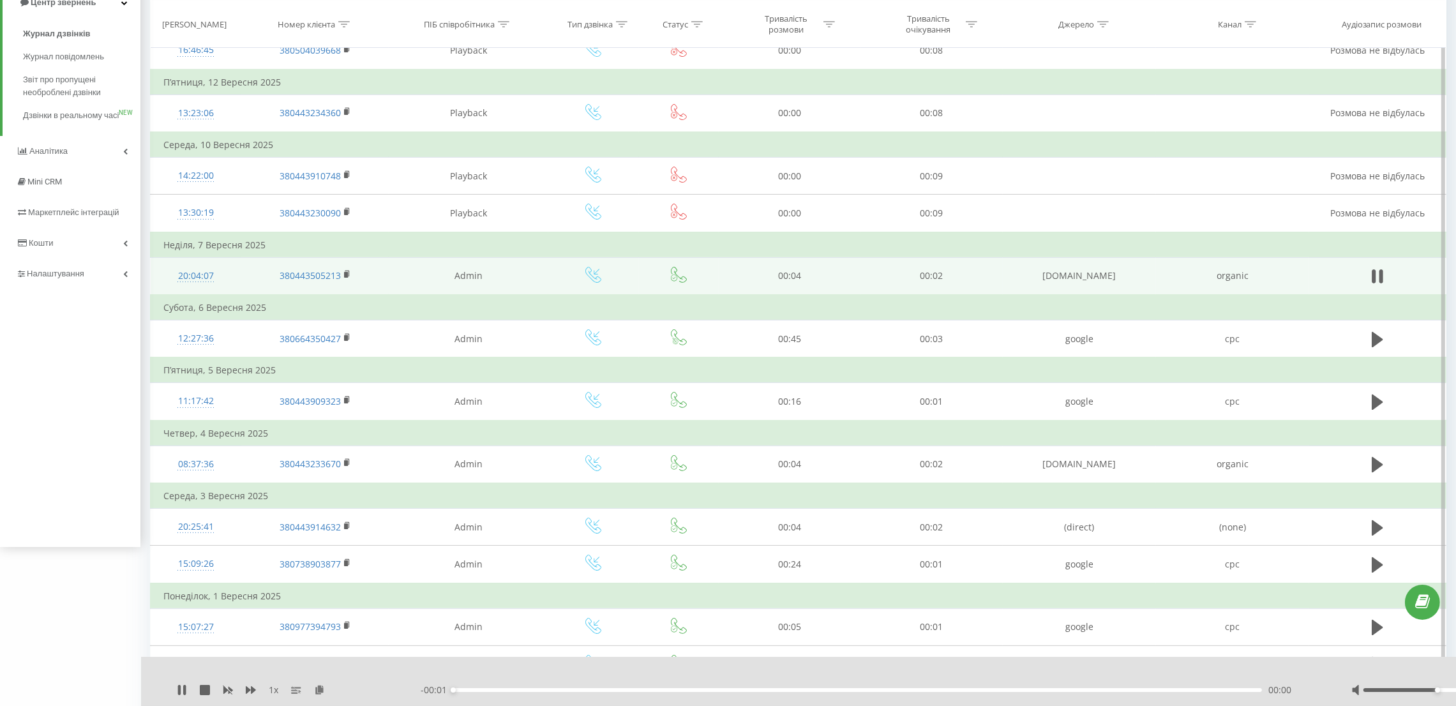
scroll to position [191, 0]
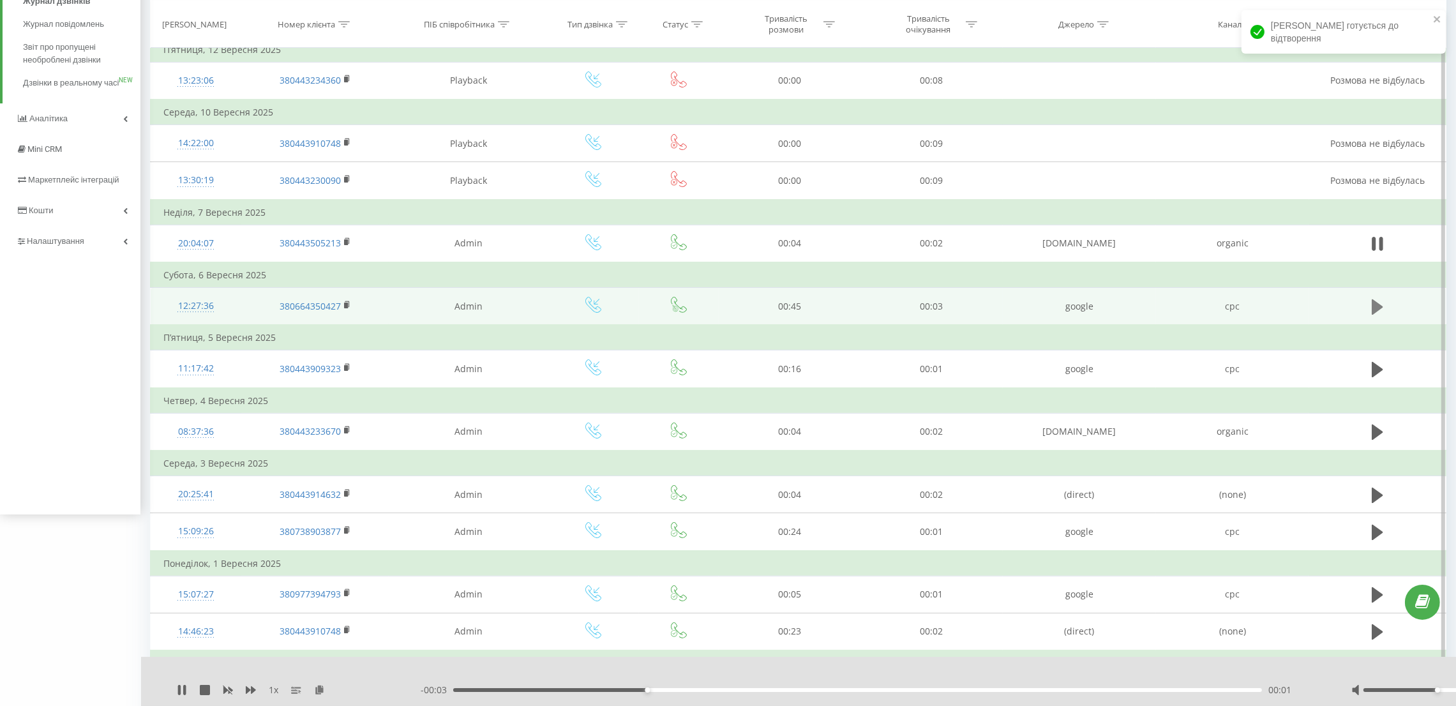
click at [1377, 310] on icon at bounding box center [1377, 306] width 11 height 15
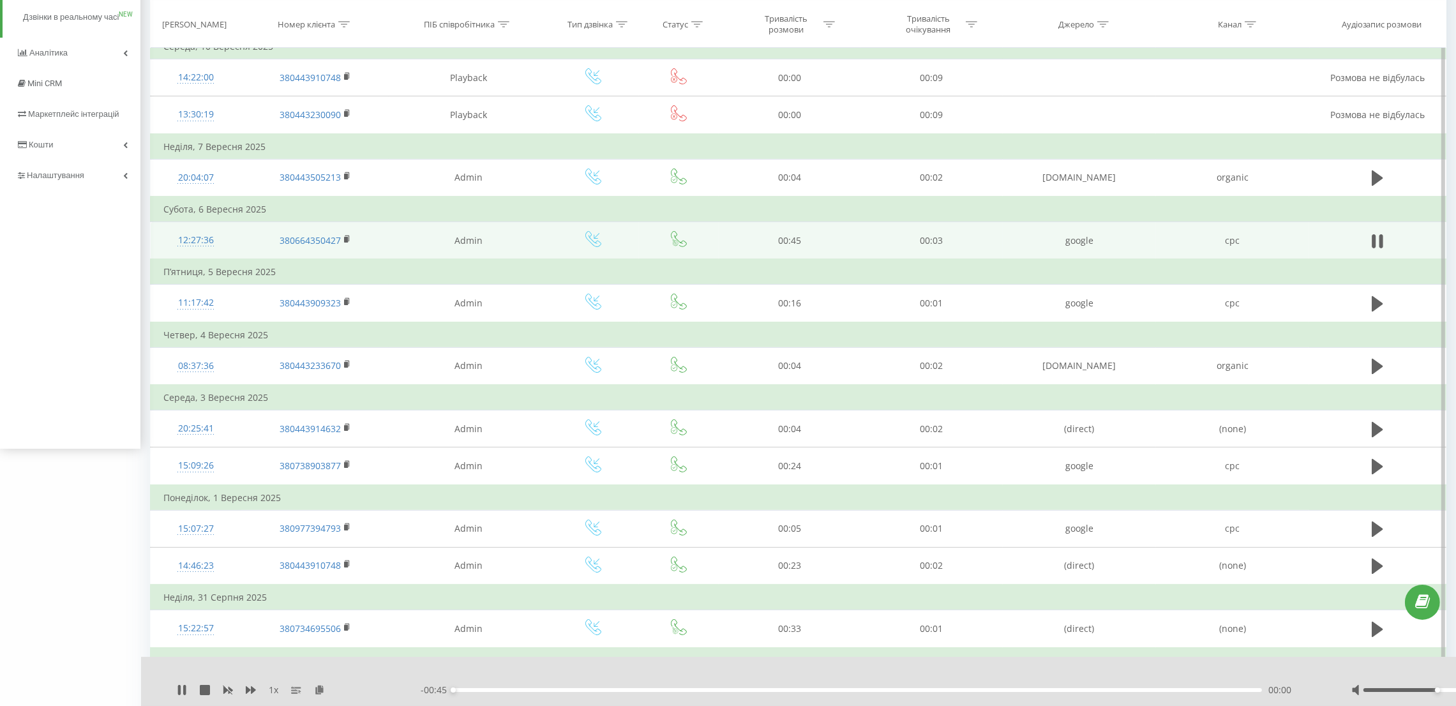
scroll to position [287, 0]
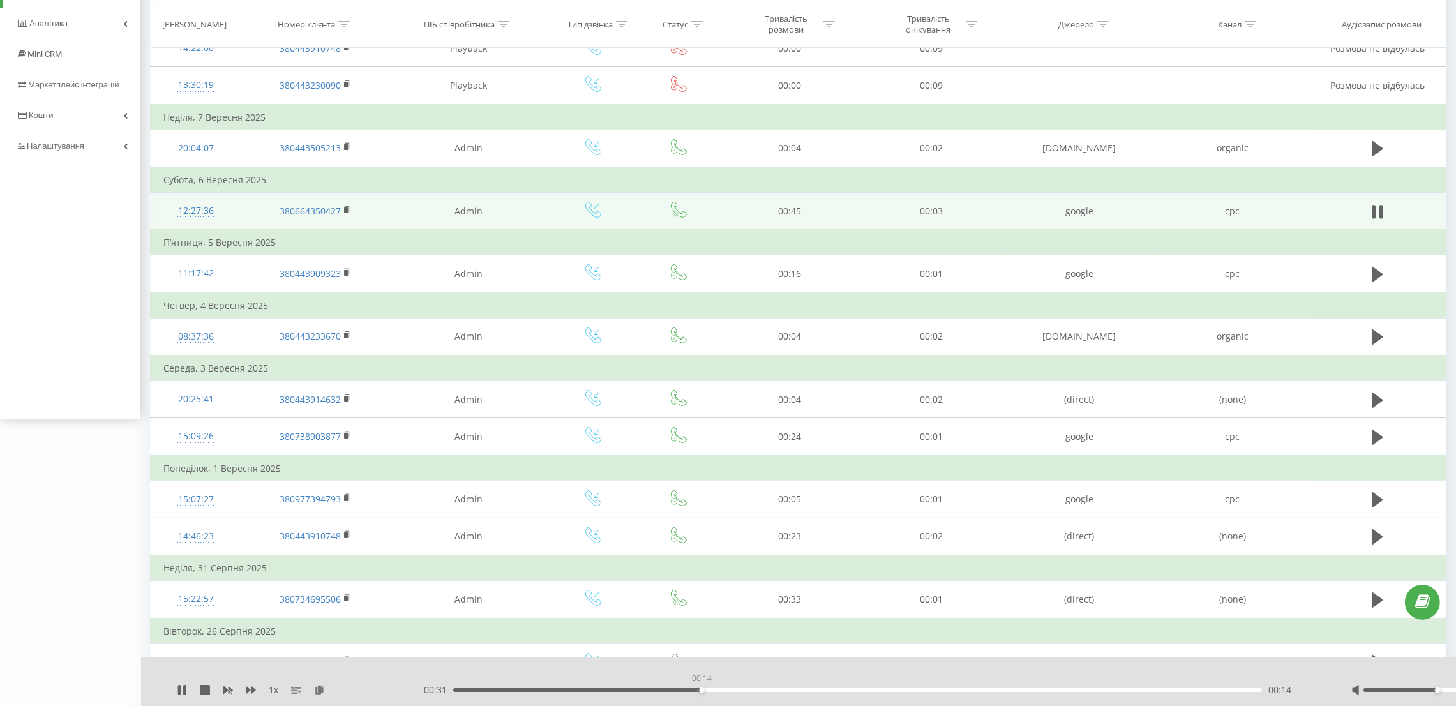
click at [701, 690] on div "00:14" at bounding box center [857, 690] width 809 height 4
click at [809, 690] on div "00:15" at bounding box center [857, 690] width 809 height 4
click at [1382, 211] on icon at bounding box center [1381, 212] width 4 height 14
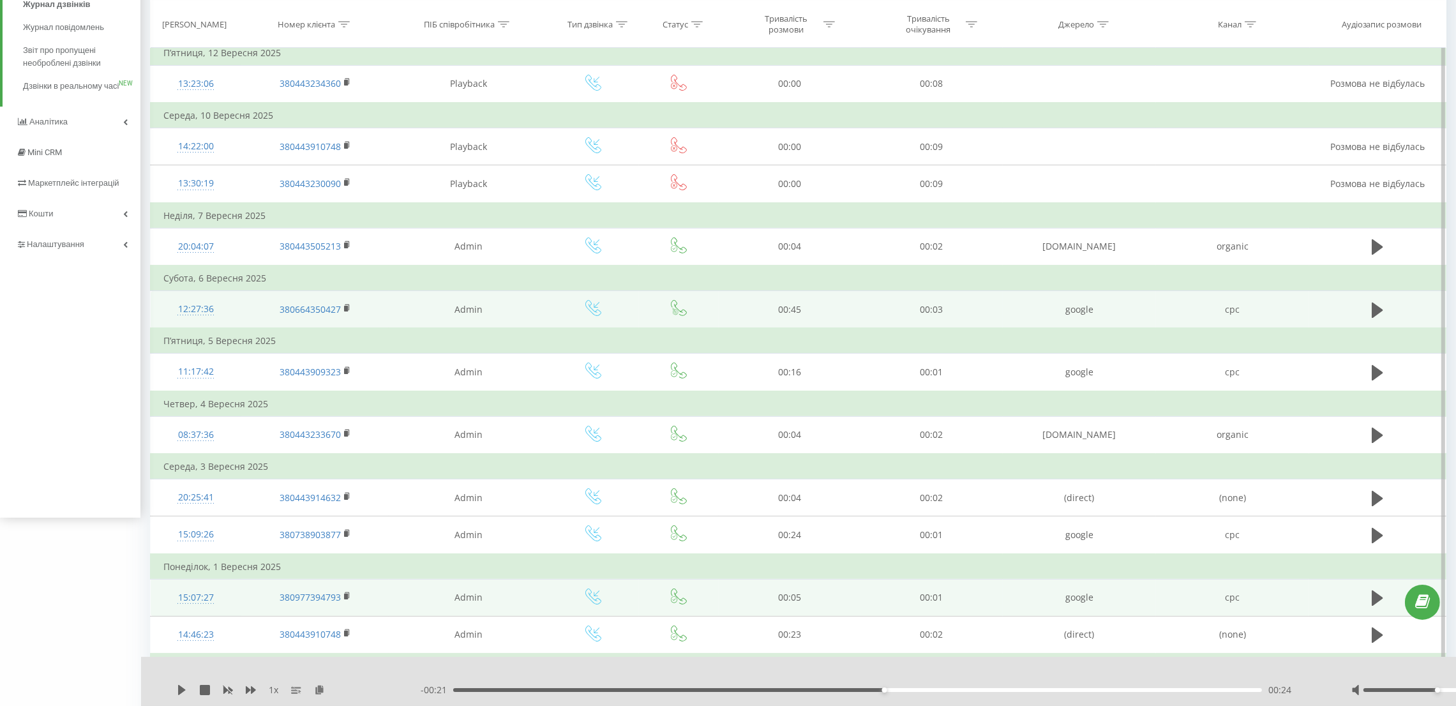
scroll to position [191, 0]
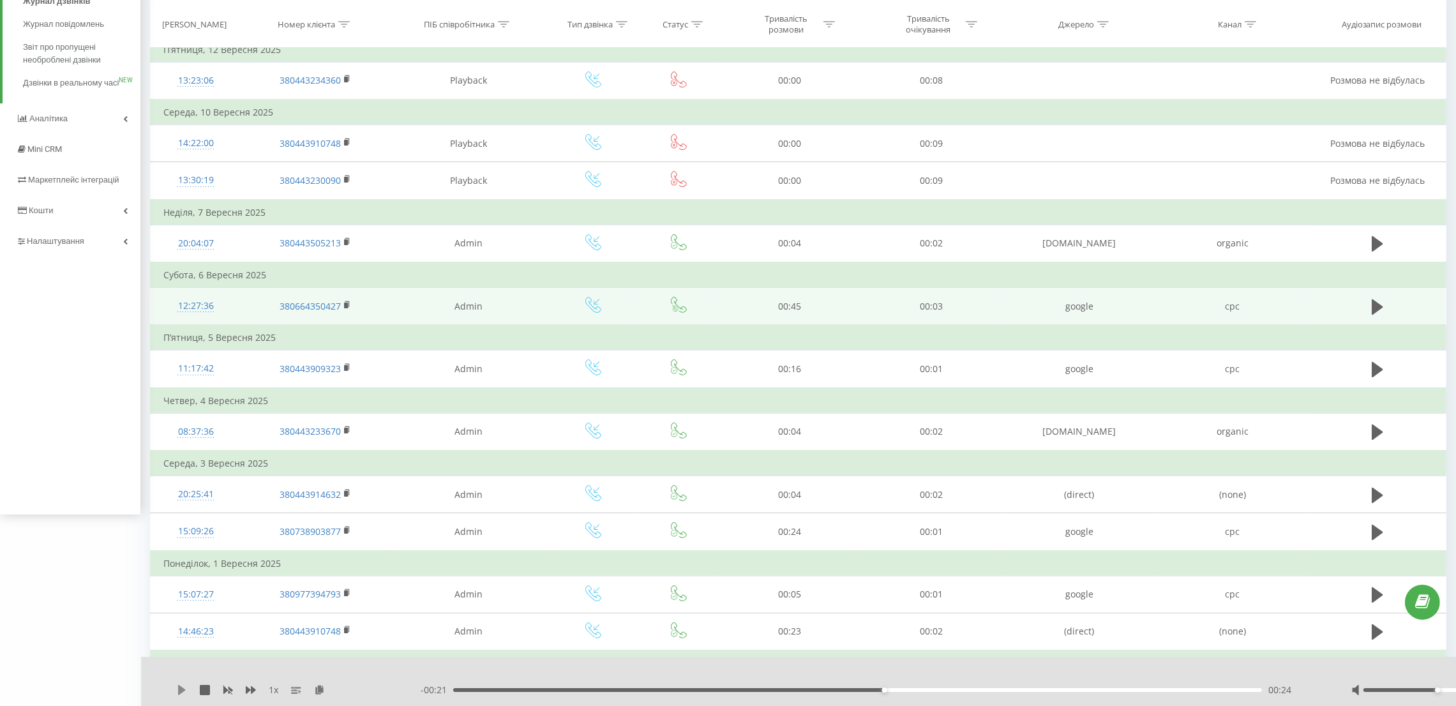
click at [178, 690] on icon at bounding box center [182, 690] width 10 height 10
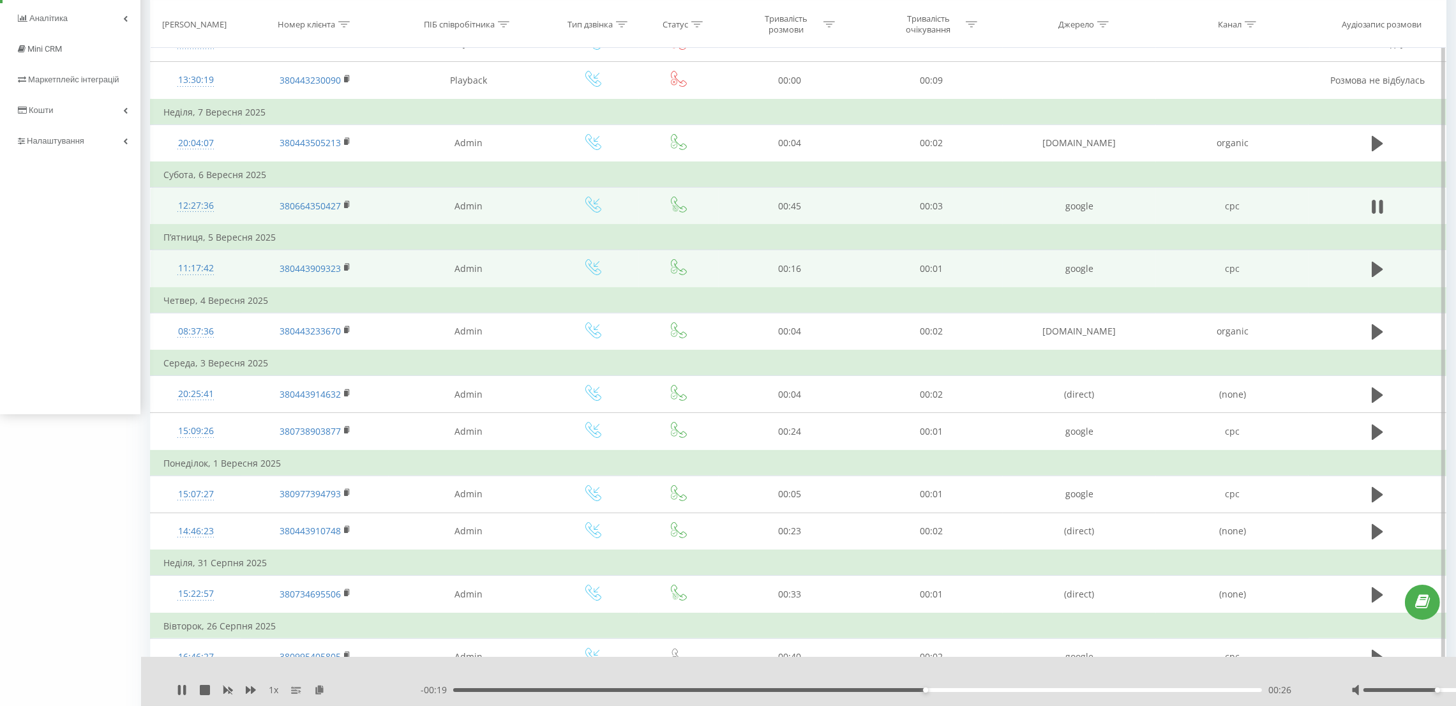
scroll to position [383, 0]
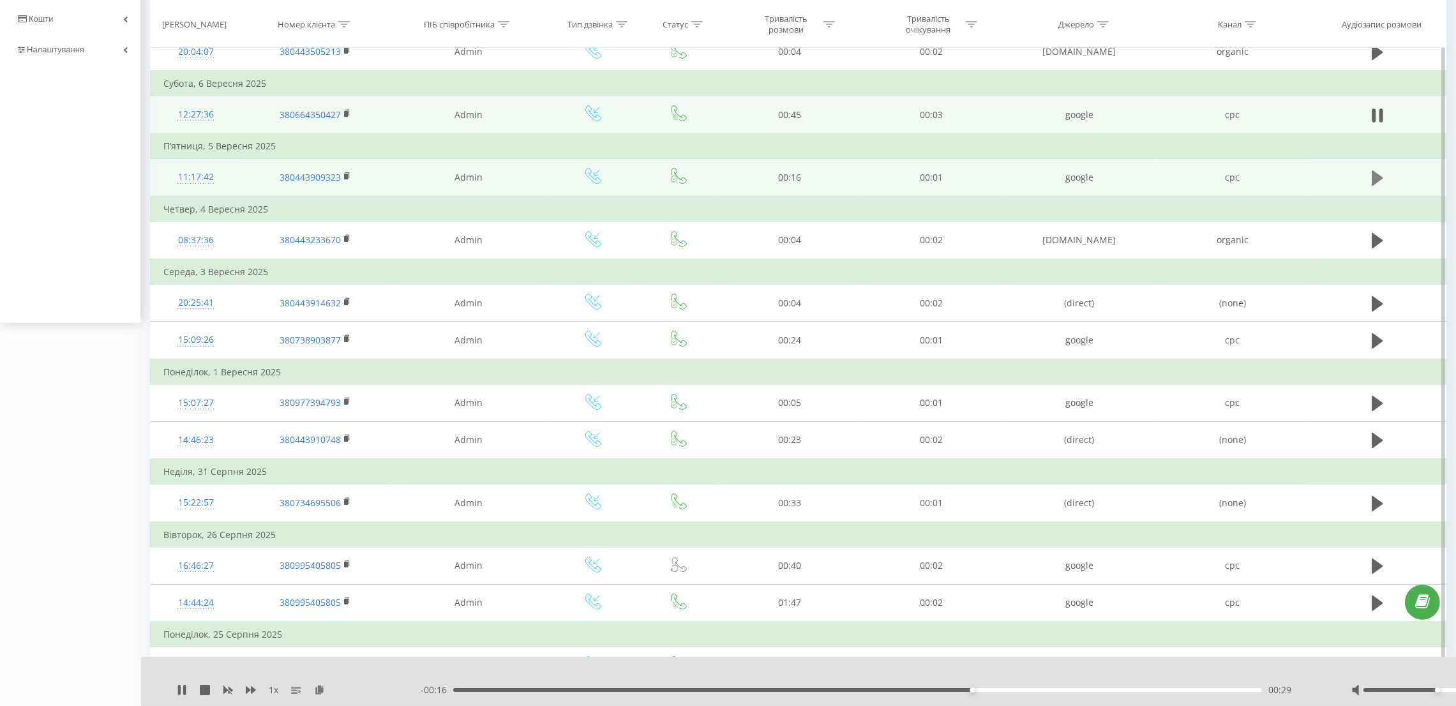
click at [1382, 174] on icon at bounding box center [1377, 178] width 11 height 18
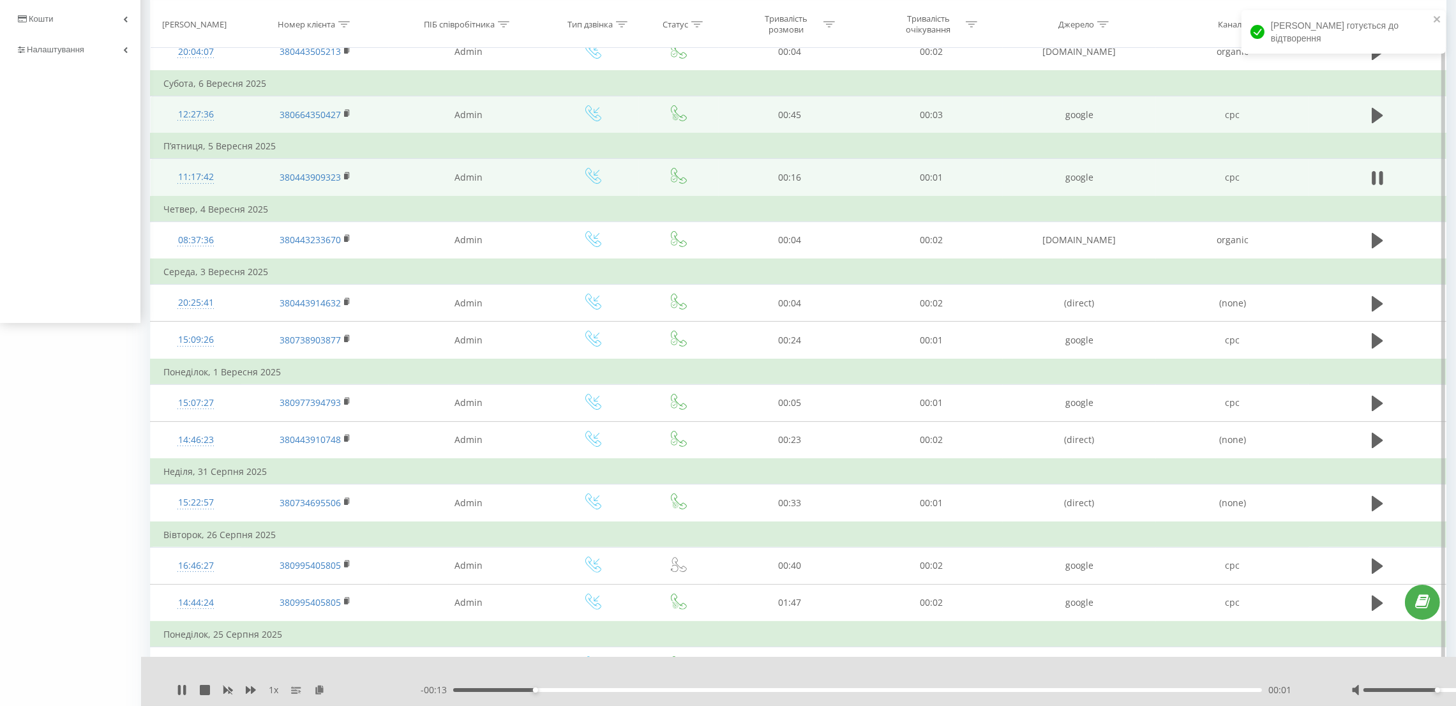
click at [830, 689] on div "00:01" at bounding box center [857, 690] width 809 height 4
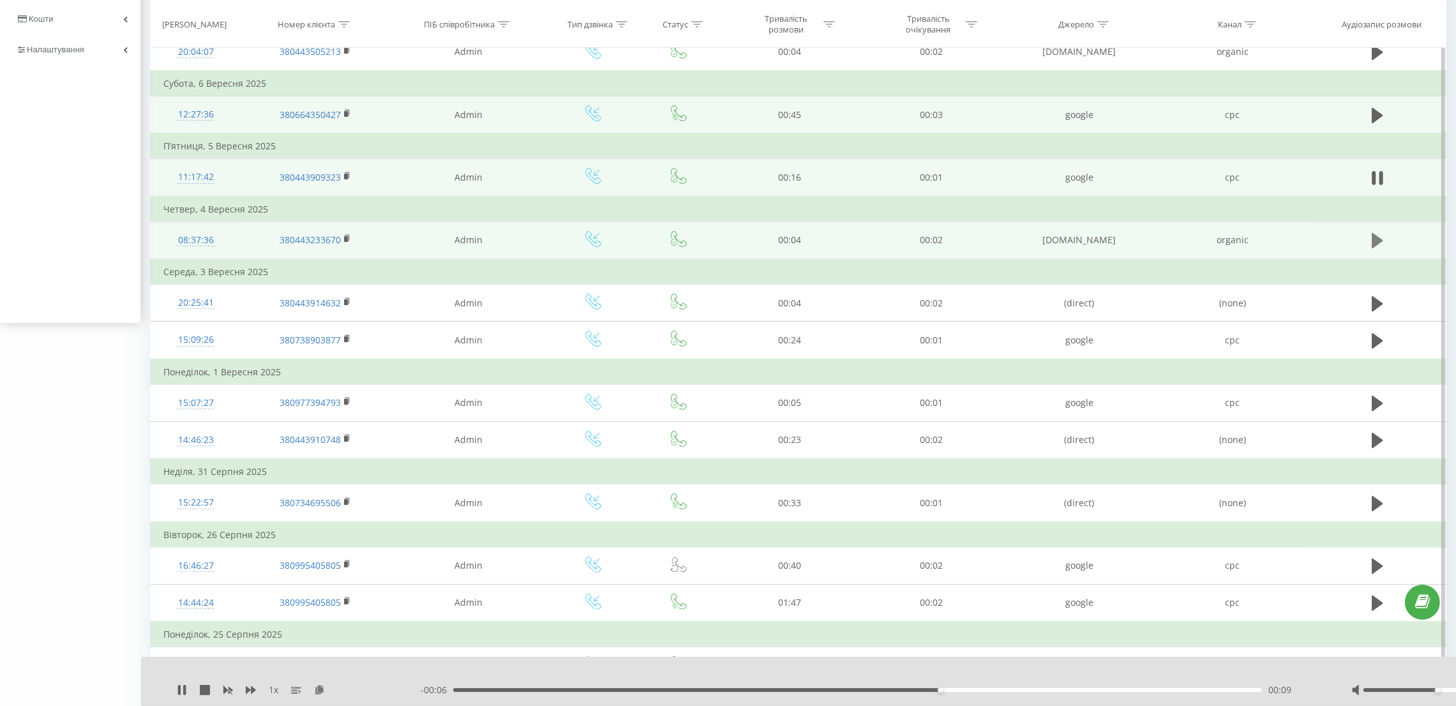
click at [1374, 241] on icon at bounding box center [1377, 240] width 11 height 15
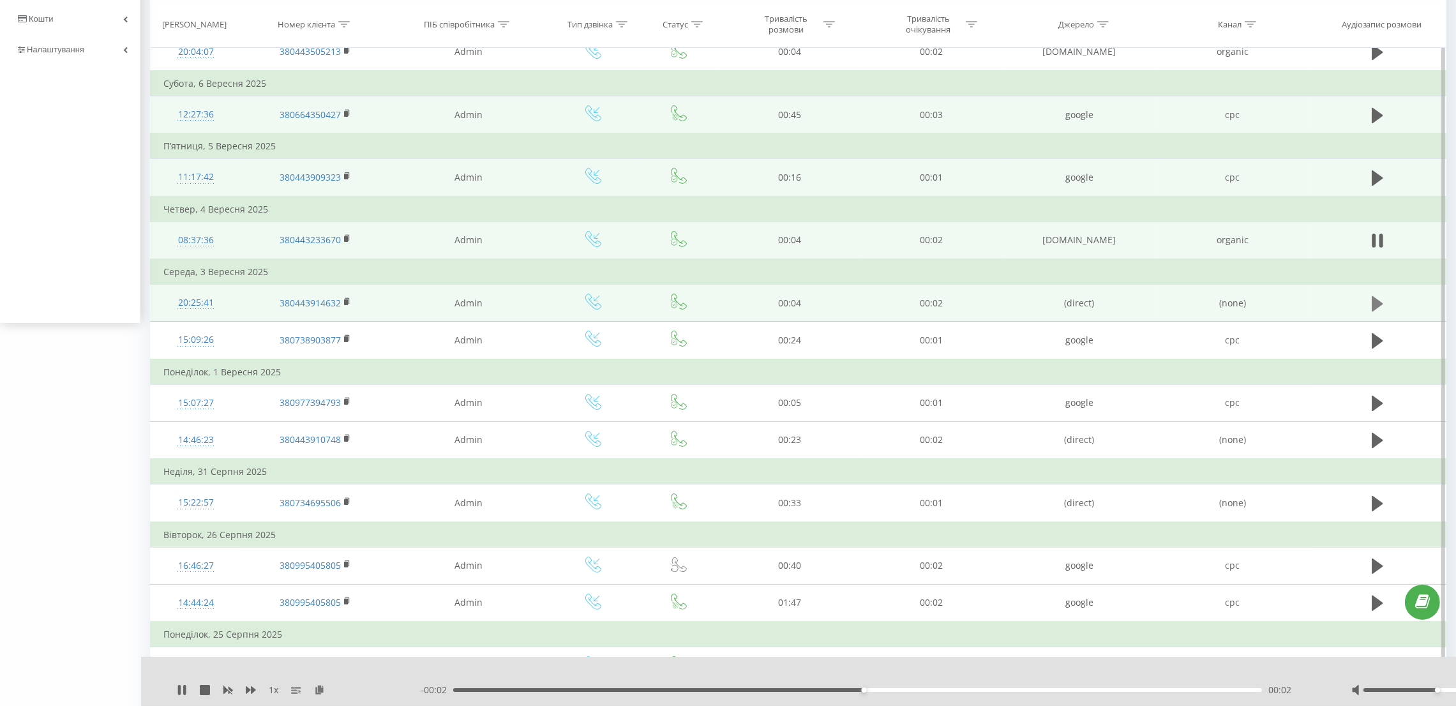
click at [1377, 299] on icon at bounding box center [1377, 303] width 11 height 15
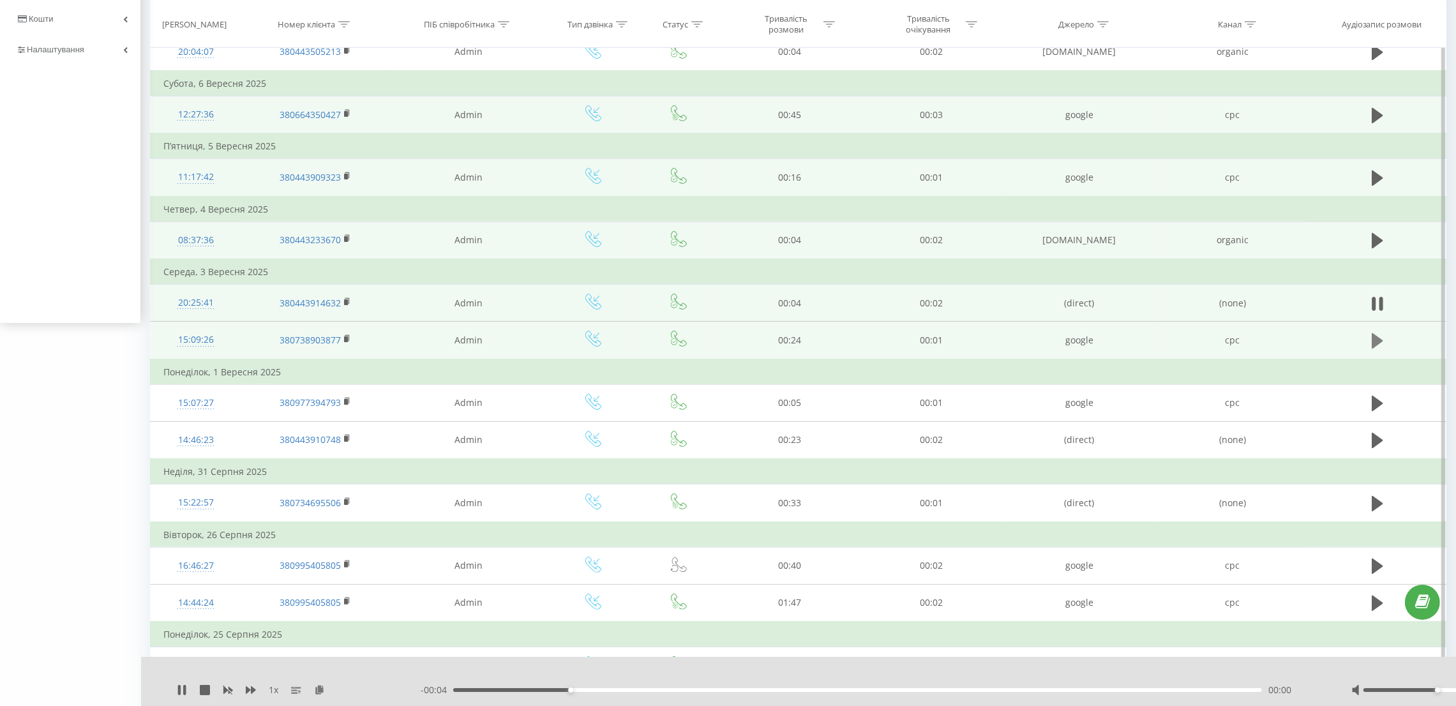
click at [1372, 338] on icon at bounding box center [1377, 340] width 11 height 15
click at [767, 694] on div "- 00:22 00:02 00:02" at bounding box center [870, 690] width 899 height 13
click at [769, 685] on div "- 00:21 00:02 00:02" at bounding box center [870, 690] width 899 height 13
click at [771, 693] on div "- 00:21 00:03 00:03" at bounding box center [870, 690] width 899 height 13
click at [772, 688] on div "00:03" at bounding box center [857, 690] width 809 height 4
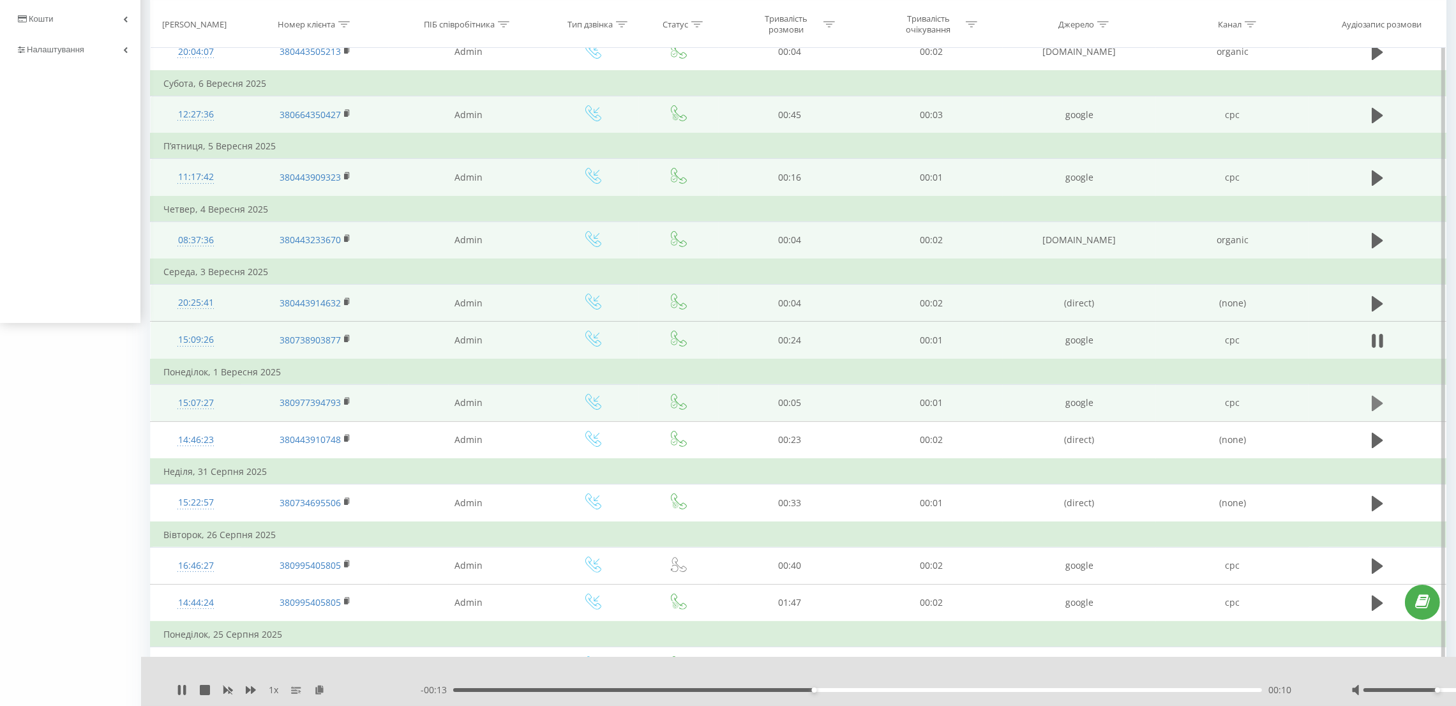
click at [1377, 406] on icon at bounding box center [1377, 403] width 11 height 18
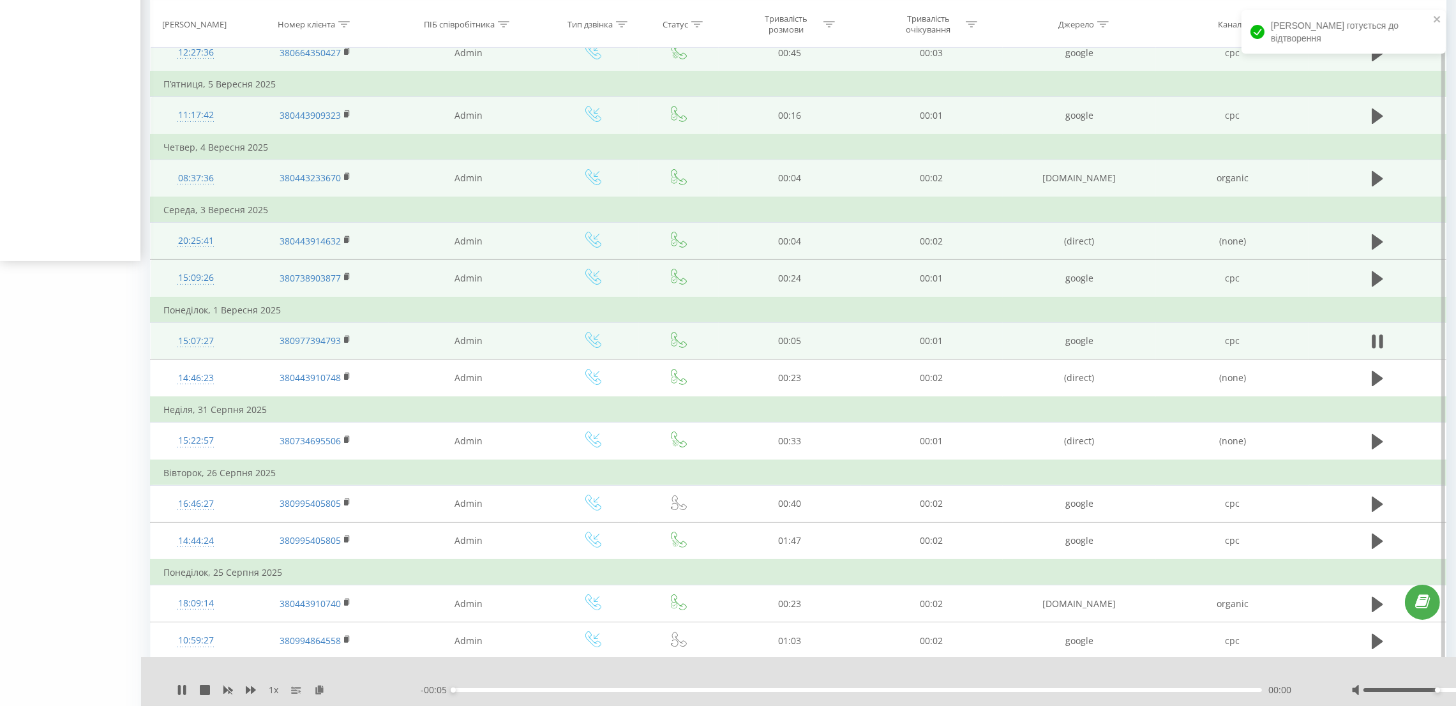
scroll to position [478, 0]
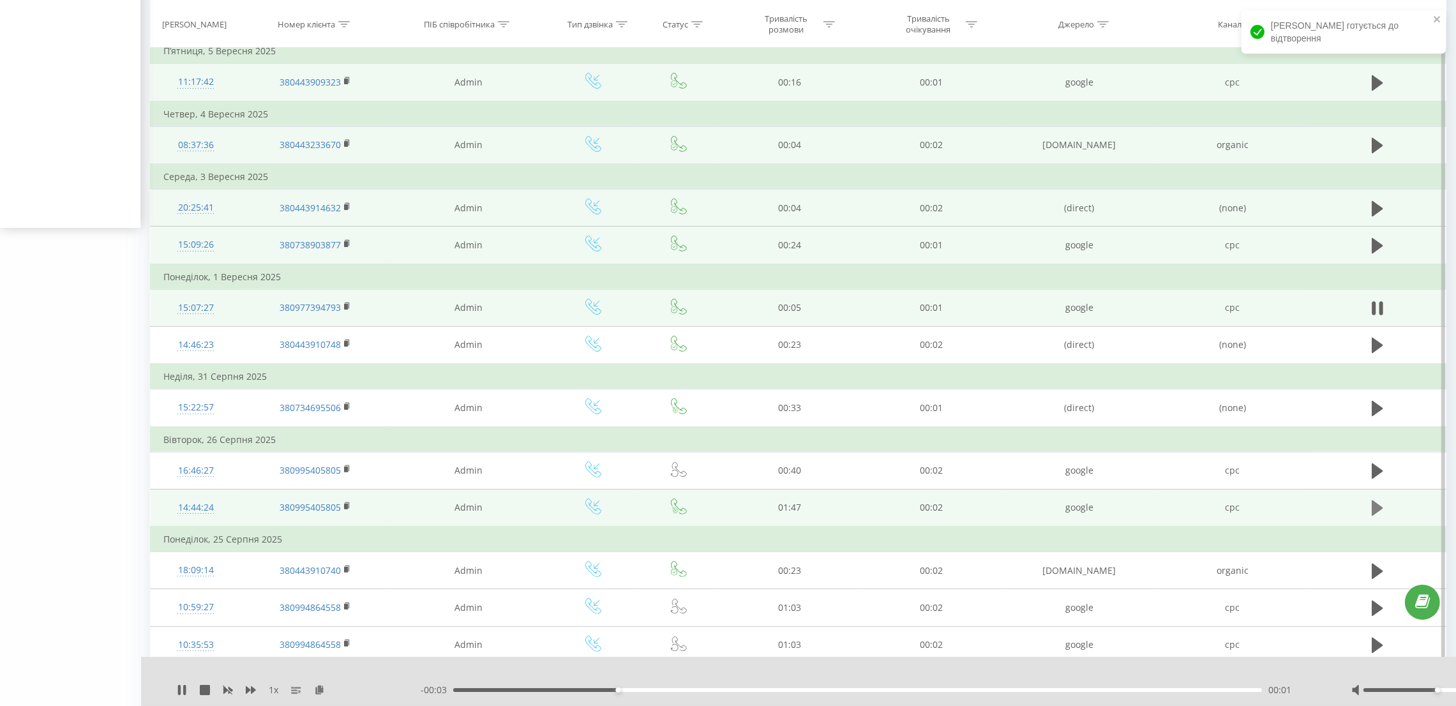
click at [1379, 504] on icon at bounding box center [1377, 507] width 11 height 15
click at [727, 691] on div "00:01" at bounding box center [857, 690] width 809 height 4
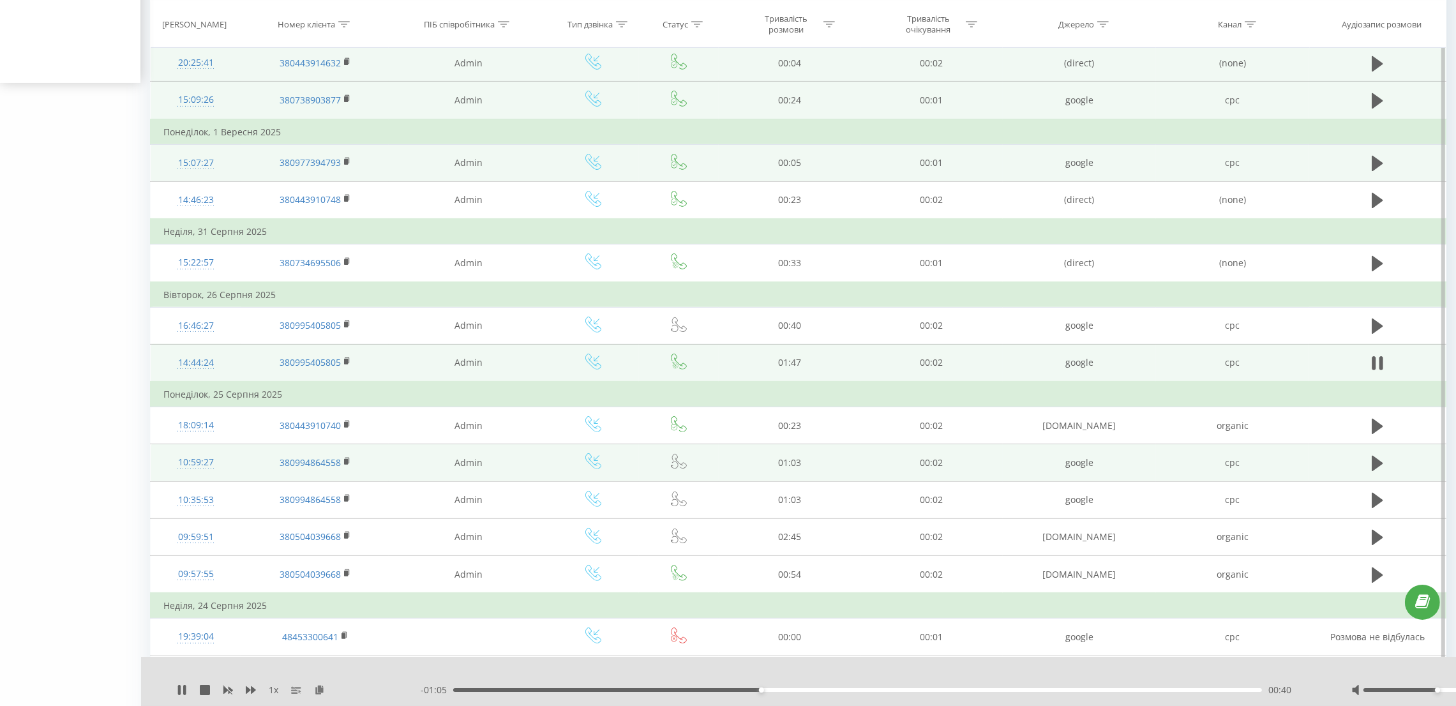
scroll to position [670, 0]
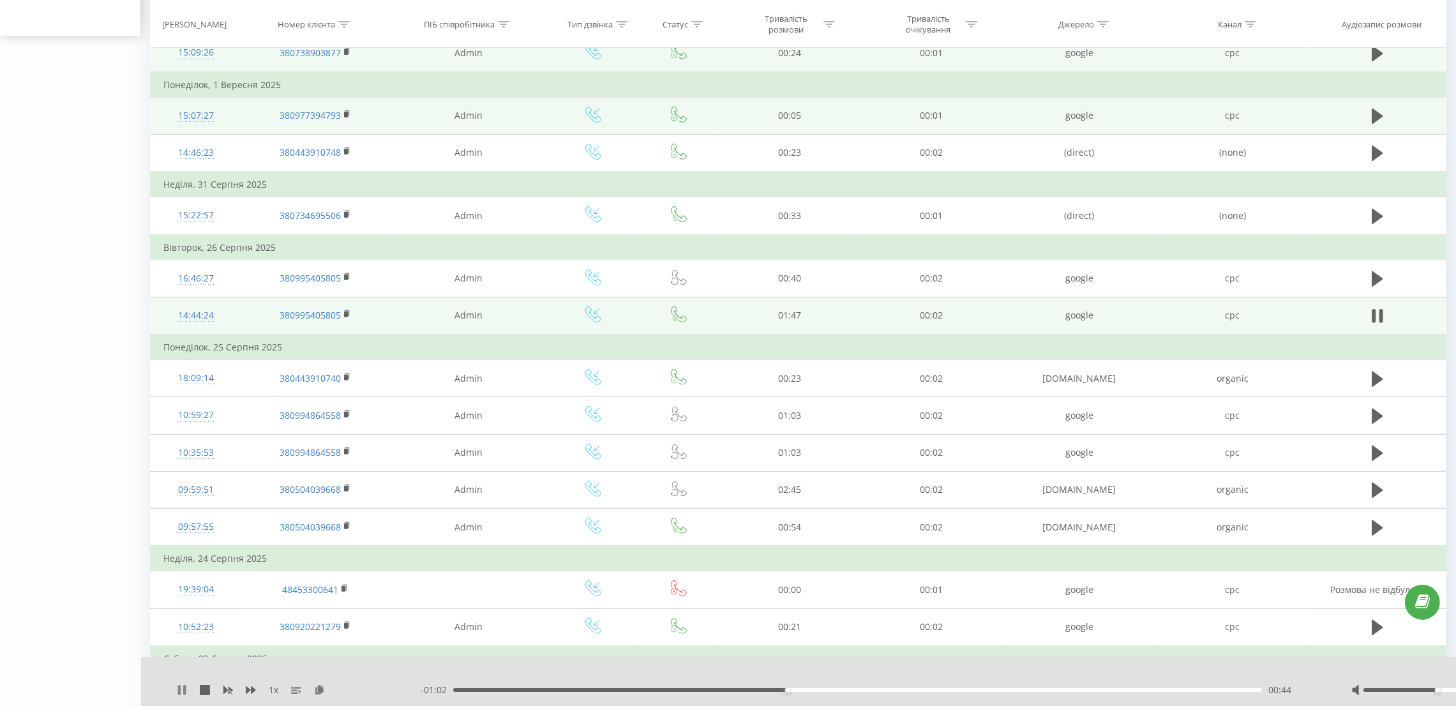
click at [178, 687] on icon at bounding box center [179, 690] width 3 height 10
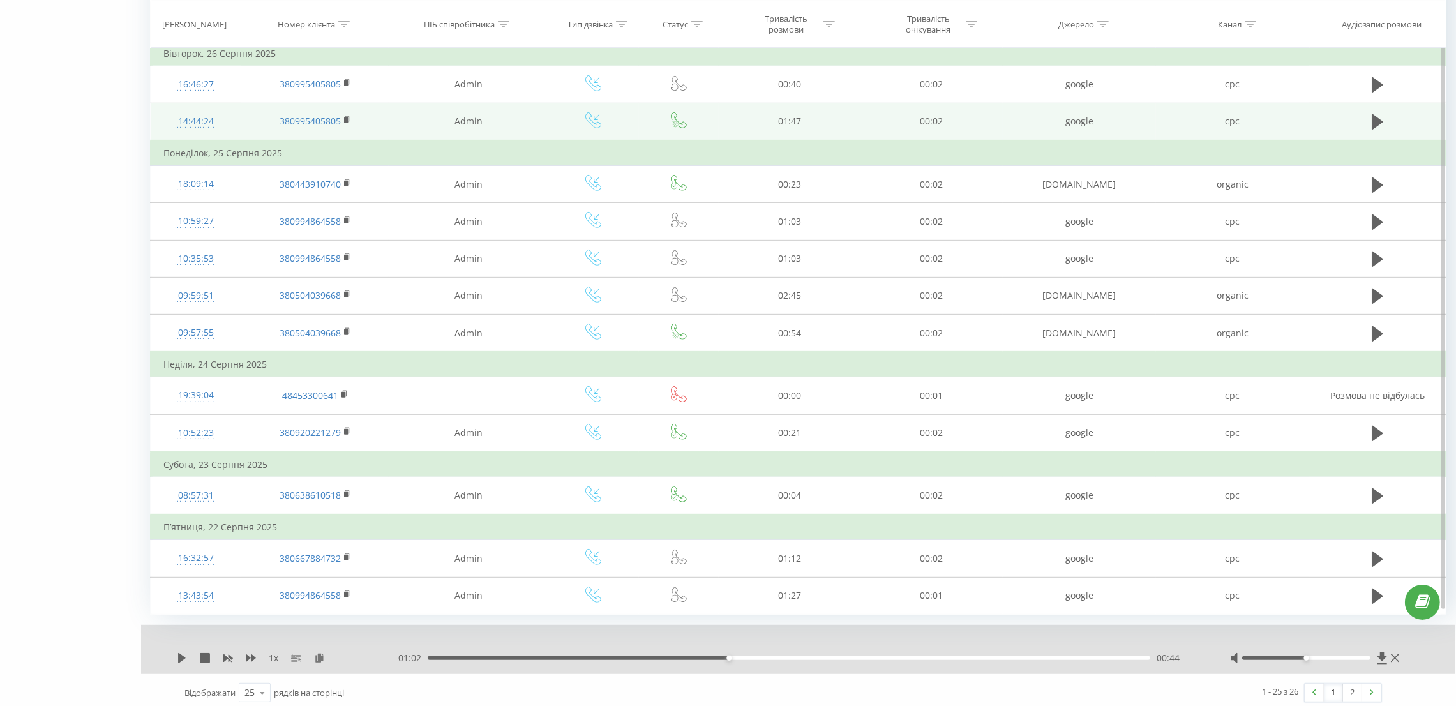
scroll to position [866, 0]
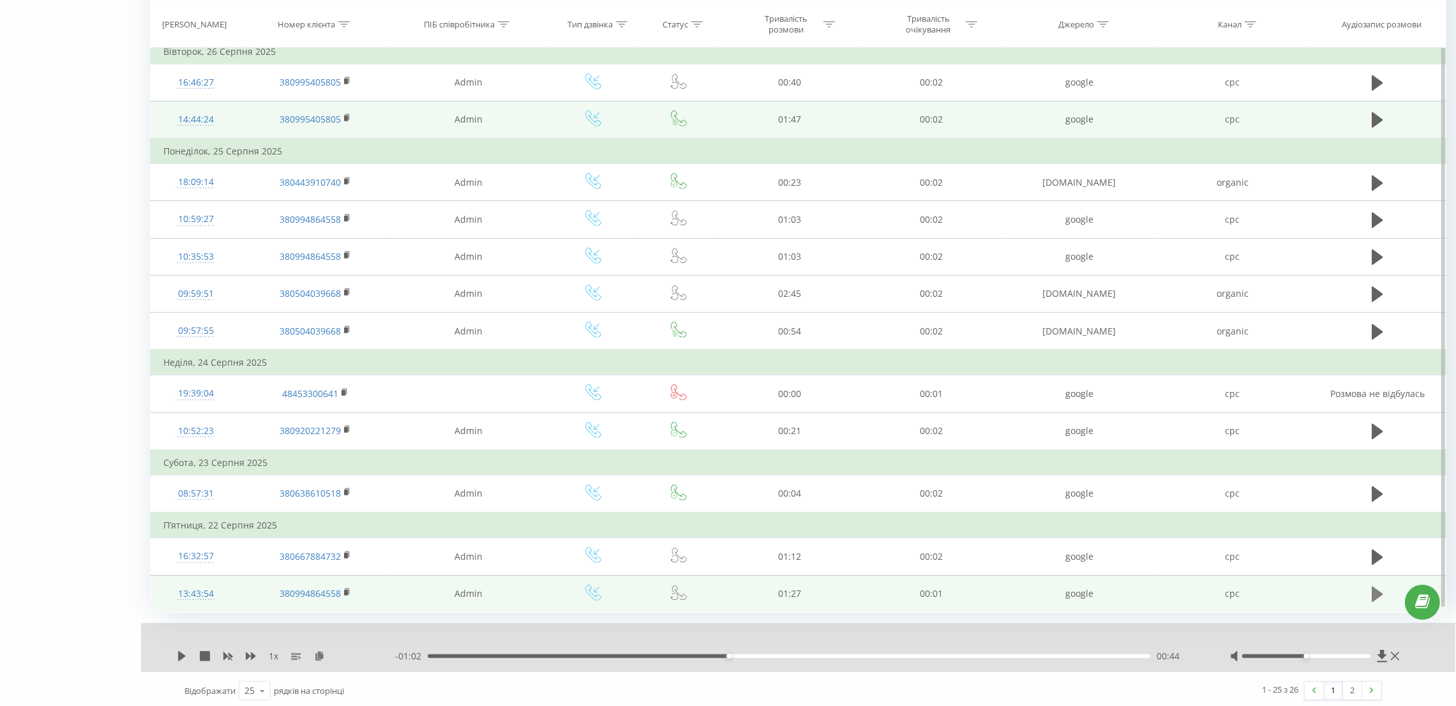
click at [1379, 586] on icon at bounding box center [1377, 594] width 11 height 18
click at [564, 654] on div "00:16" at bounding box center [789, 656] width 723 height 4
click at [1336, 654] on div at bounding box center [1306, 656] width 128 height 4
drag, startPoint x: 1339, startPoint y: 652, endPoint x: 1361, endPoint y: 652, distance: 22.3
click at [1361, 654] on div at bounding box center [1306, 656] width 128 height 4
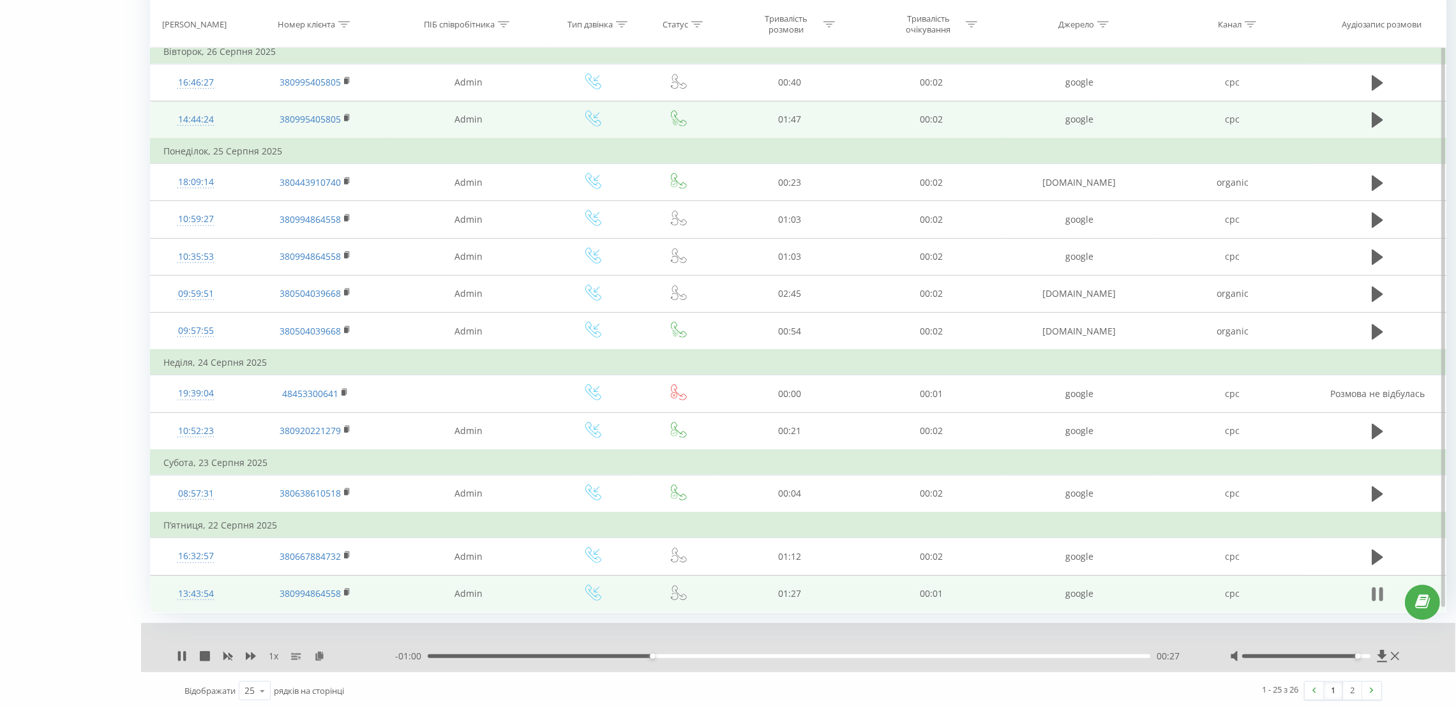
click at [1373, 587] on icon at bounding box center [1374, 594] width 4 height 14
click at [1356, 684] on link "2" at bounding box center [1352, 691] width 19 height 18
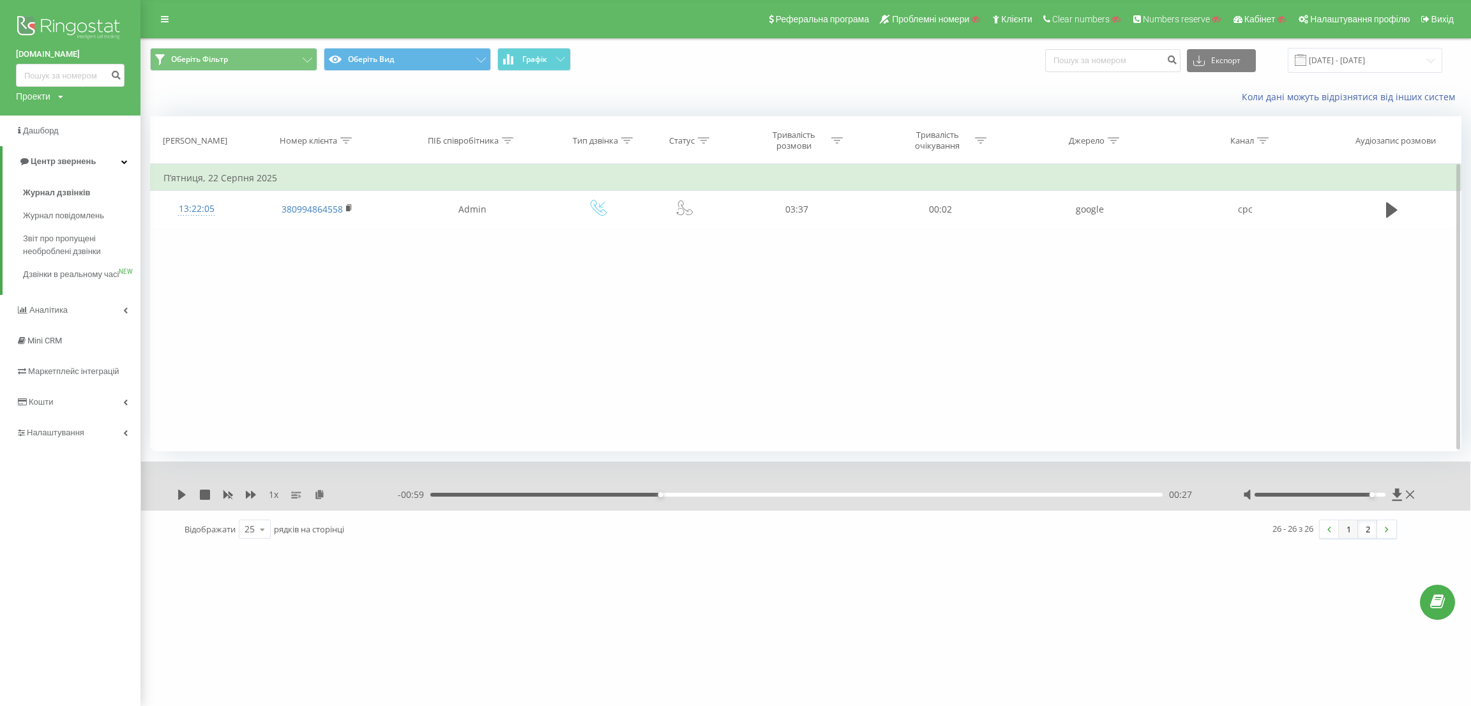
click at [1354, 529] on link "1" at bounding box center [1347, 529] width 19 height 18
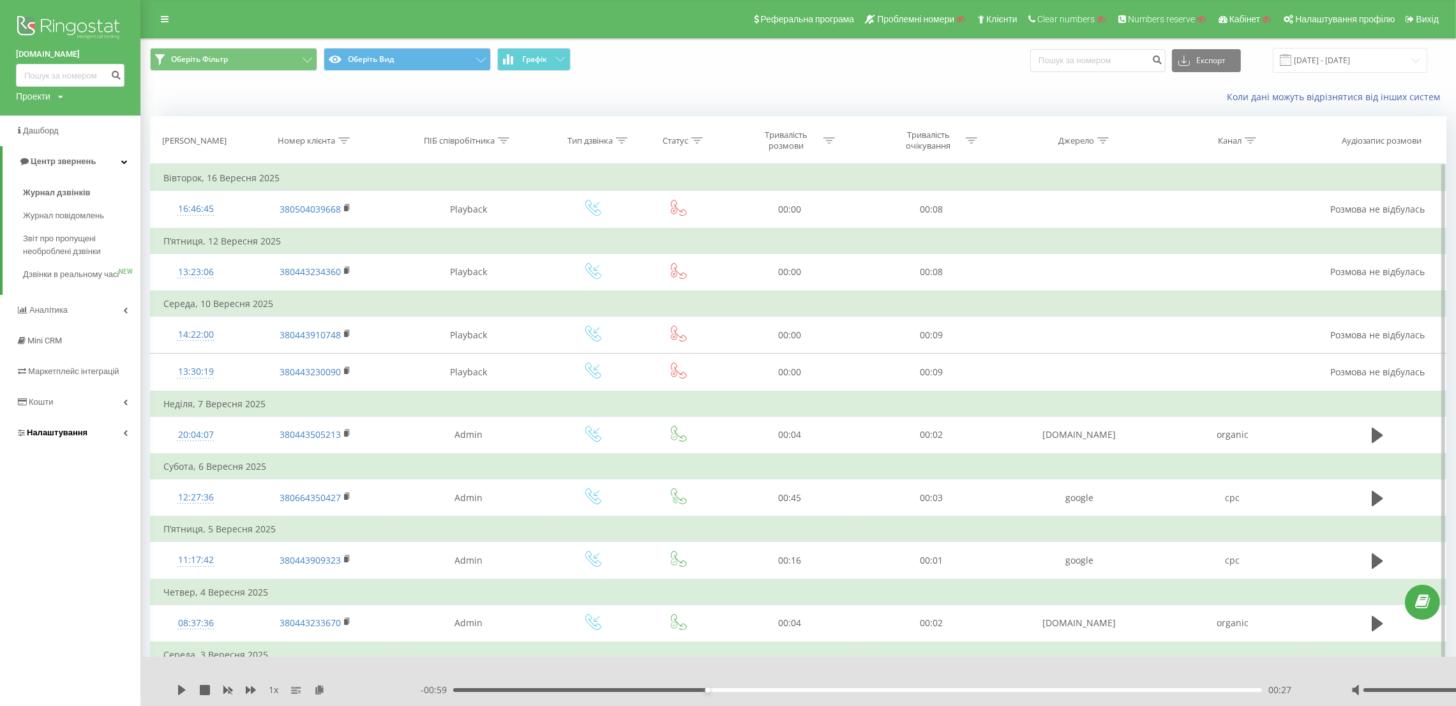
click at [76, 438] on link "Налаштування" at bounding box center [70, 432] width 140 height 31
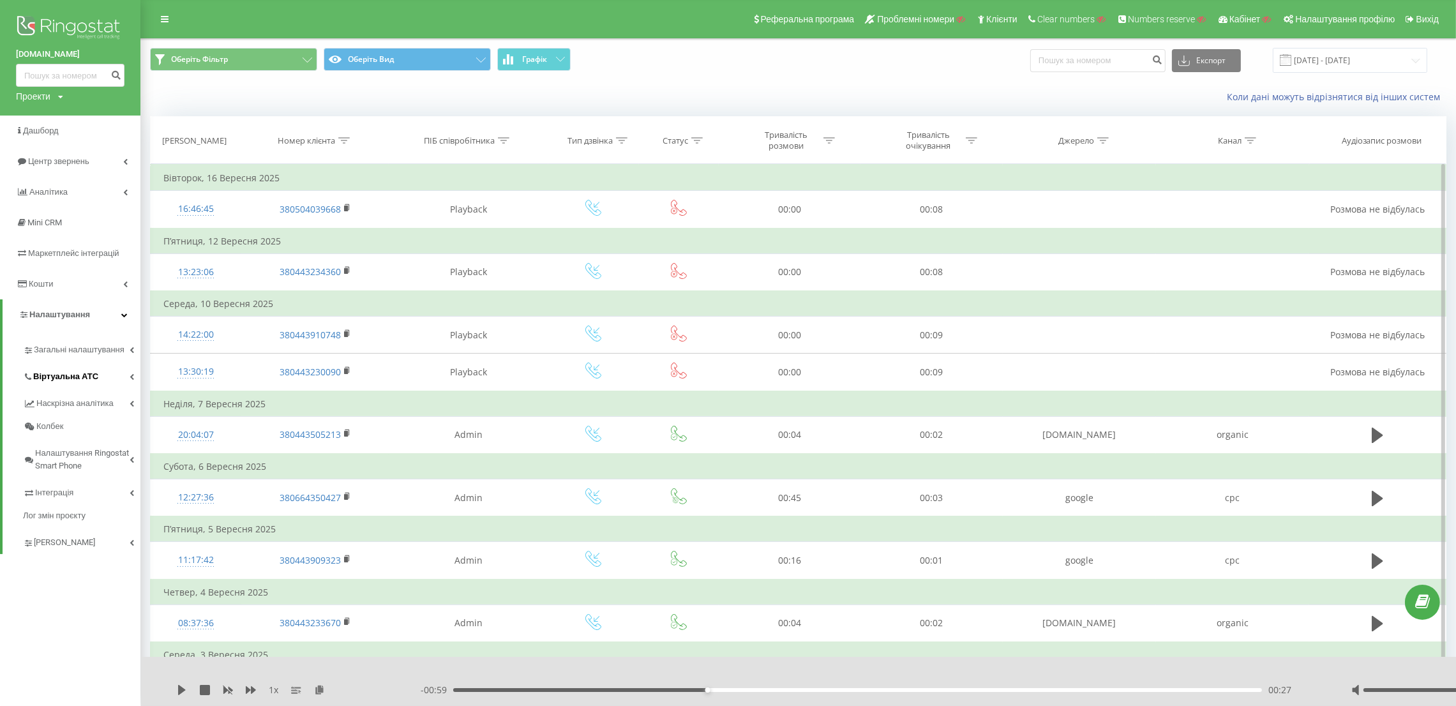
drag, startPoint x: 79, startPoint y: 378, endPoint x: 79, endPoint y: 387, distance: 8.9
click at [79, 380] on span "Віртуальна АТС" at bounding box center [65, 376] width 65 height 13
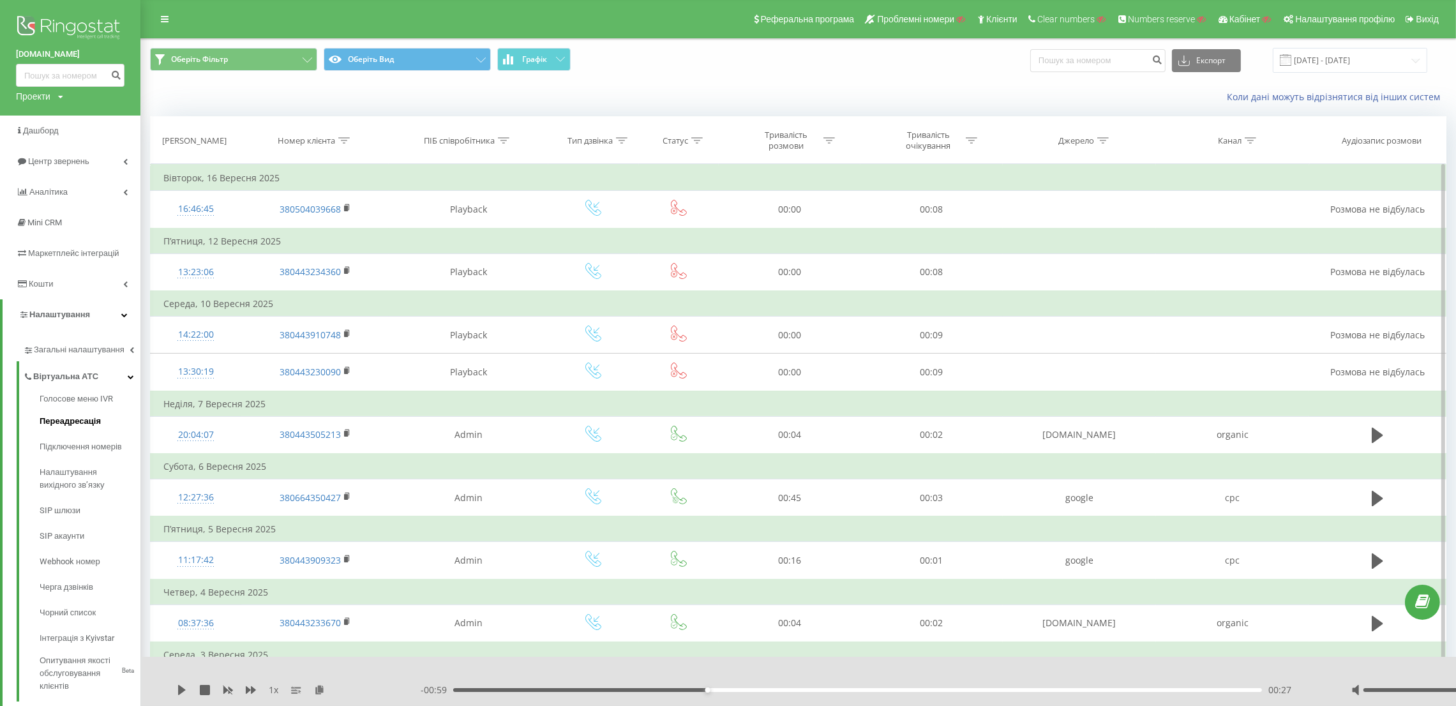
click at [83, 429] on link "Переадресація" at bounding box center [90, 421] width 101 height 26
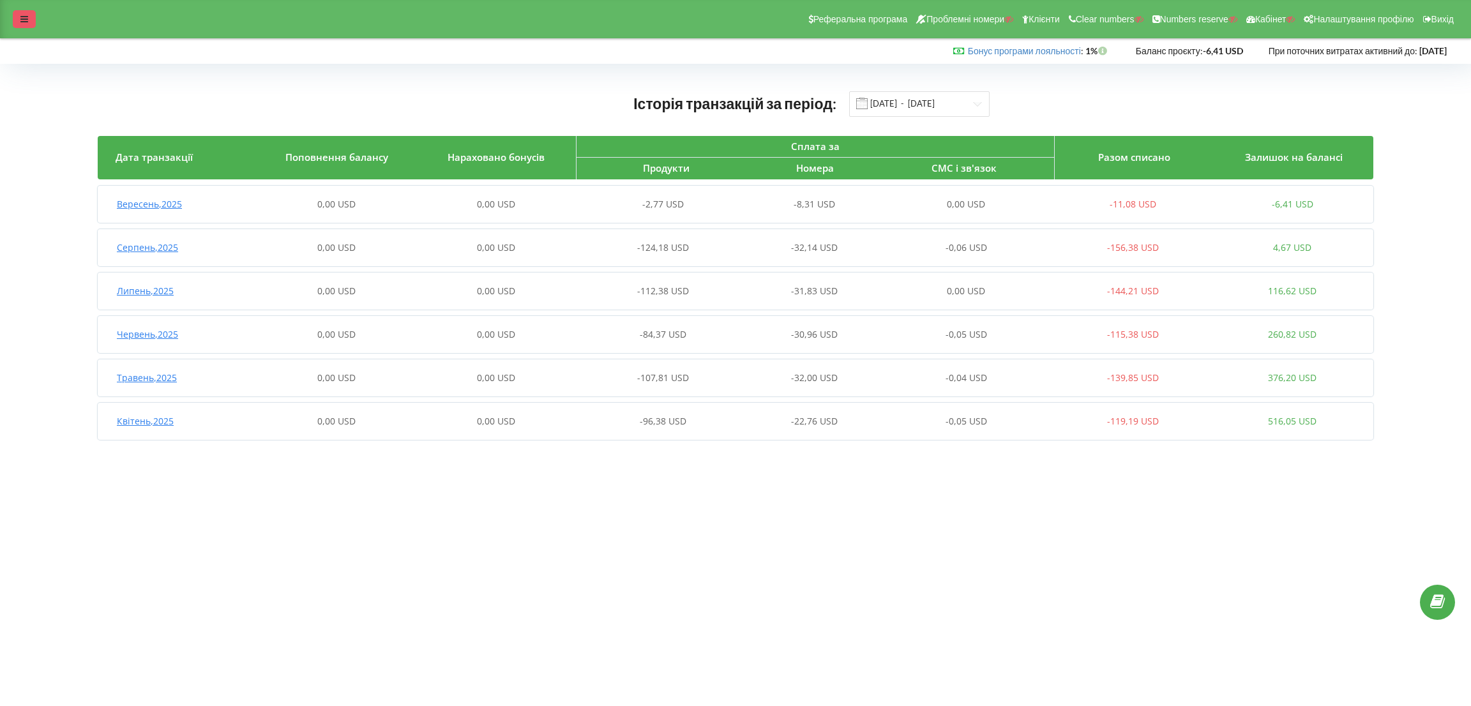
click at [24, 21] on icon at bounding box center [24, 19] width 8 height 9
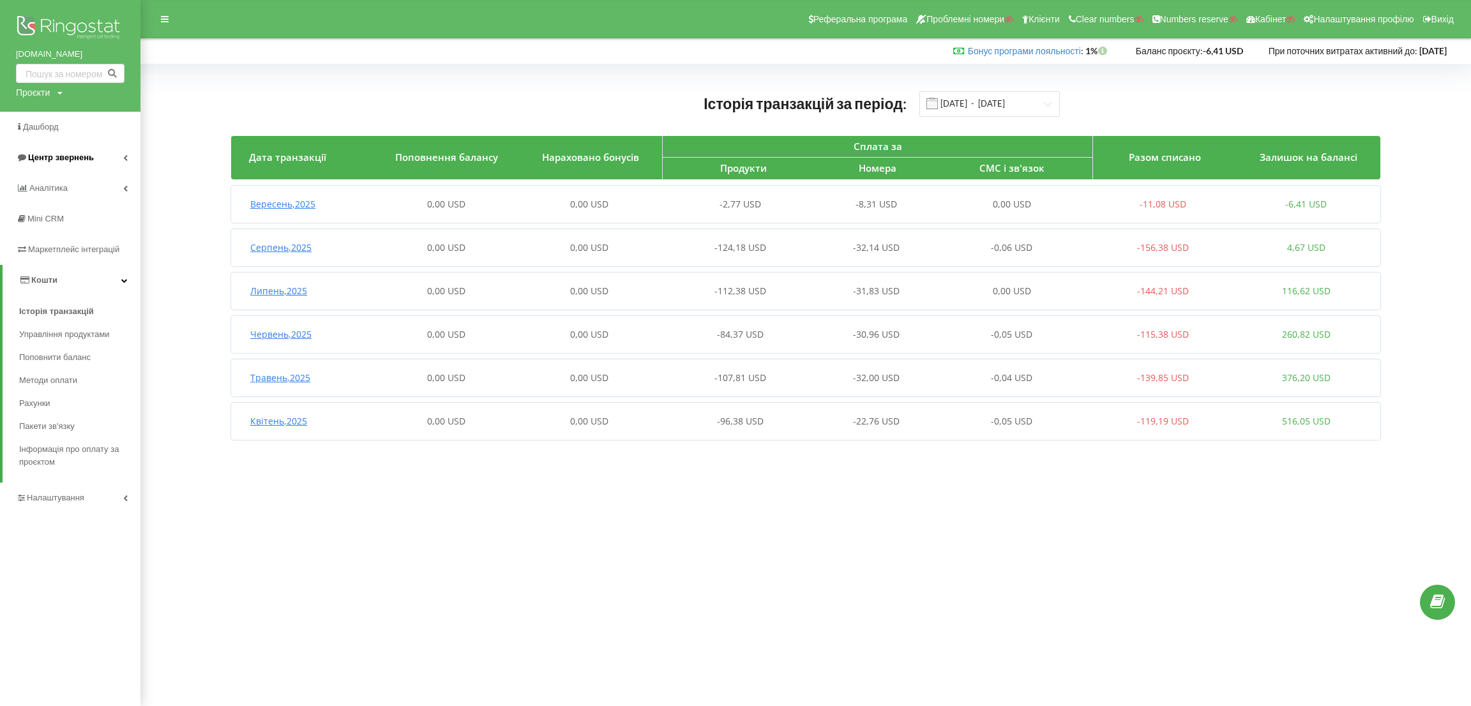
click at [64, 166] on link "Центр звернень" at bounding box center [70, 157] width 140 height 31
click at [66, 186] on span "Журнал дзвінків" at bounding box center [53, 189] width 68 height 13
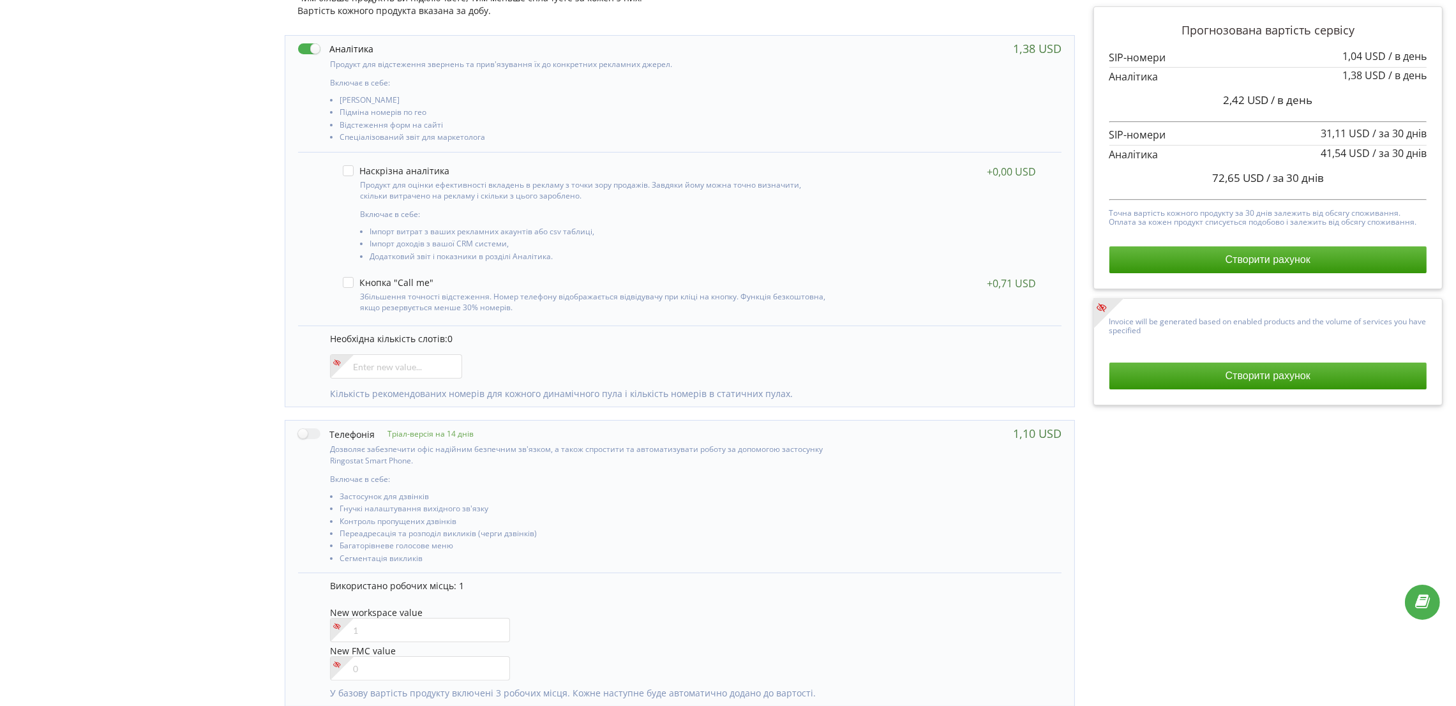
scroll to position [6, 0]
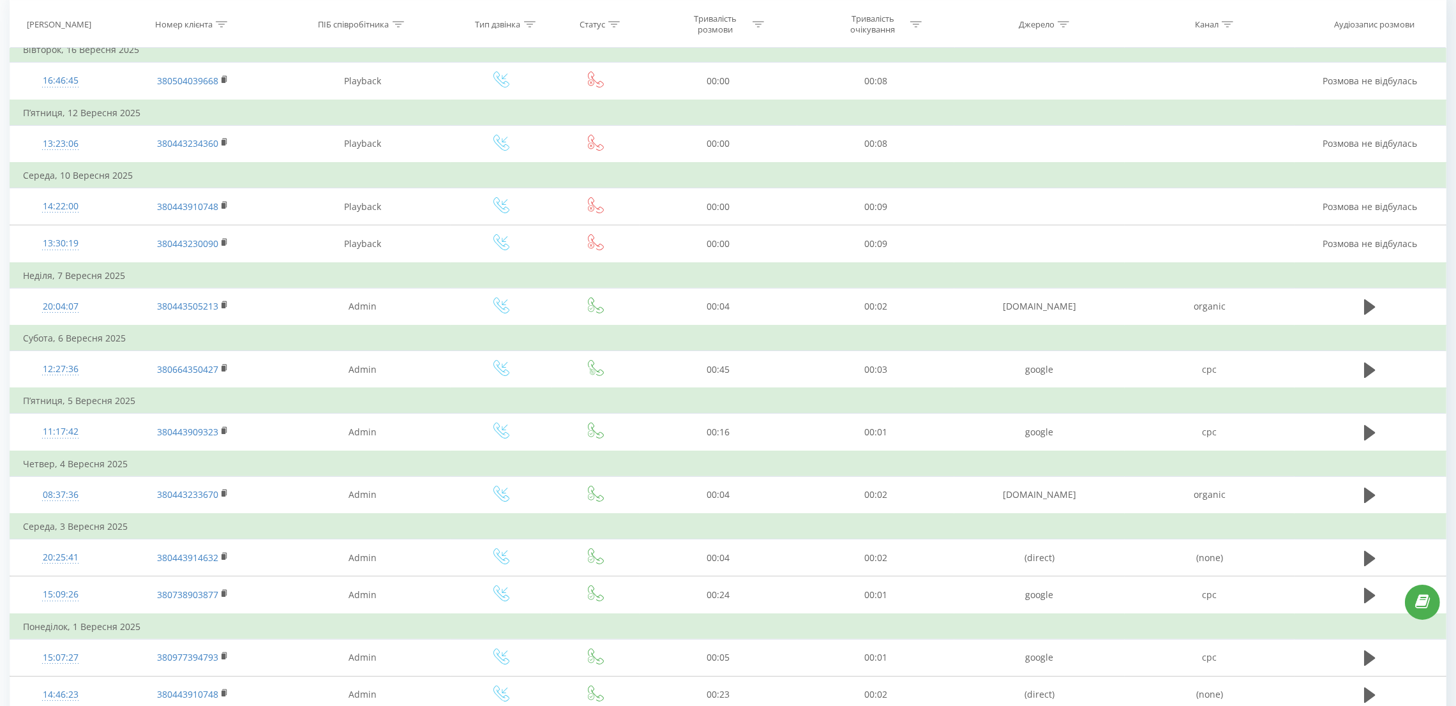
scroll to position [191, 0]
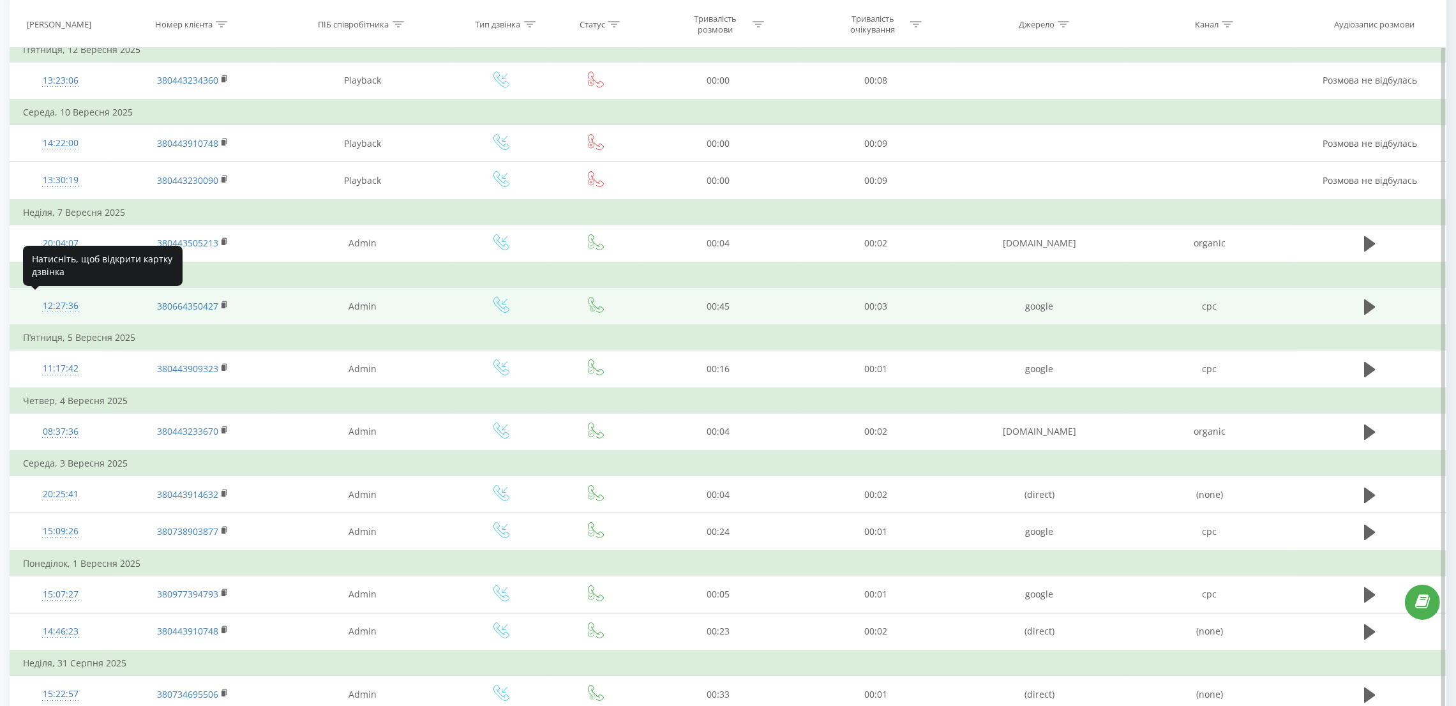
click at [77, 300] on div "12:27:36" at bounding box center [60, 306] width 75 height 25
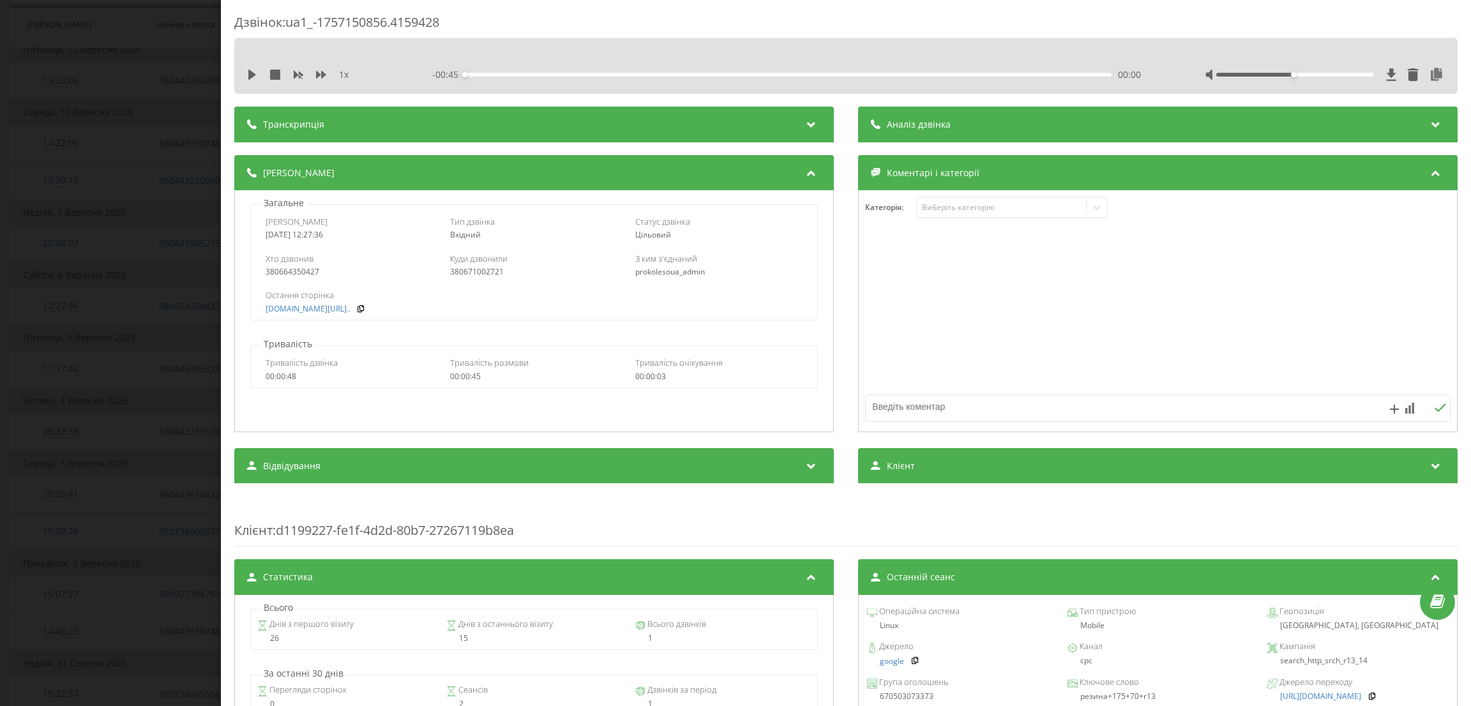
click at [76, 303] on div "Дзвінок : ua1_-1757150856.4159428 1 x - 00:45 00:00 00:00 Транскрипція Для AI-а…" at bounding box center [735, 353] width 1471 height 706
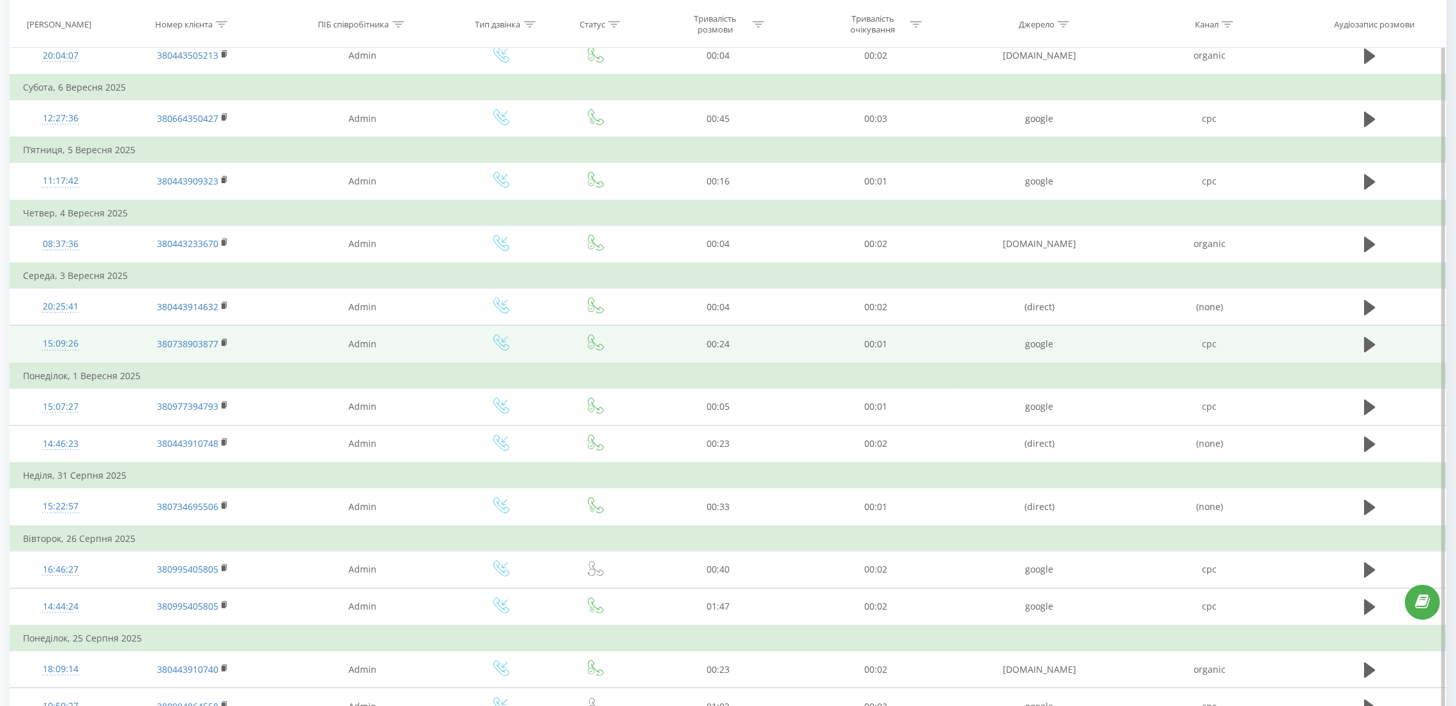
scroll to position [383, 0]
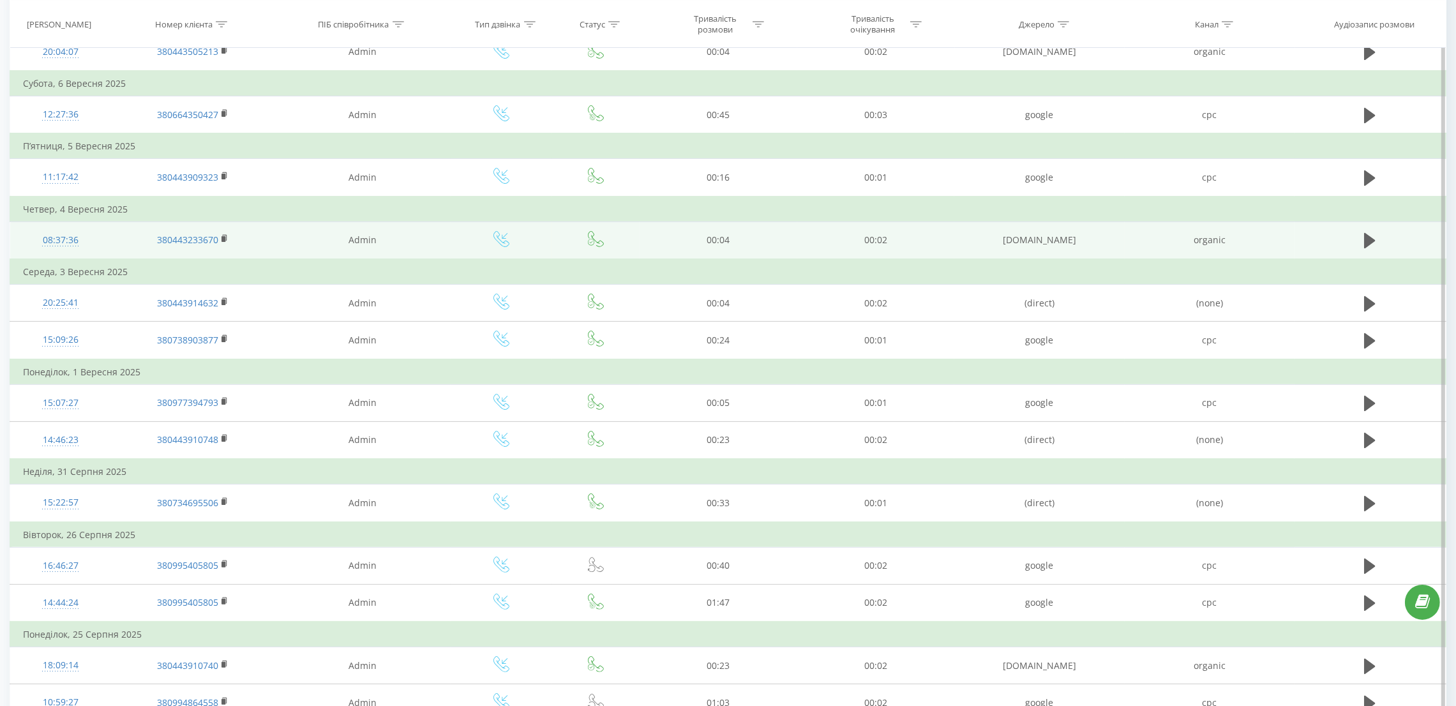
click at [64, 239] on div "08:37:36" at bounding box center [60, 240] width 75 height 25
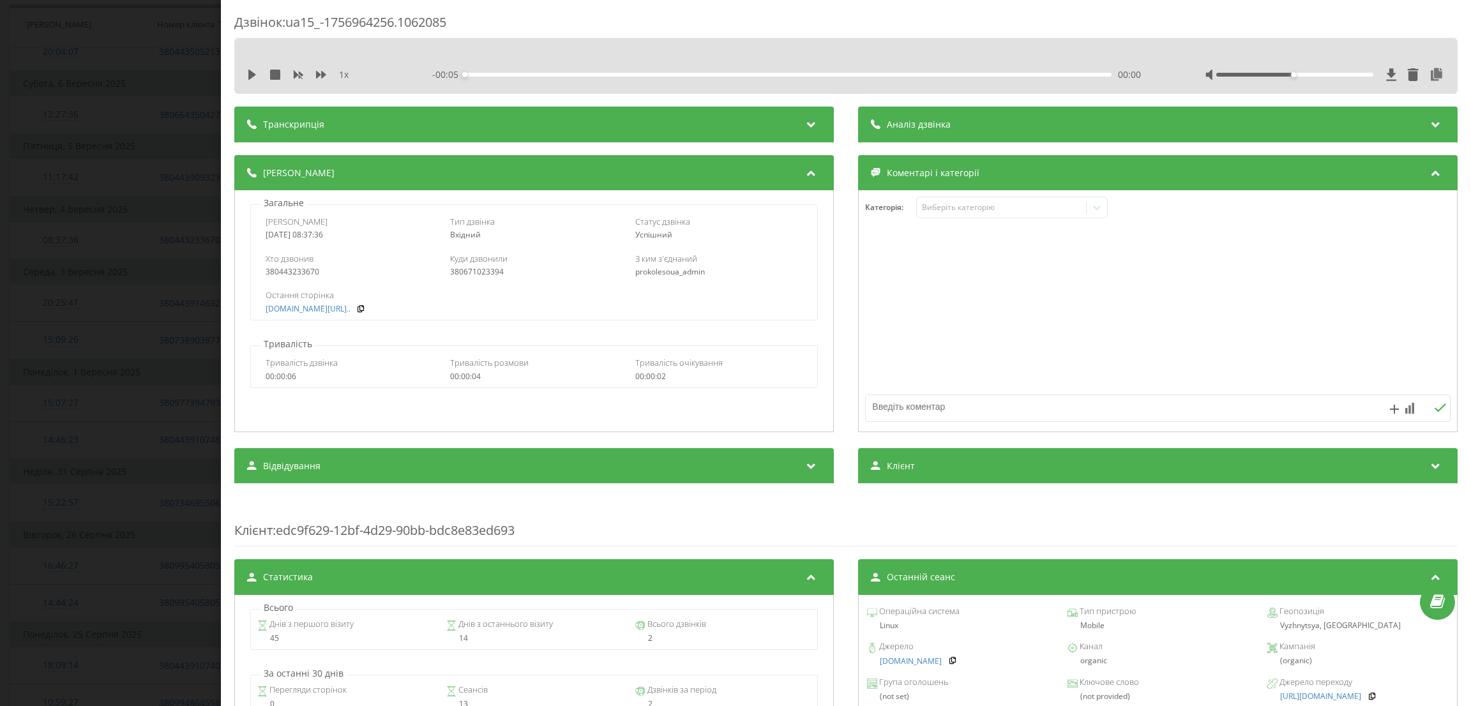
click at [64, 241] on div "Дзвінок : ua15_-1756964256.1062085 1 x - 00:05 00:00 00:00 Транскрипція Для AI-…" at bounding box center [735, 353] width 1471 height 706
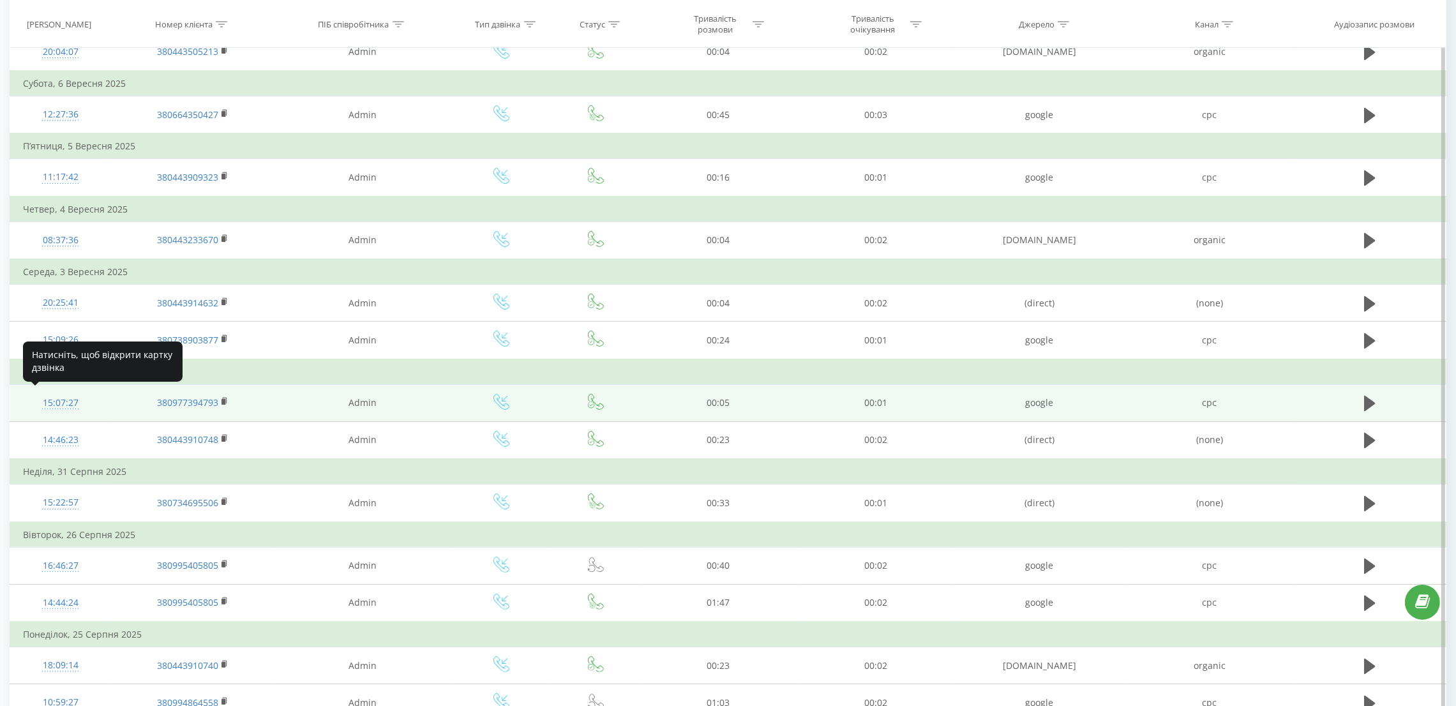
click at [66, 403] on div "15:07:27" at bounding box center [60, 403] width 75 height 25
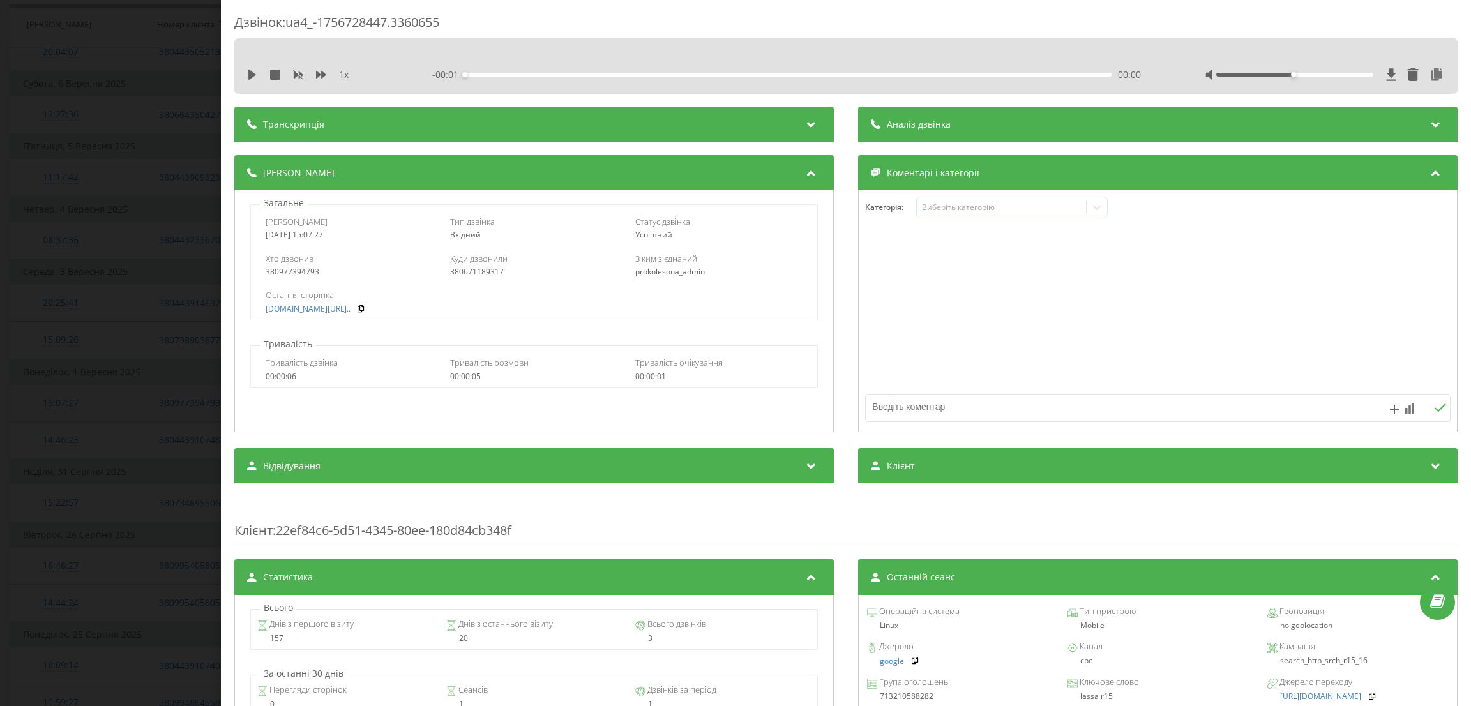
click at [66, 403] on div "Дзвінок : ua4_-1756728447.3360655 1 x - 00:01 00:00 00:00 Транскрипція Для AI-а…" at bounding box center [735, 353] width 1471 height 706
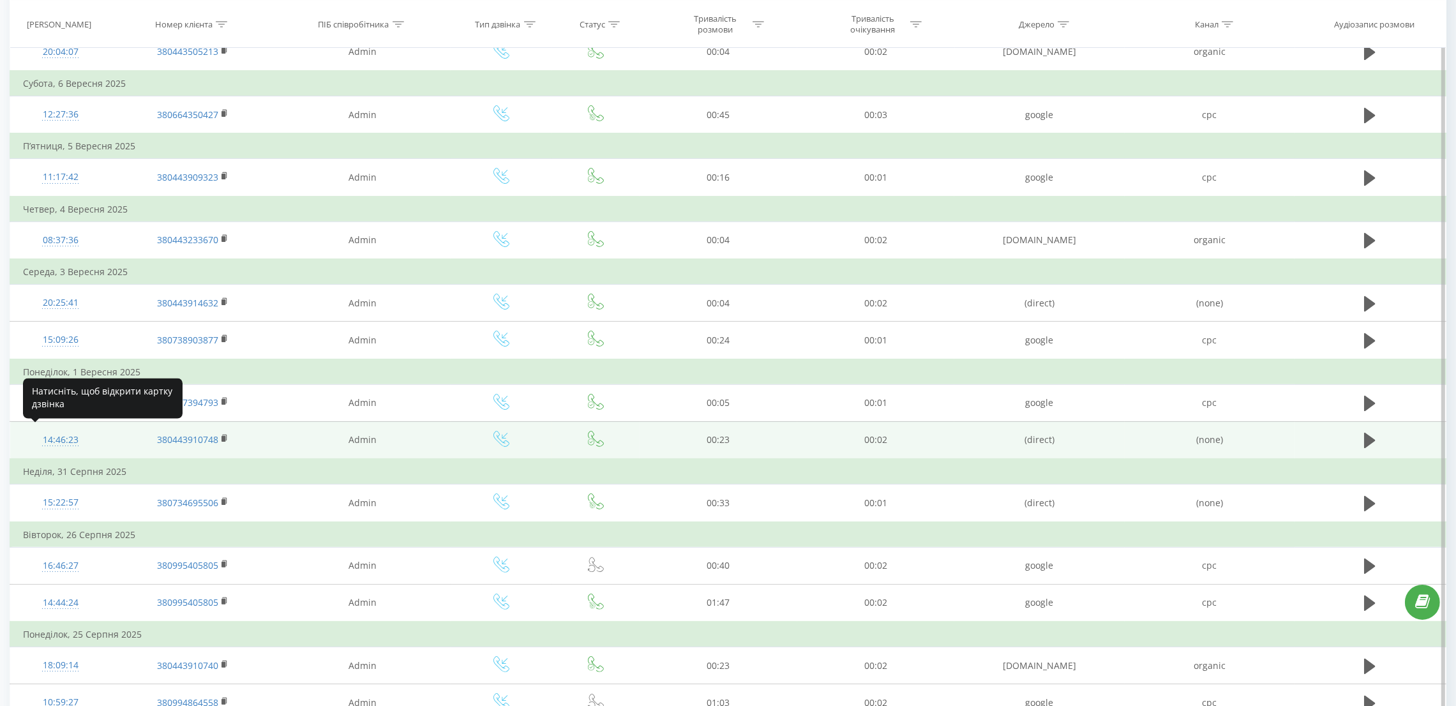
click at [70, 431] on div "14:46:23" at bounding box center [60, 440] width 75 height 25
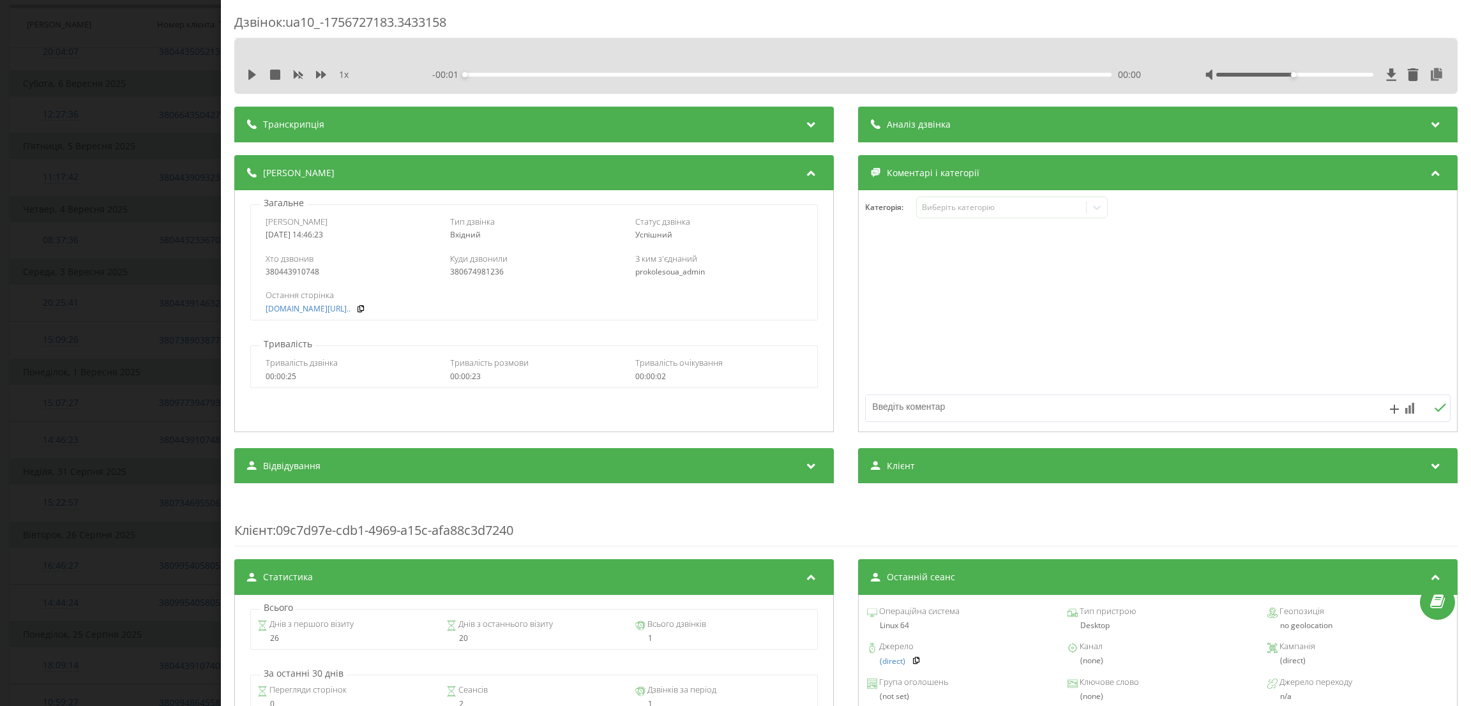
click at [71, 430] on div "Дзвінок : ua10_-1756727183.3433158 1 x - 00:01 00:00 00:00 Транскрипція Для AI-…" at bounding box center [735, 353] width 1471 height 706
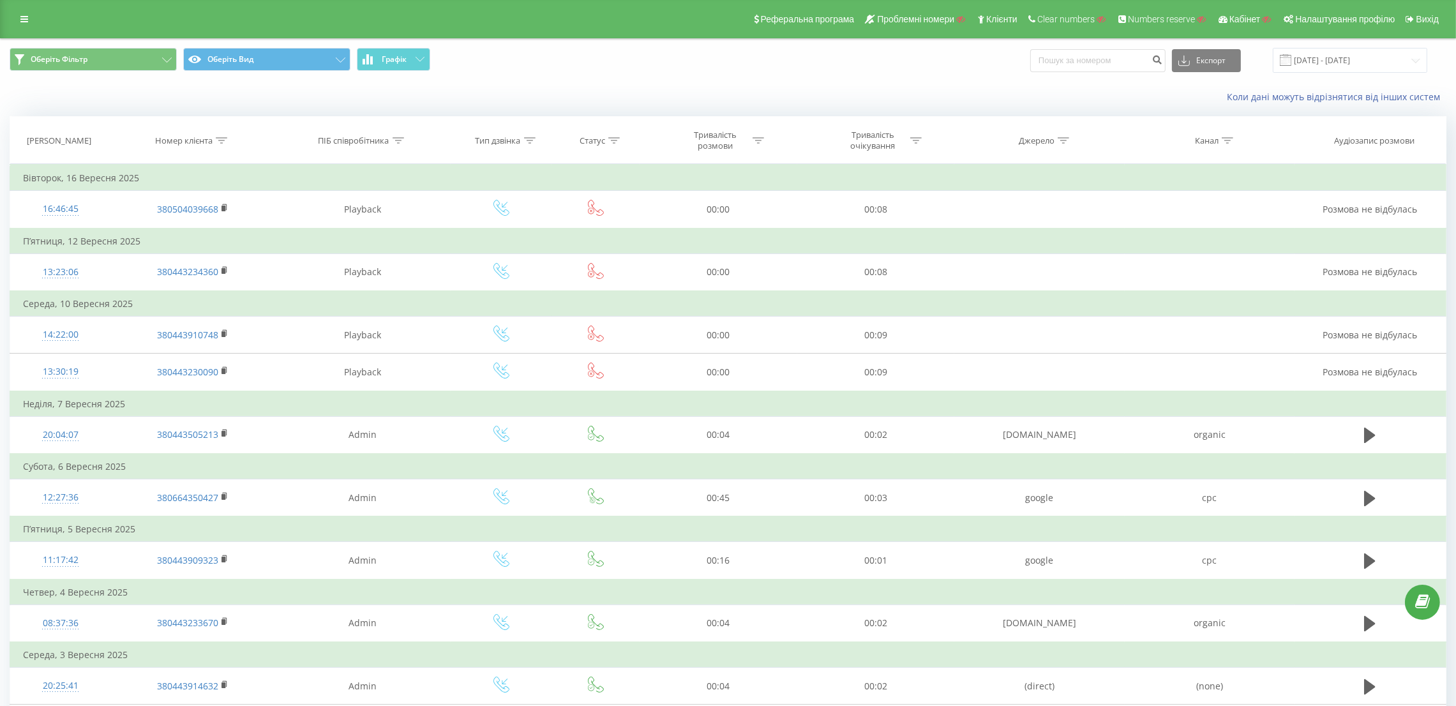
click at [27, 9] on div "Реферальна програма Проблемні номери Клієнти Clear numbers Numbers reserve Кабі…" at bounding box center [728, 19] width 1456 height 38
click at [22, 21] on icon at bounding box center [24, 19] width 8 height 9
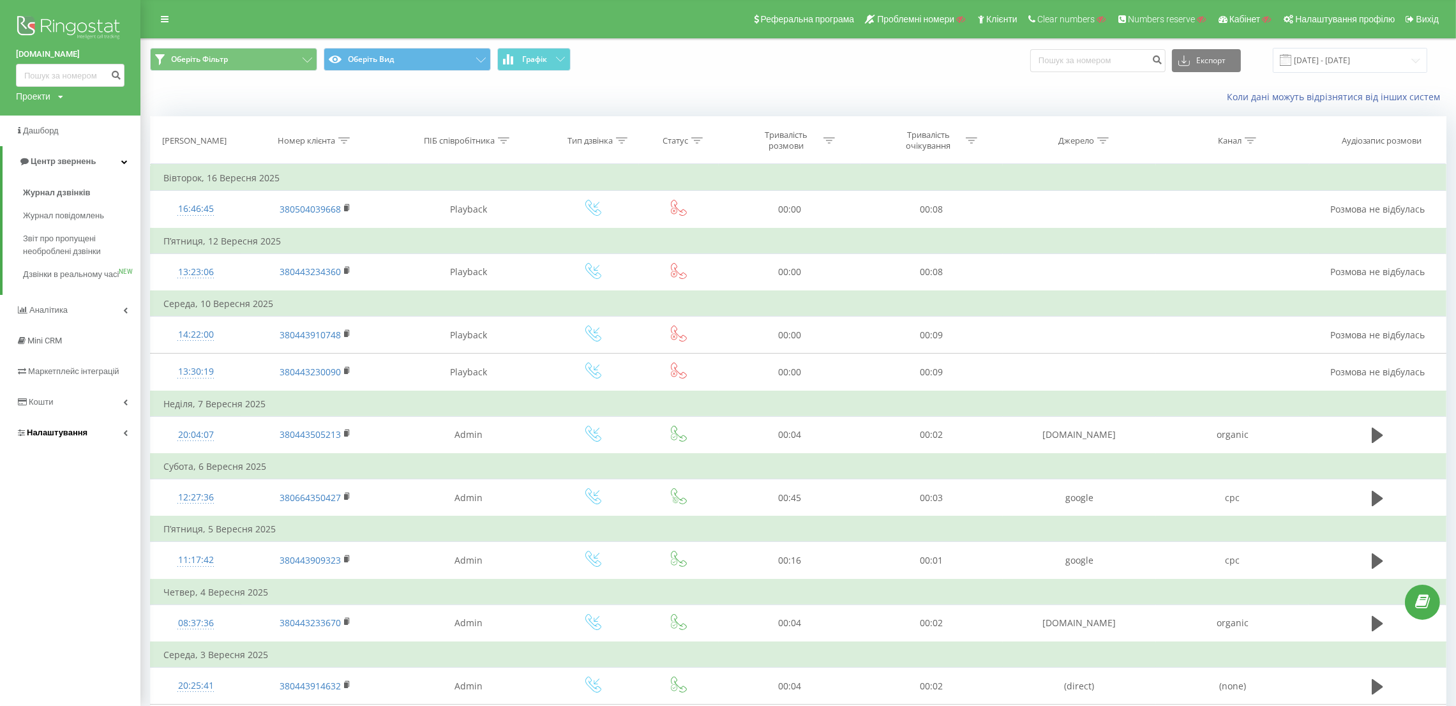
click at [68, 437] on span "Налаштування" at bounding box center [57, 433] width 61 height 10
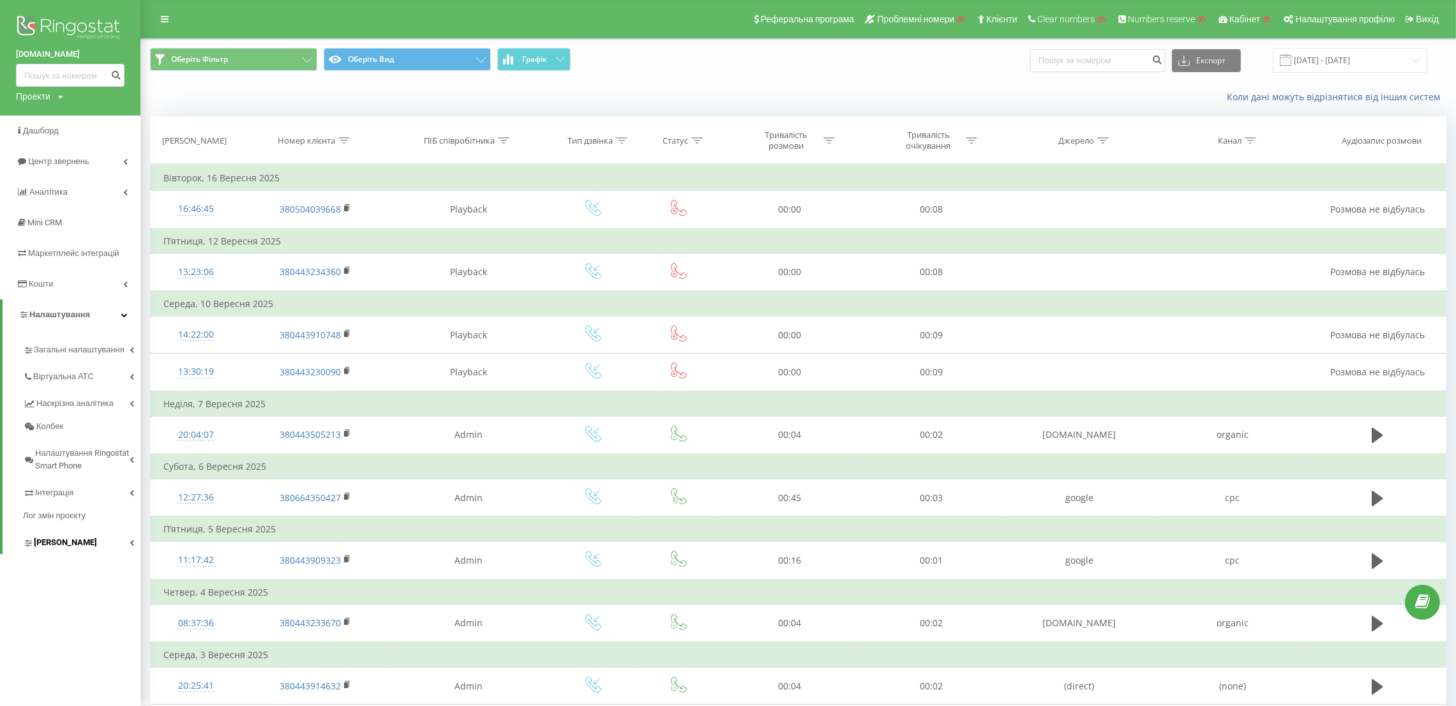
click at [71, 541] on span "Коллтрекінг" at bounding box center [65, 542] width 63 height 13
click at [95, 279] on link "Кошти" at bounding box center [70, 284] width 140 height 31
click at [64, 21] on img at bounding box center [70, 29] width 109 height 32
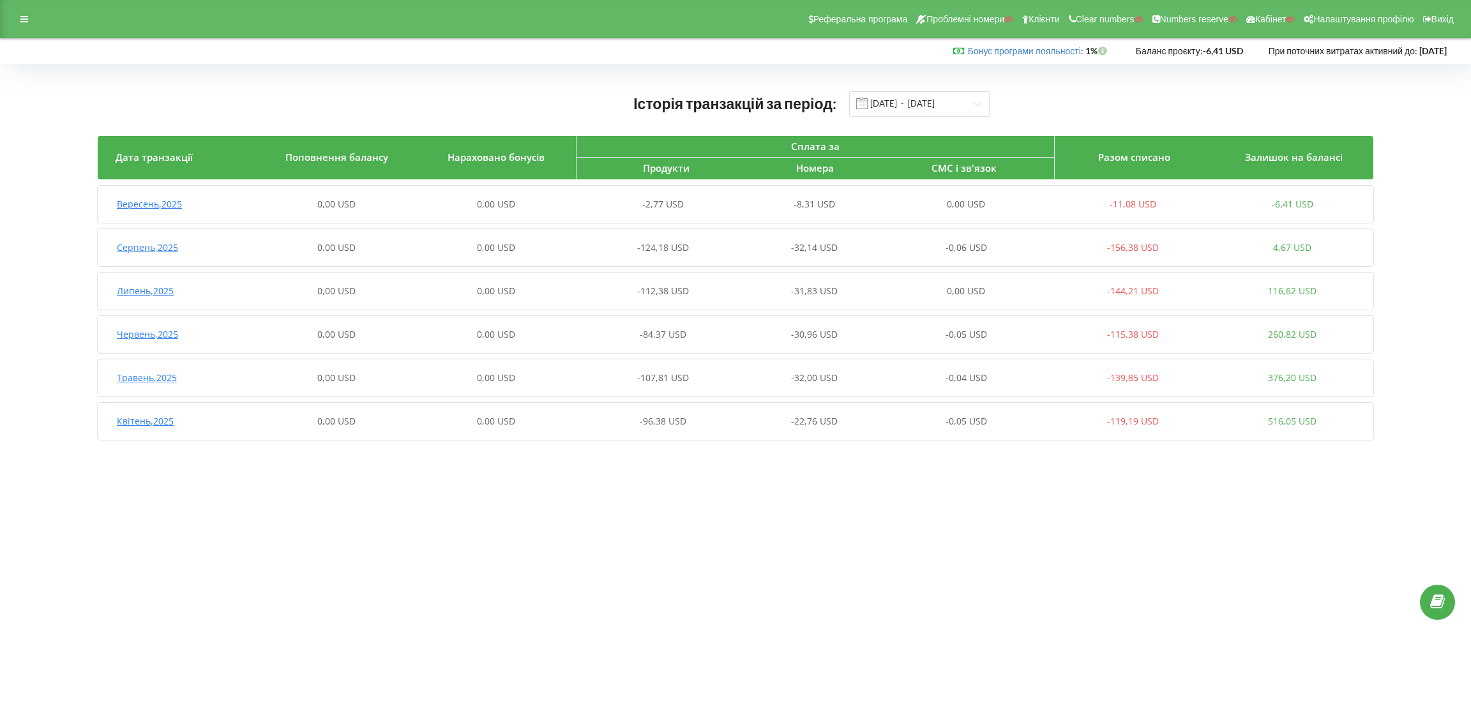
click at [227, 207] on div "Вересень , 2025" at bounding box center [177, 204] width 159 height 13
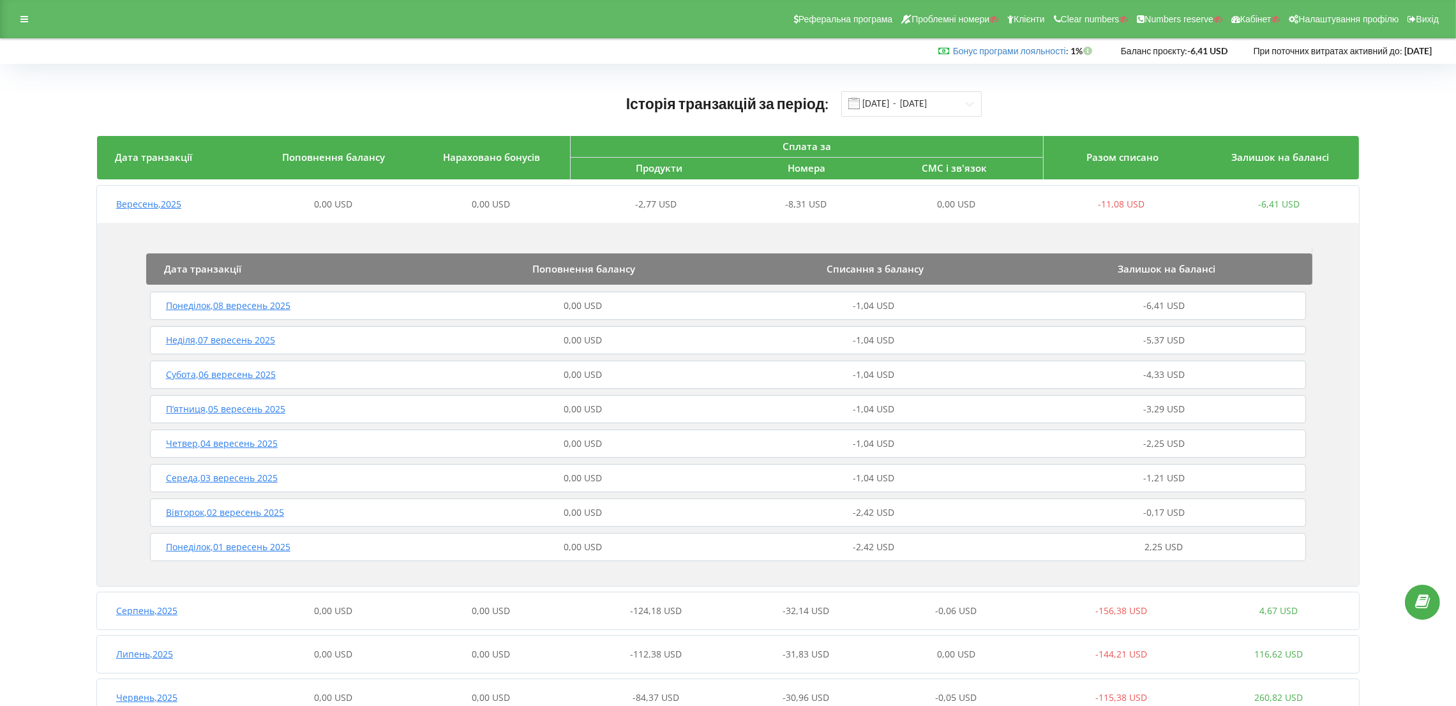
click at [438, 339] on div "0,00 USD" at bounding box center [582, 340] width 290 height 13
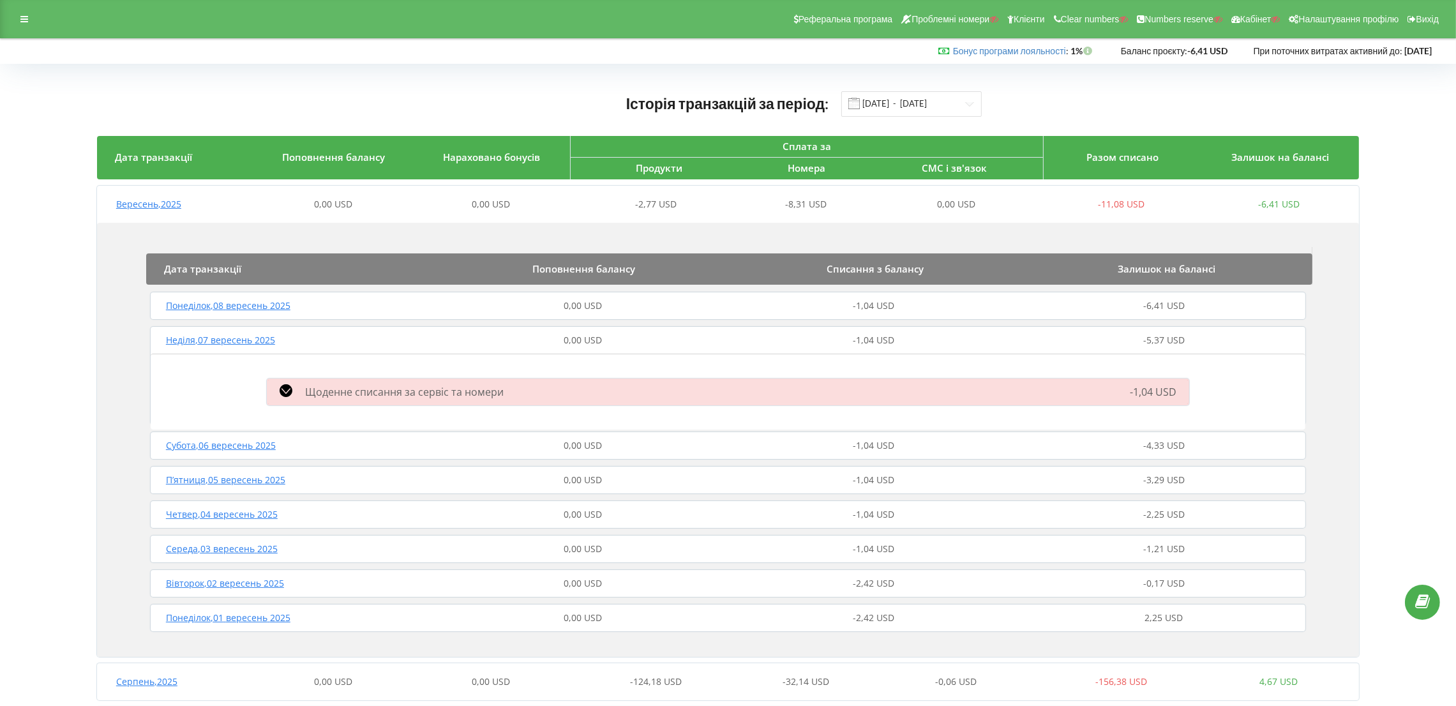
click at [415, 345] on div "Неділя , 07 вересень 2025" at bounding box center [292, 340] width 290 height 13
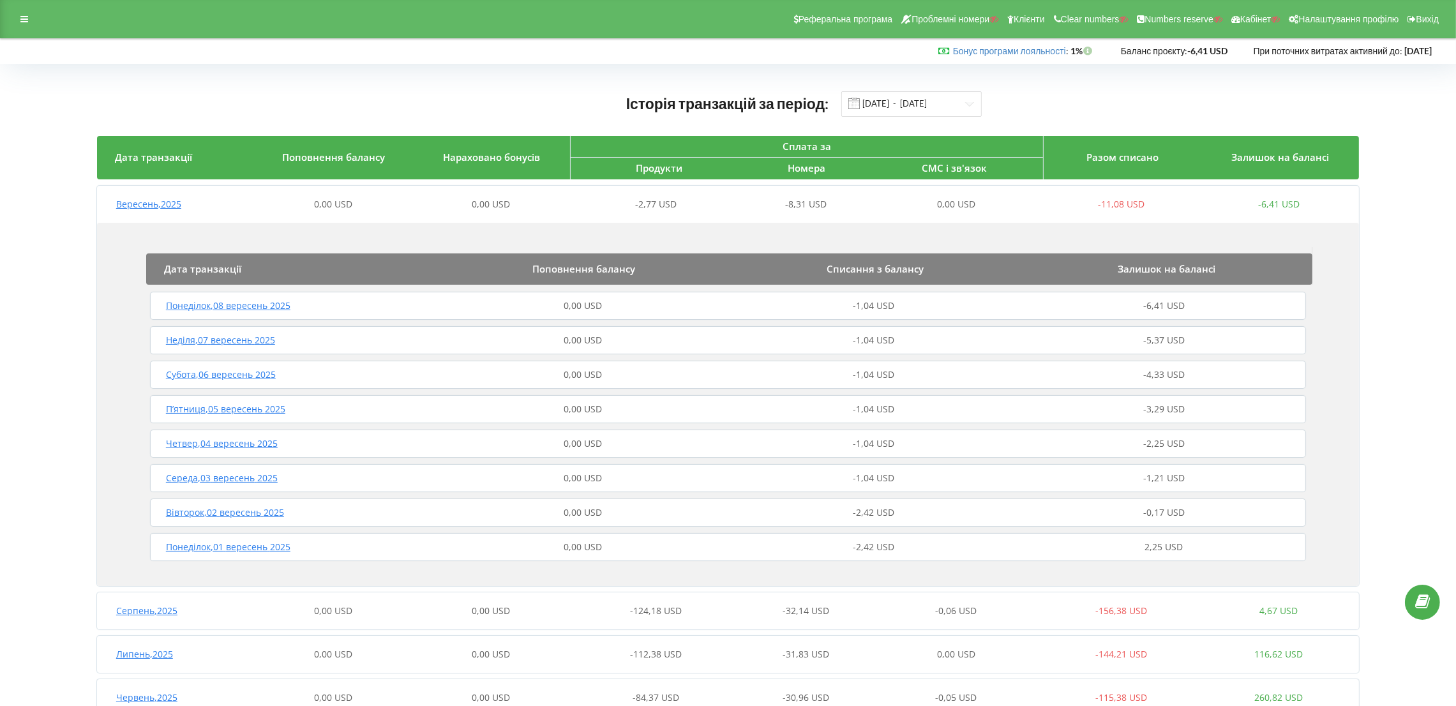
click at [200, 203] on div "Вересень , 2025" at bounding box center [176, 204] width 158 height 13
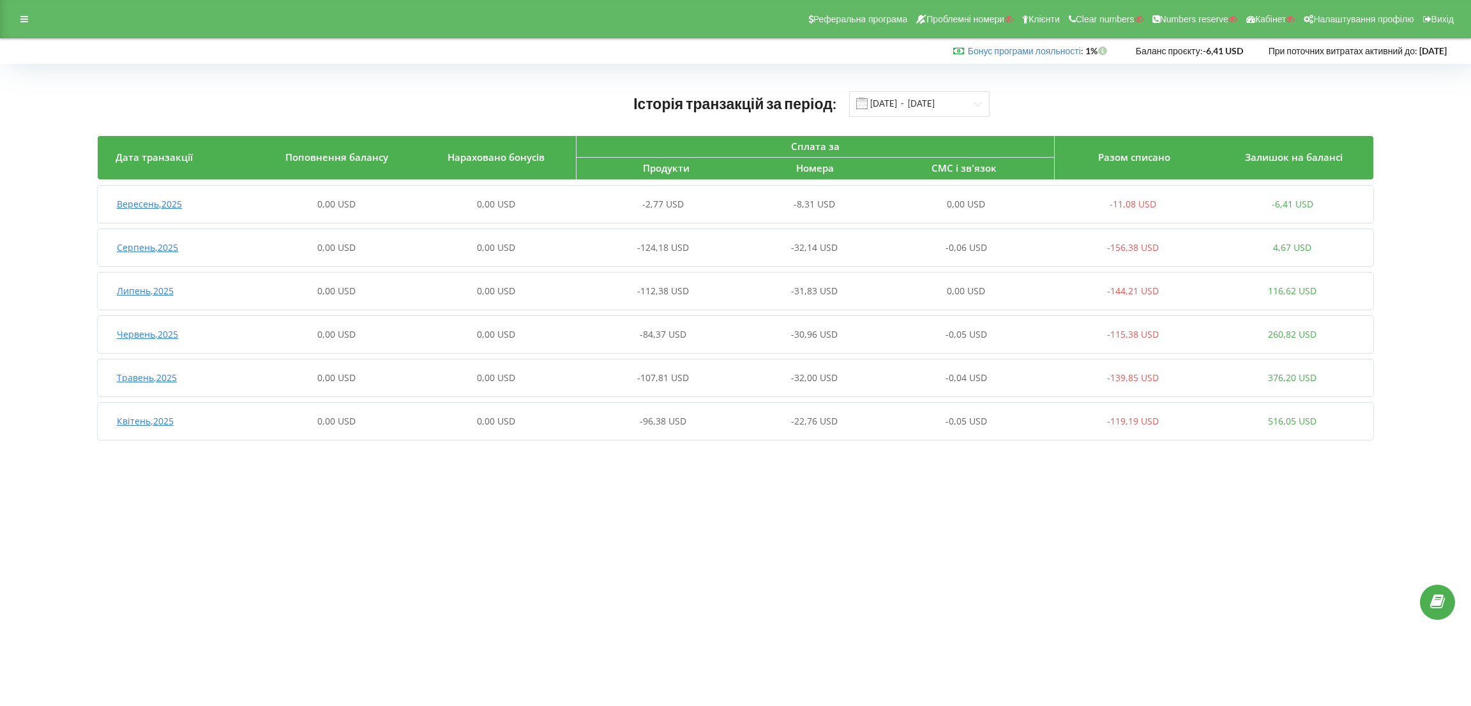
click at [200, 247] on div "Серпень , 2025" at bounding box center [177, 247] width 159 height 13
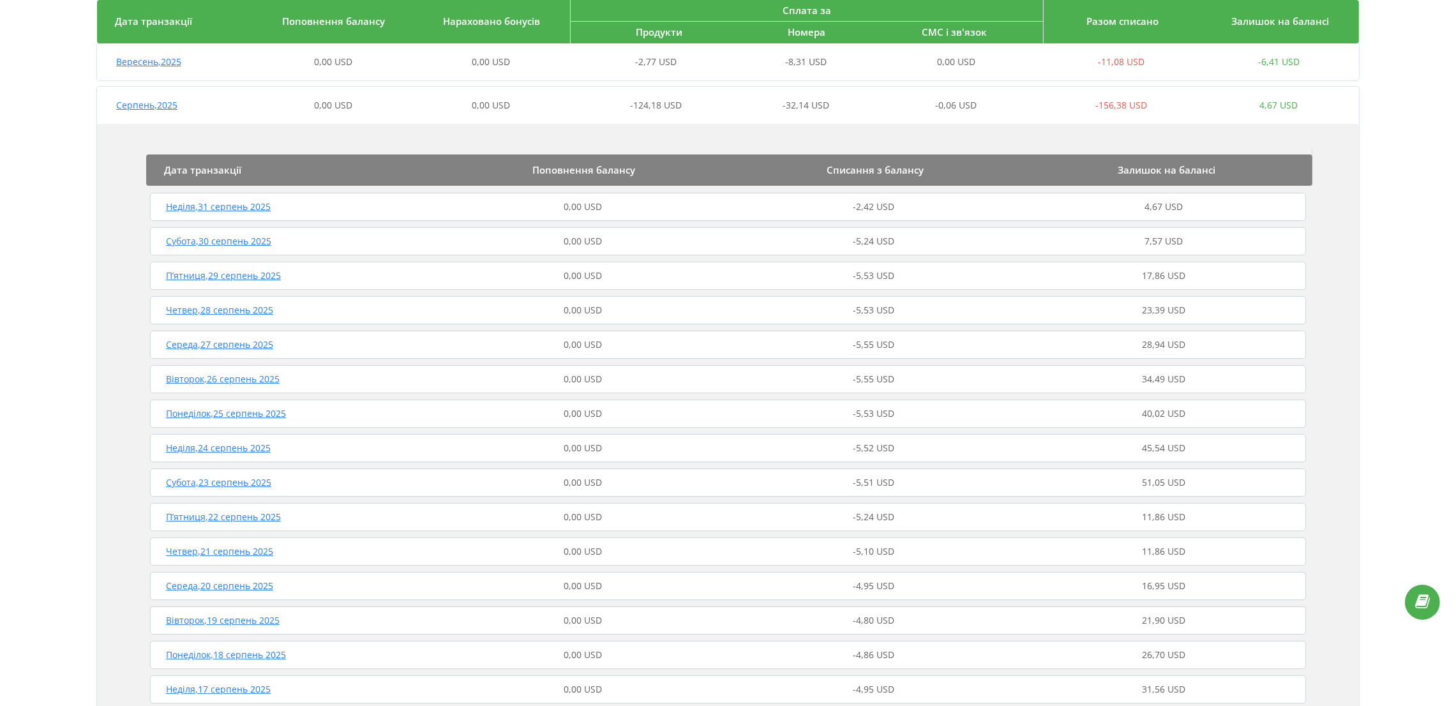
scroll to position [191, 0]
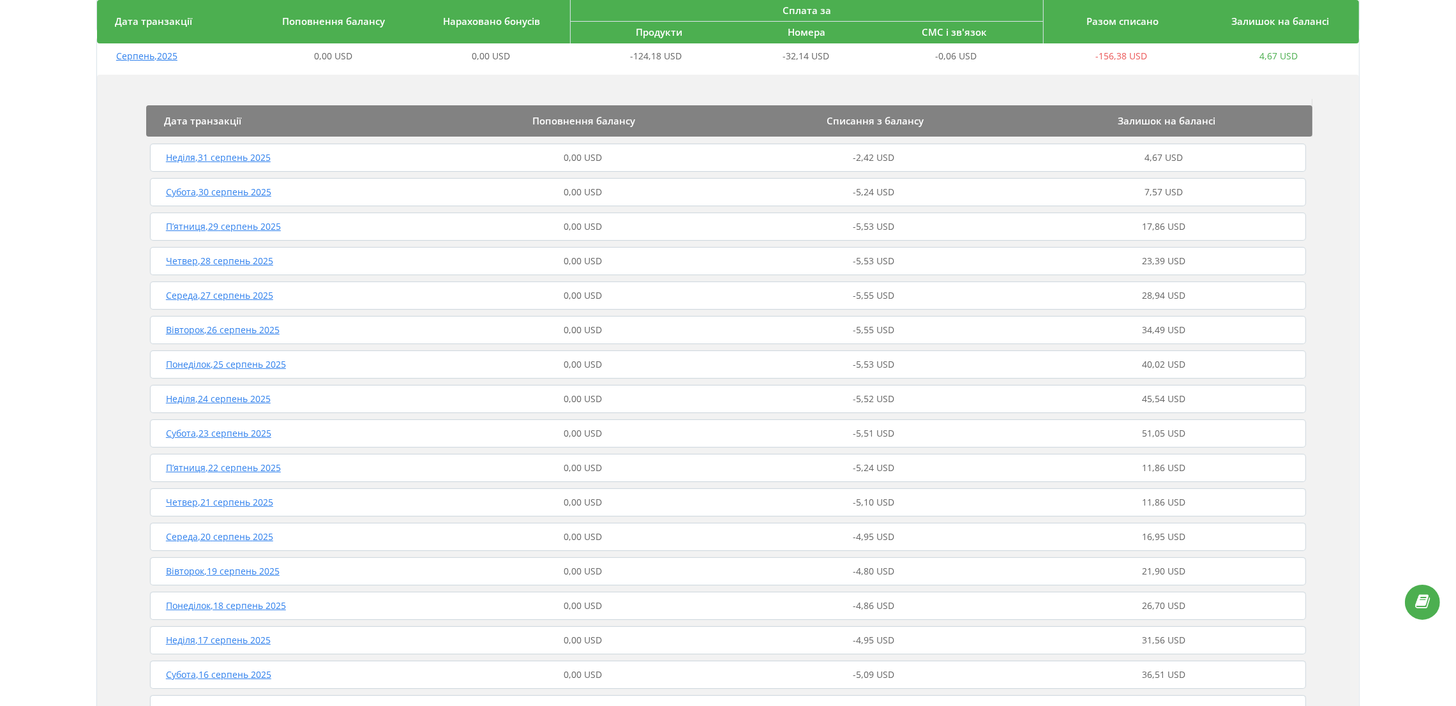
click at [216, 59] on div "Серпень , 2025" at bounding box center [176, 56] width 158 height 13
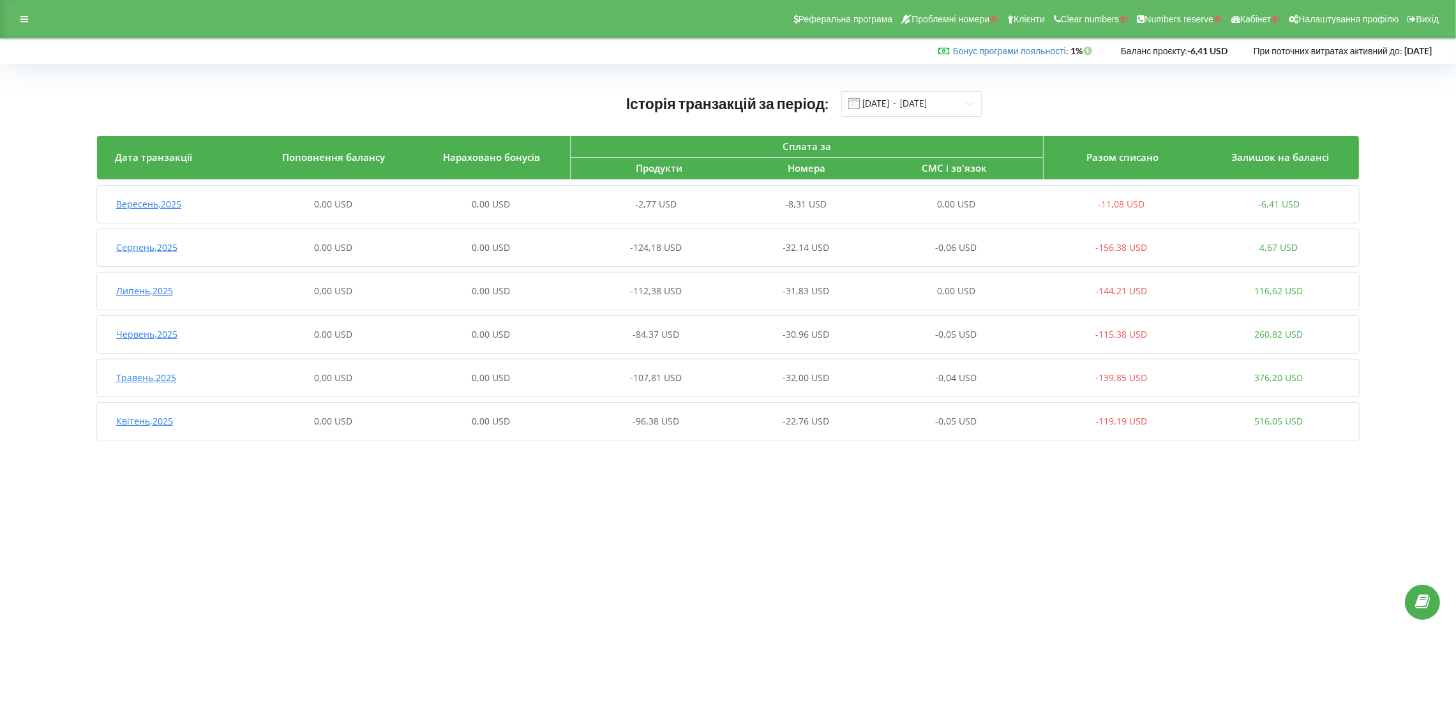
scroll to position [0, 0]
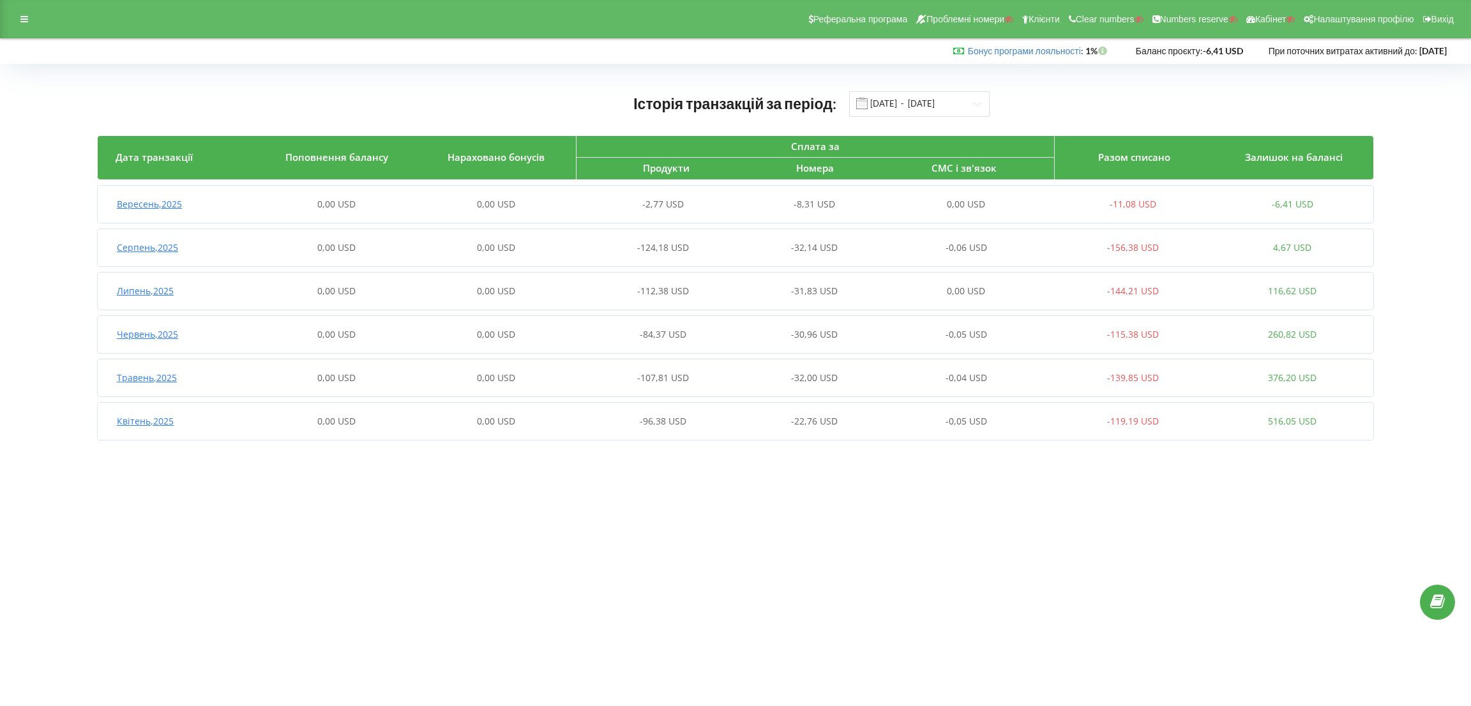
click at [266, 423] on div "0,00 USD" at bounding box center [336, 421] width 159 height 13
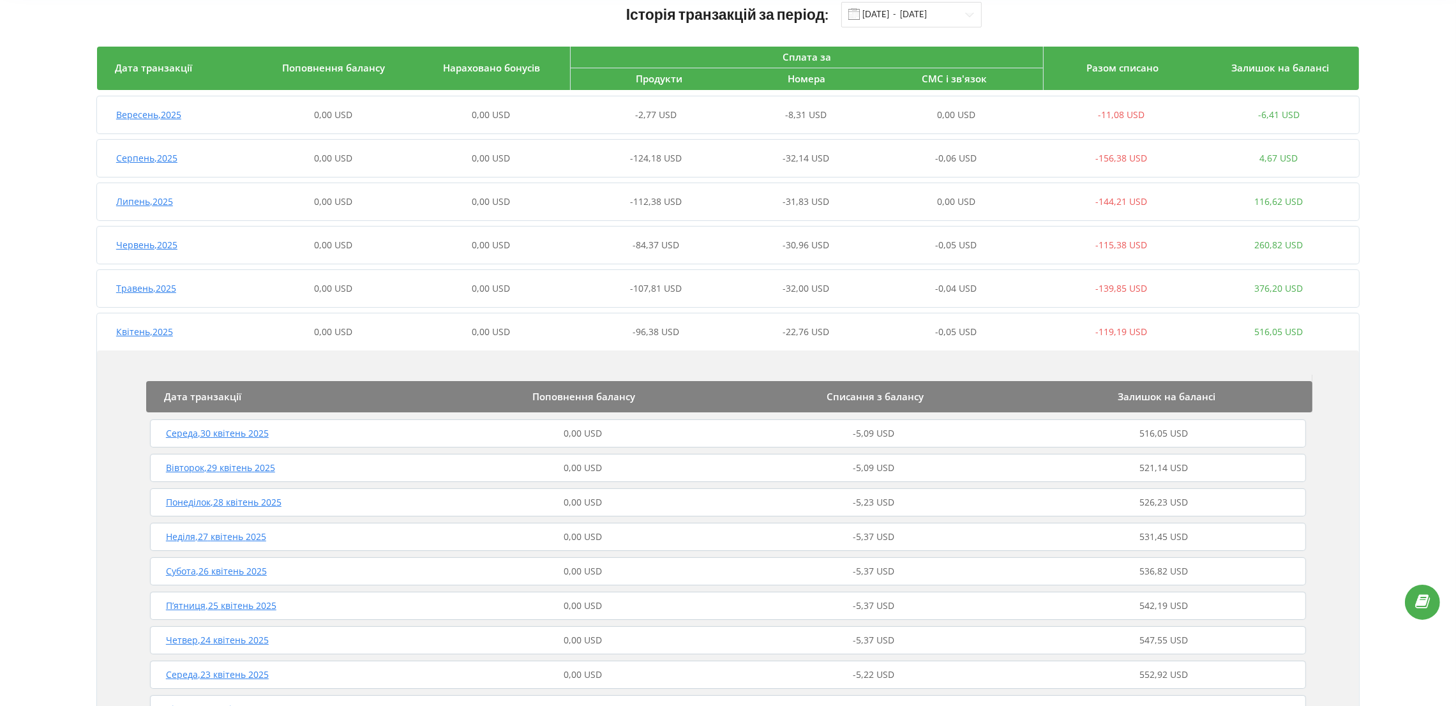
scroll to position [72, 0]
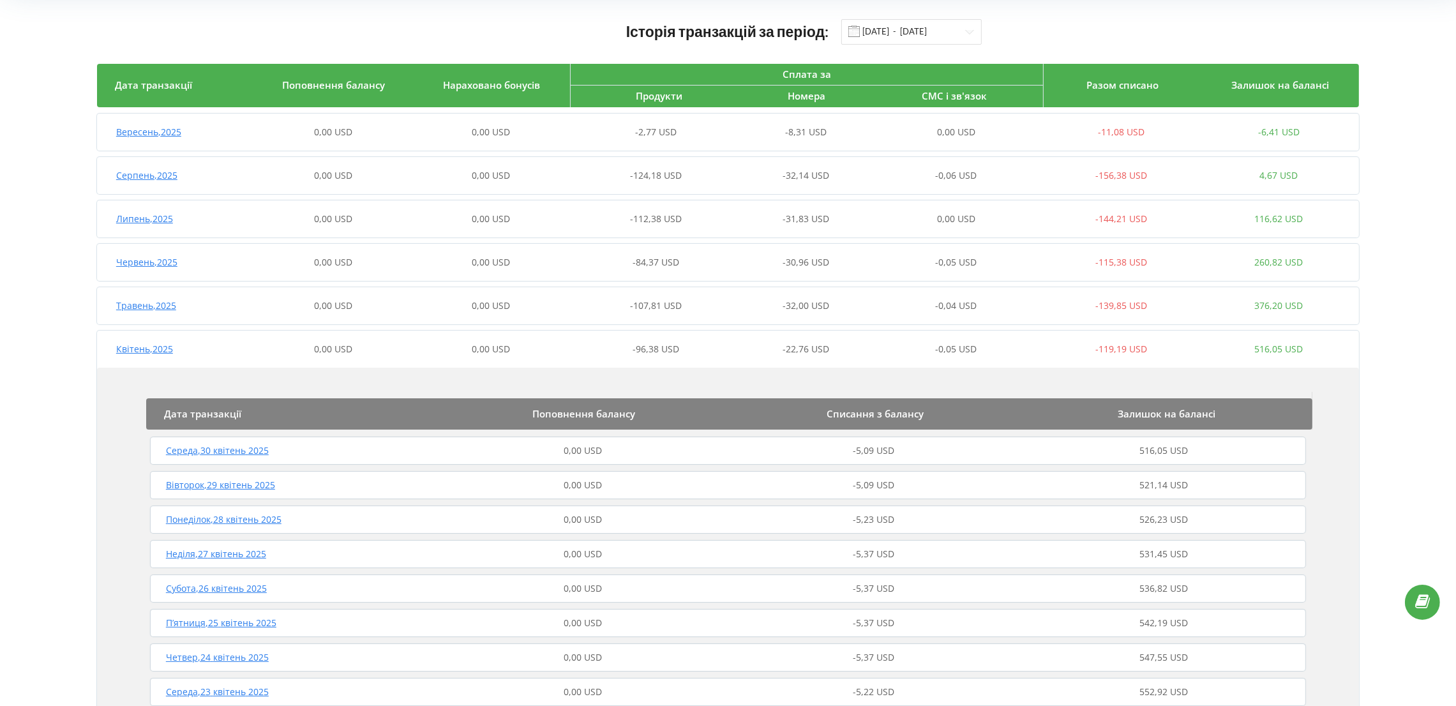
click at [237, 354] on div "Квітень , 2025" at bounding box center [176, 349] width 158 height 13
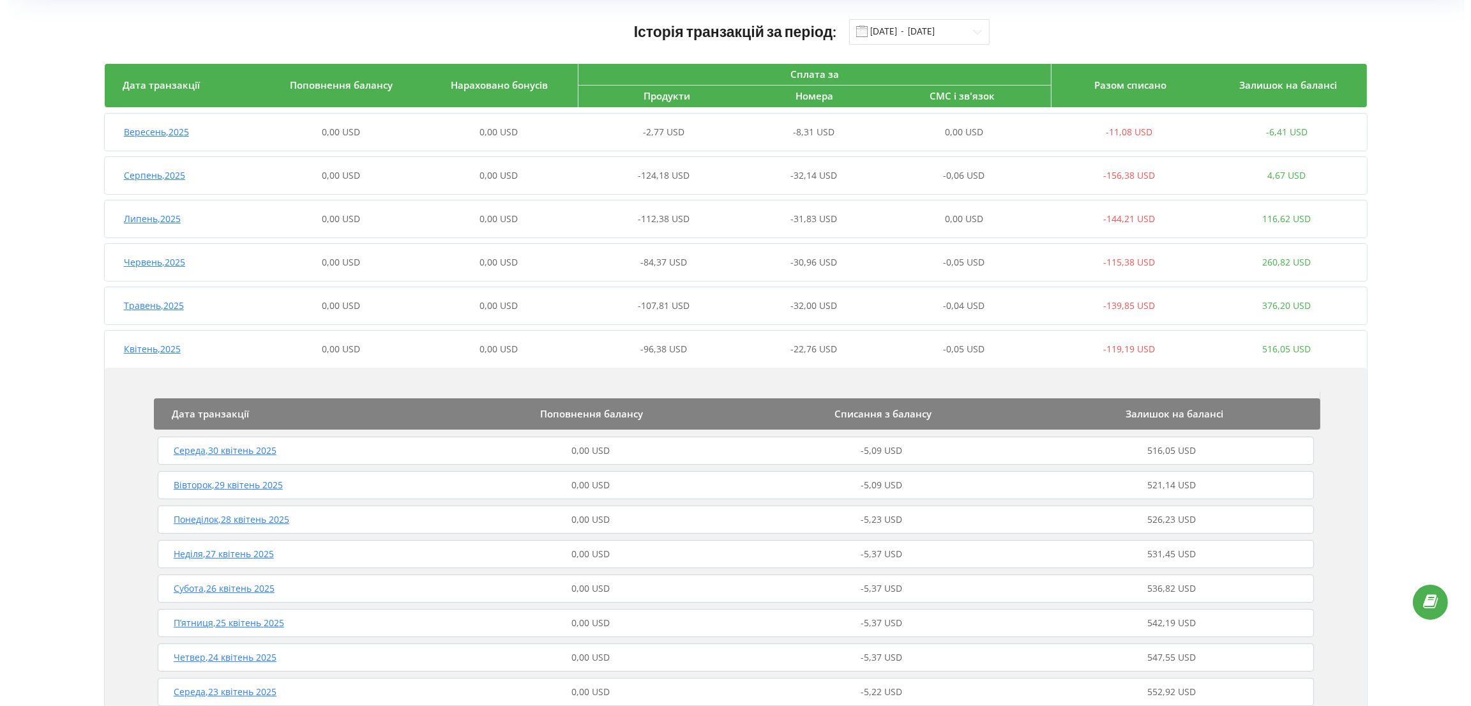
scroll to position [0, 0]
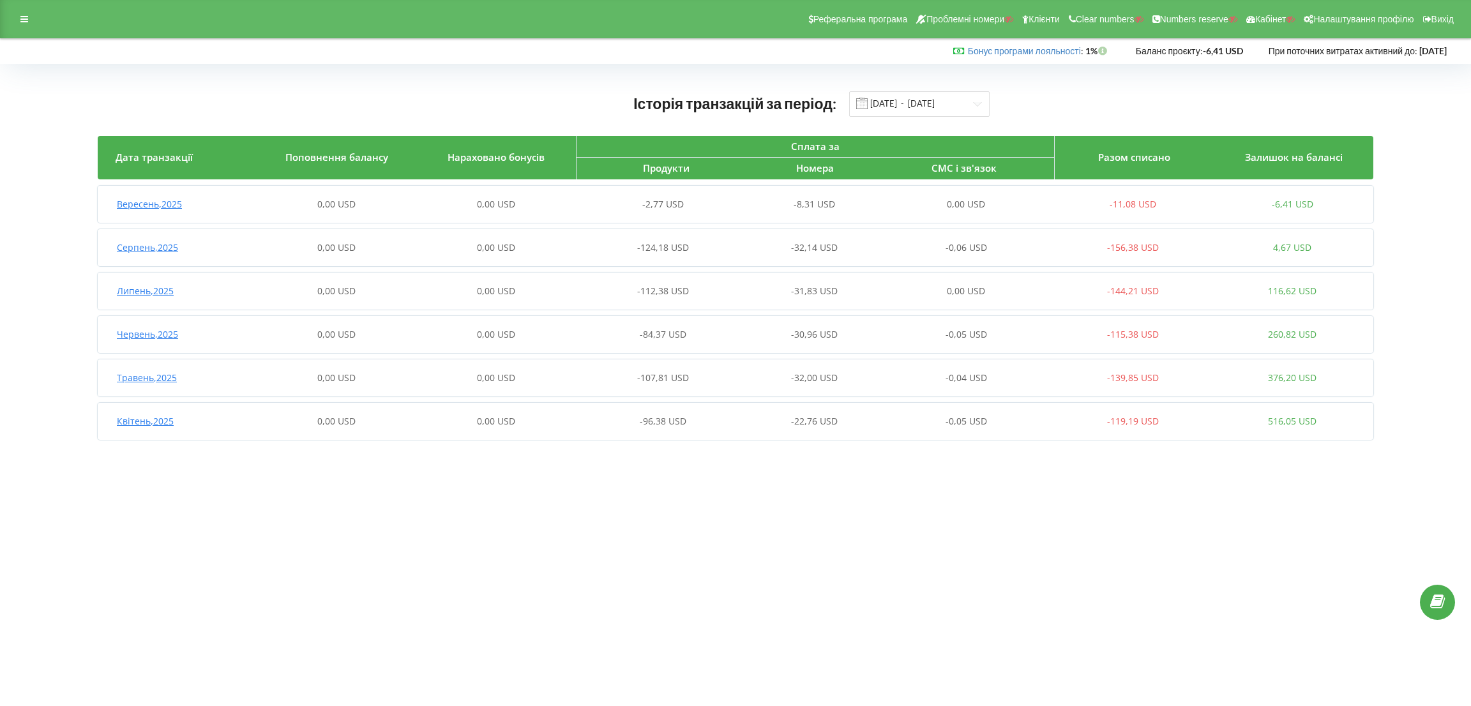
click at [868, 204] on div "-8,31 USD" at bounding box center [814, 204] width 159 height 13
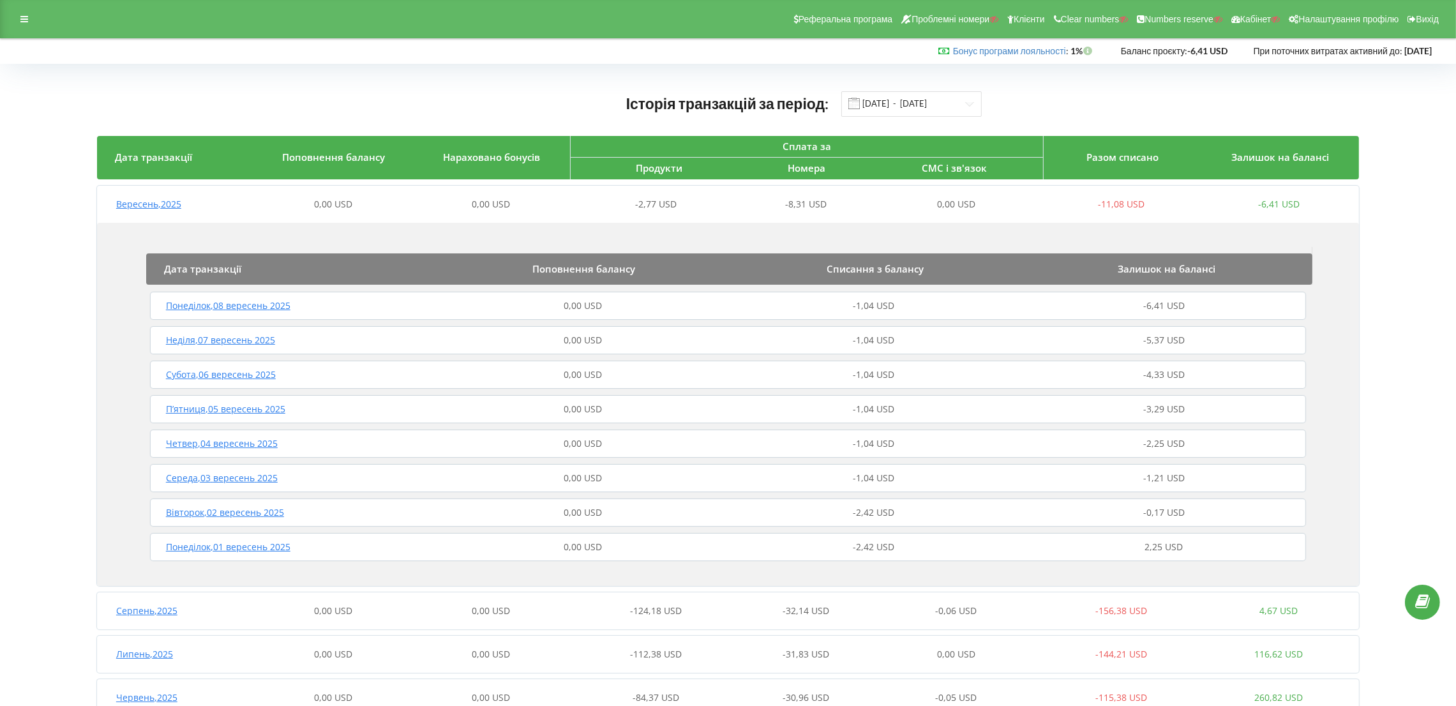
click at [868, 204] on div "-8,31 USD" at bounding box center [806, 204] width 158 height 13
